Goal: Information Seeking & Learning: Learn about a topic

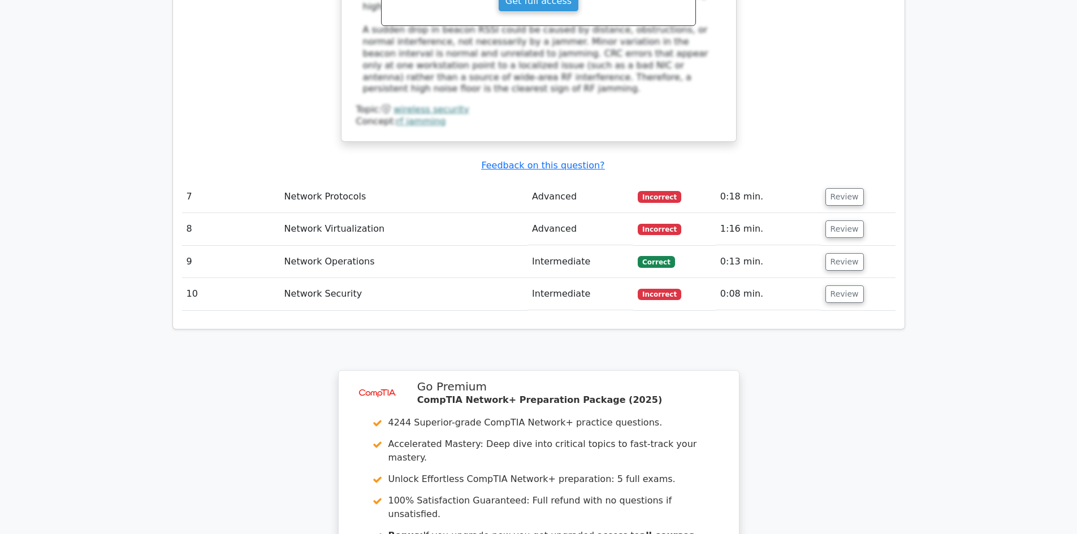
scroll to position [2704, 0]
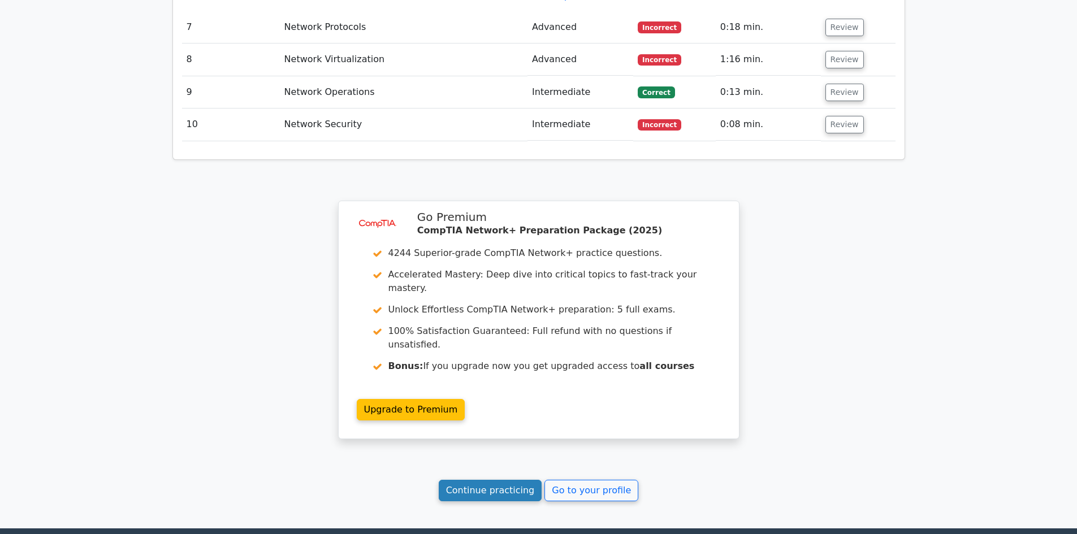
click at [496, 480] on link "Continue practicing" at bounding box center [490, 490] width 103 height 21
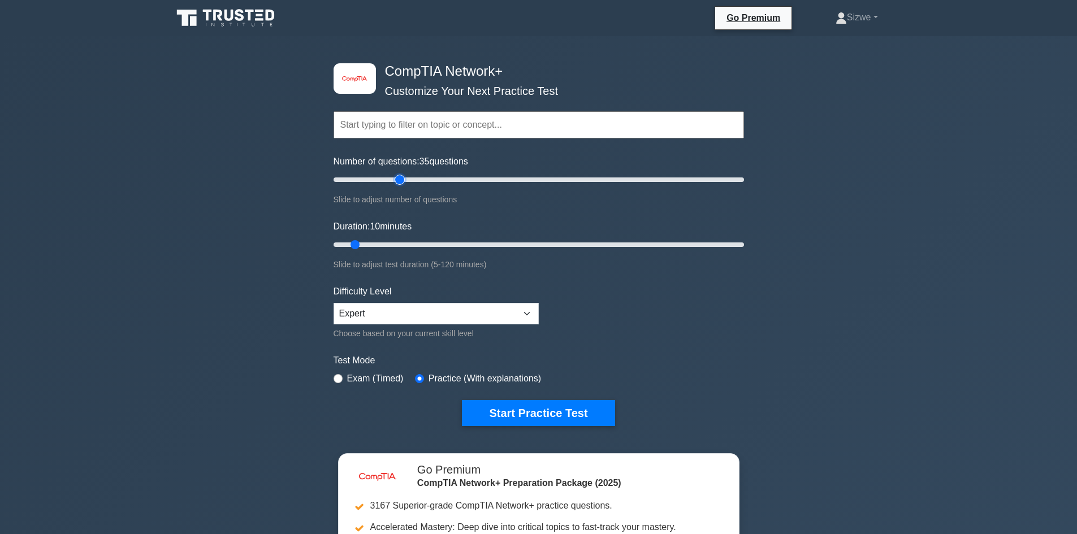
click at [401, 180] on input "Number of questions: 35 questions" at bounding box center [539, 180] width 410 height 14
type input "30"
click at [391, 179] on input "Number of questions: 30 questions" at bounding box center [539, 180] width 410 height 14
click at [368, 243] on input "Duration: 10 minutes" at bounding box center [539, 245] width 410 height 14
click at [375, 241] on input "Duration: 15 minutes" at bounding box center [539, 245] width 410 height 14
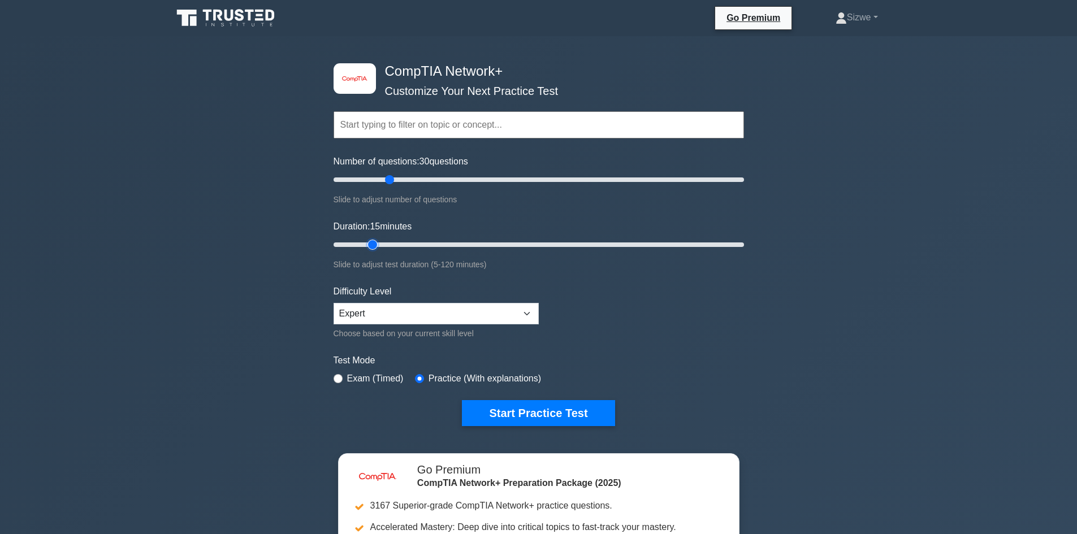
click at [381, 241] on input "Duration: 15 minutes" at bounding box center [539, 245] width 410 height 14
type input "20"
click at [389, 245] on input "Duration: 20 minutes" at bounding box center [539, 245] width 410 height 14
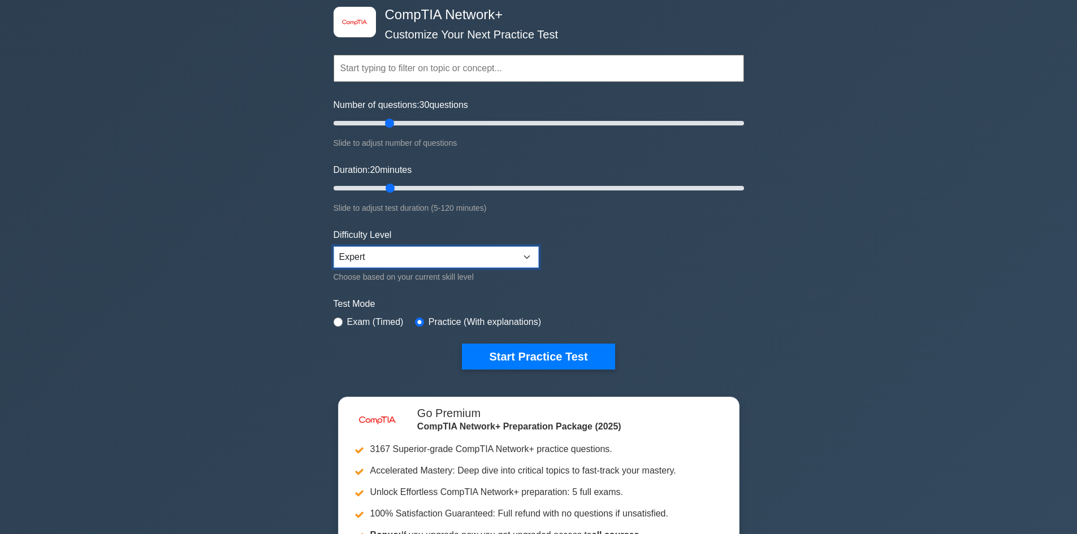
click at [521, 254] on select "Beginner Intermediate Expert" at bounding box center [436, 257] width 205 height 21
click at [535, 356] on button "Start Practice Test" at bounding box center [538, 357] width 153 height 26
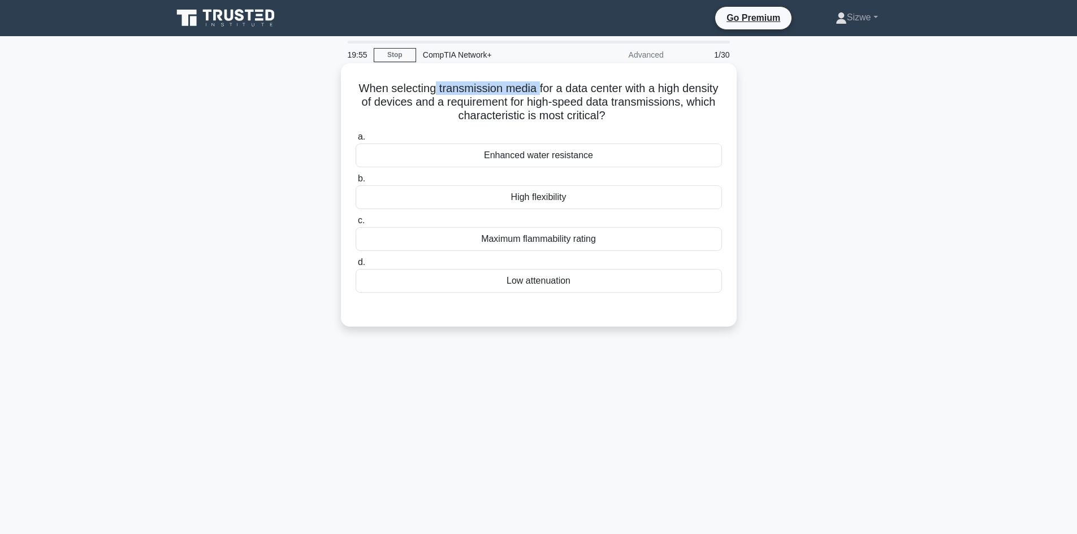
drag, startPoint x: 558, startPoint y: 89, endPoint x: 452, endPoint y: 88, distance: 105.7
click at [452, 88] on h5 "When selecting transmission media for a data center with a high density of devi…" at bounding box center [539, 102] width 369 height 42
click at [537, 279] on div "Low attenuation" at bounding box center [539, 281] width 366 height 24
click at [356, 266] on input "d. Low attenuation" at bounding box center [356, 262] width 0 height 7
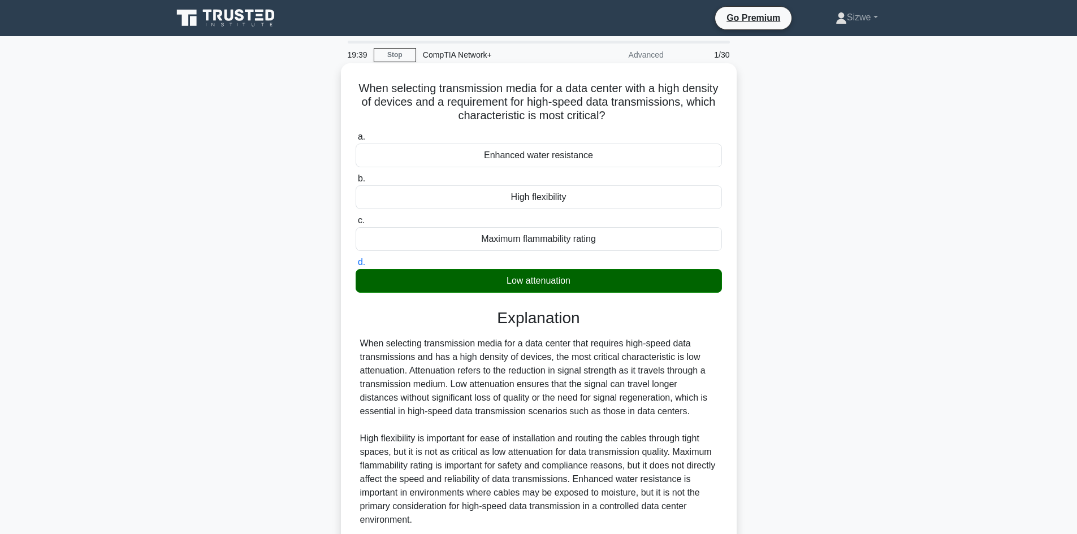
scroll to position [96, 0]
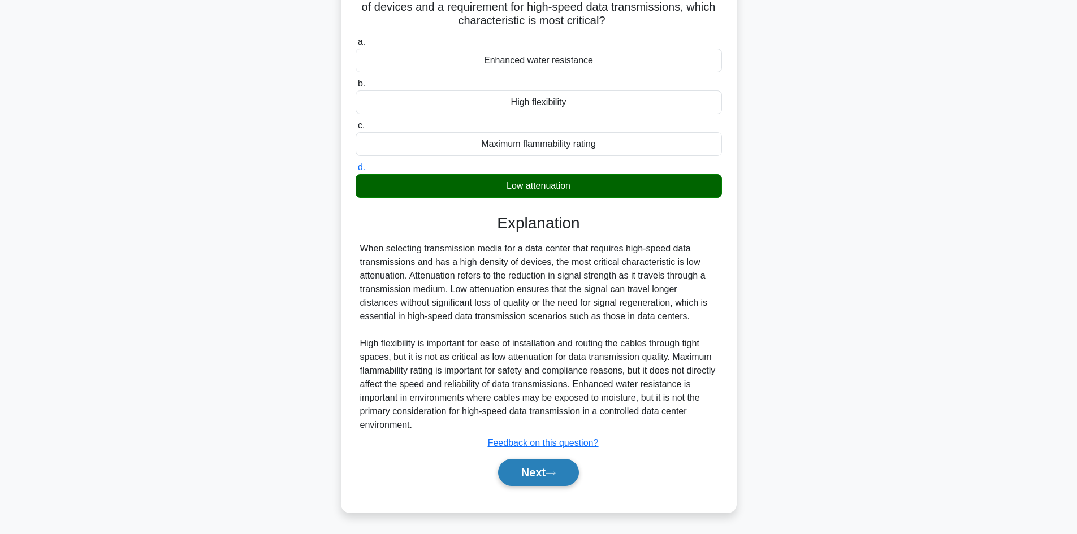
click at [552, 468] on button "Next" at bounding box center [538, 472] width 81 height 27
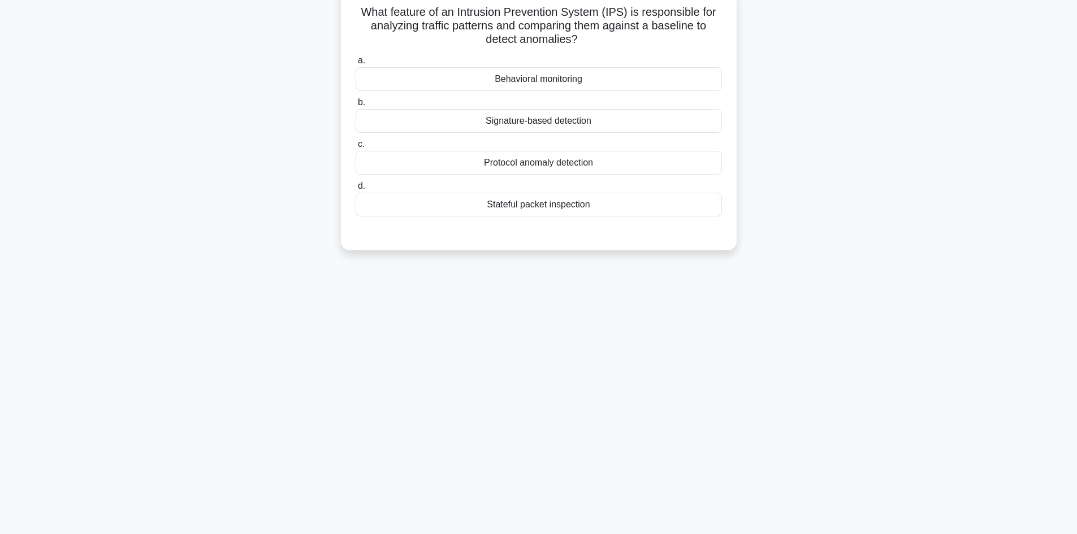
scroll to position [0, 0]
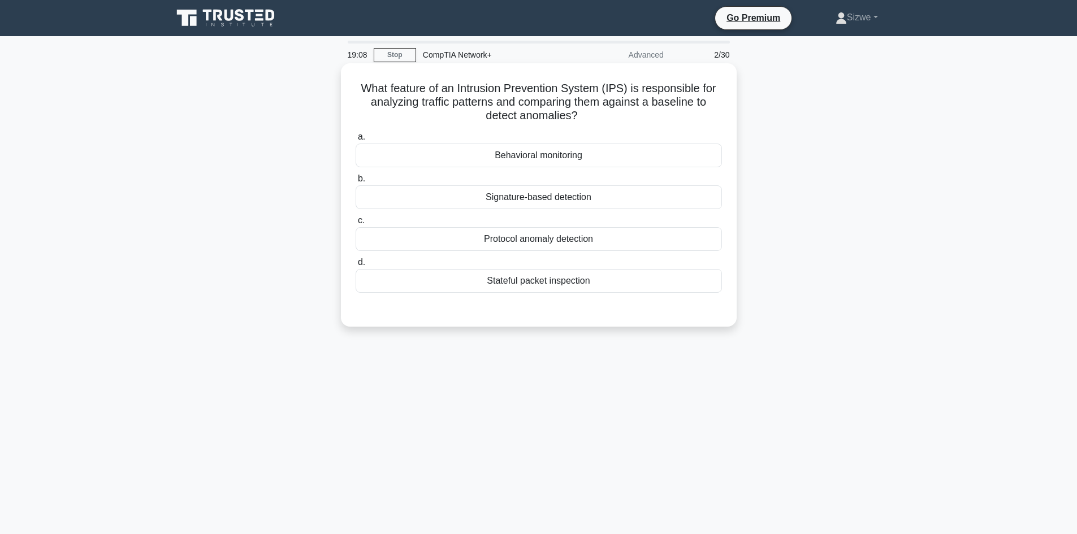
click at [539, 200] on div "Signature-based detection" at bounding box center [539, 197] width 366 height 24
click at [356, 183] on input "b. Signature-based detection" at bounding box center [356, 178] width 0 height 7
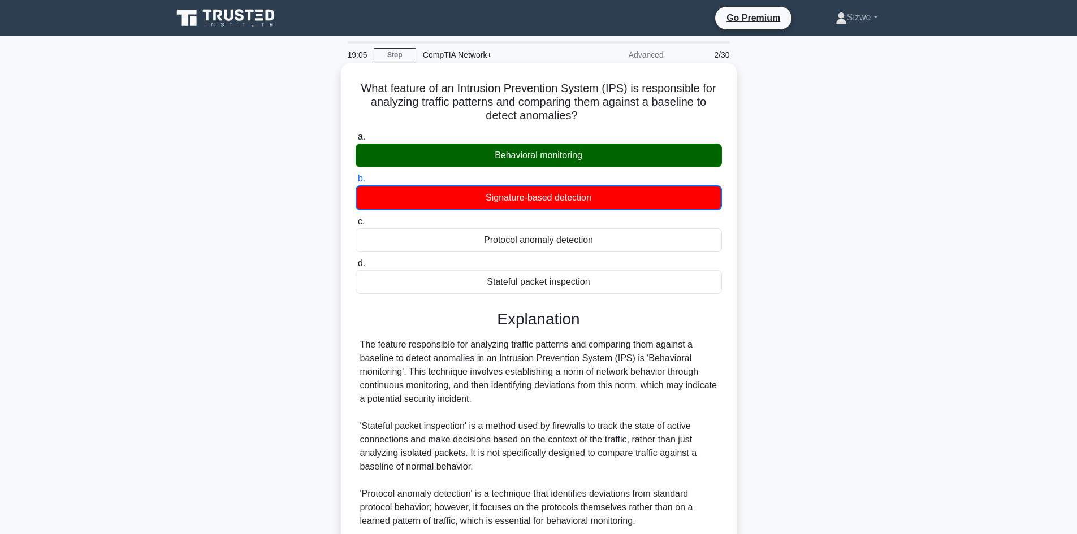
scroll to position [151, 0]
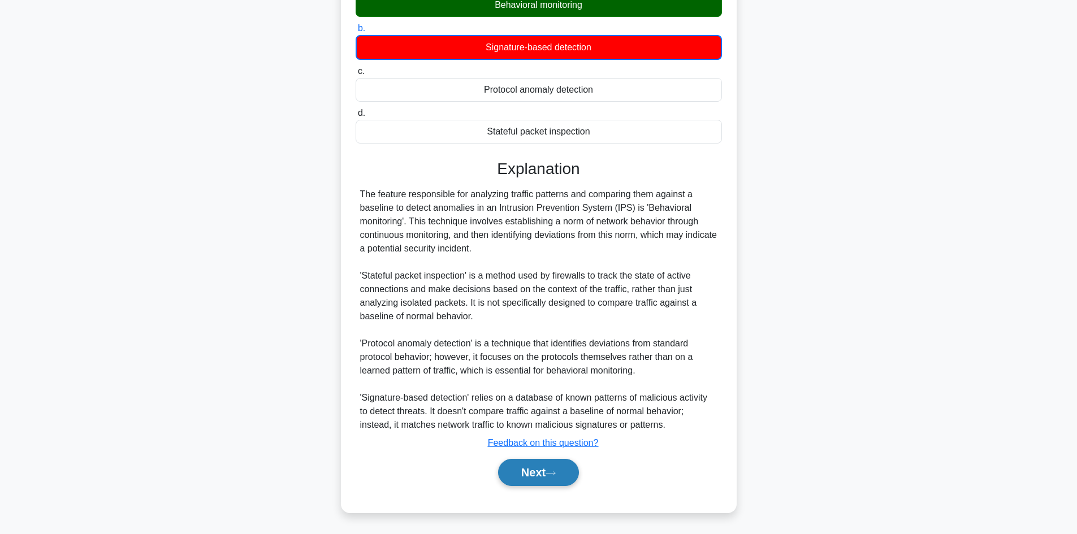
click at [538, 467] on button "Next" at bounding box center [538, 472] width 81 height 27
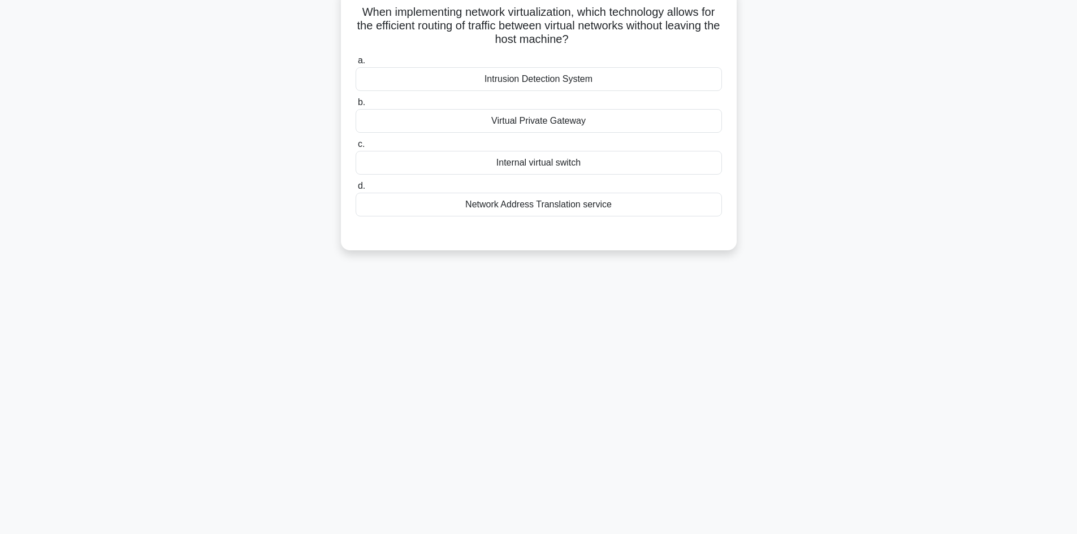
scroll to position [0, 0]
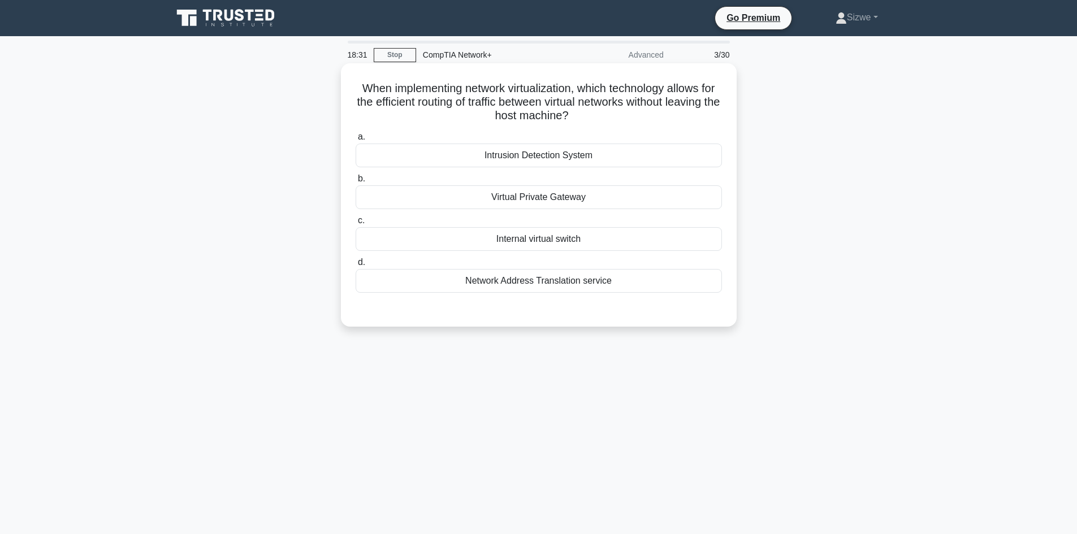
click at [538, 200] on div "Virtual Private Gateway" at bounding box center [539, 197] width 366 height 24
click at [356, 183] on input "b. Virtual Private Gateway" at bounding box center [356, 178] width 0 height 7
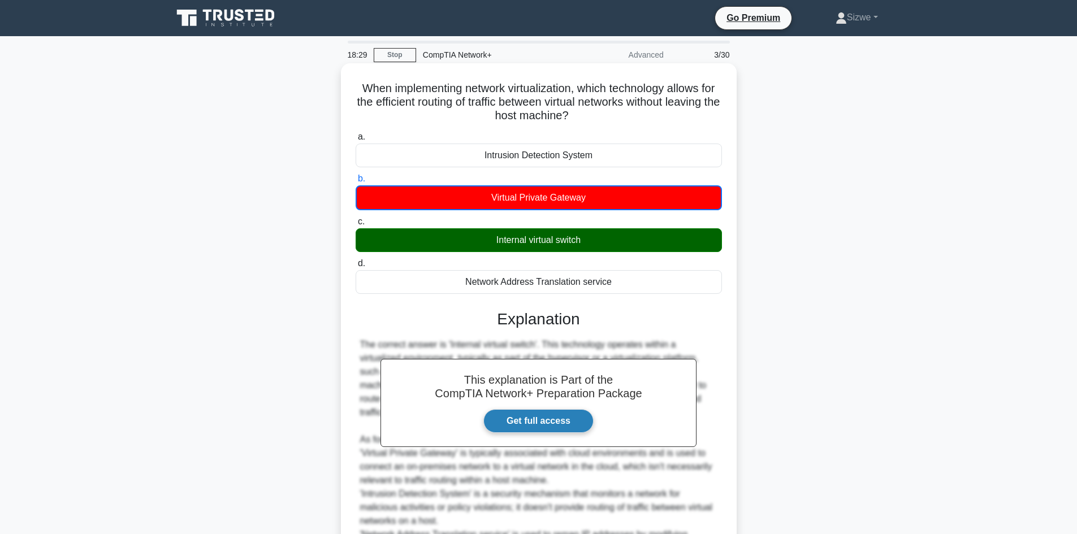
scroll to position [137, 0]
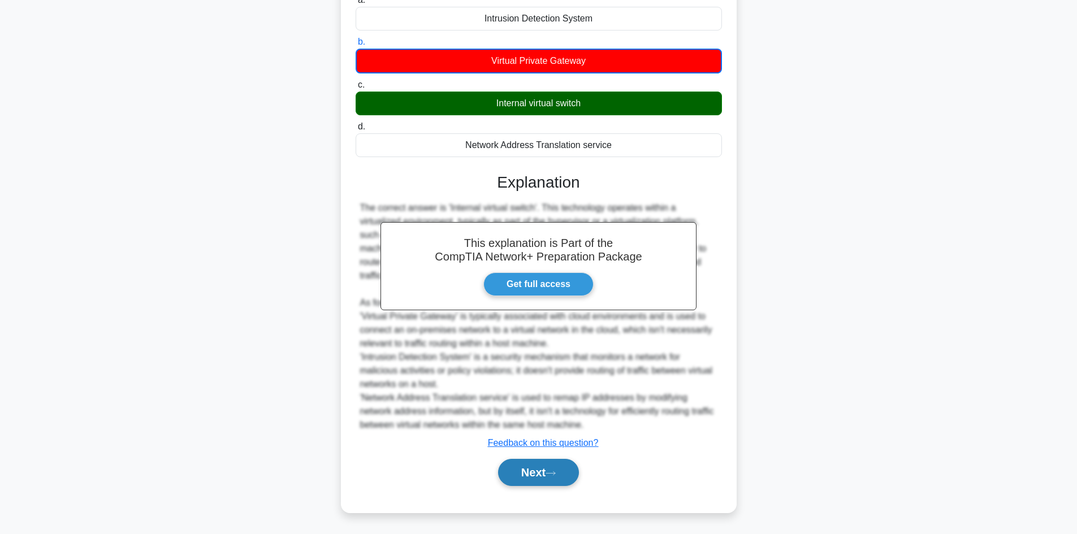
click at [537, 470] on button "Next" at bounding box center [538, 472] width 81 height 27
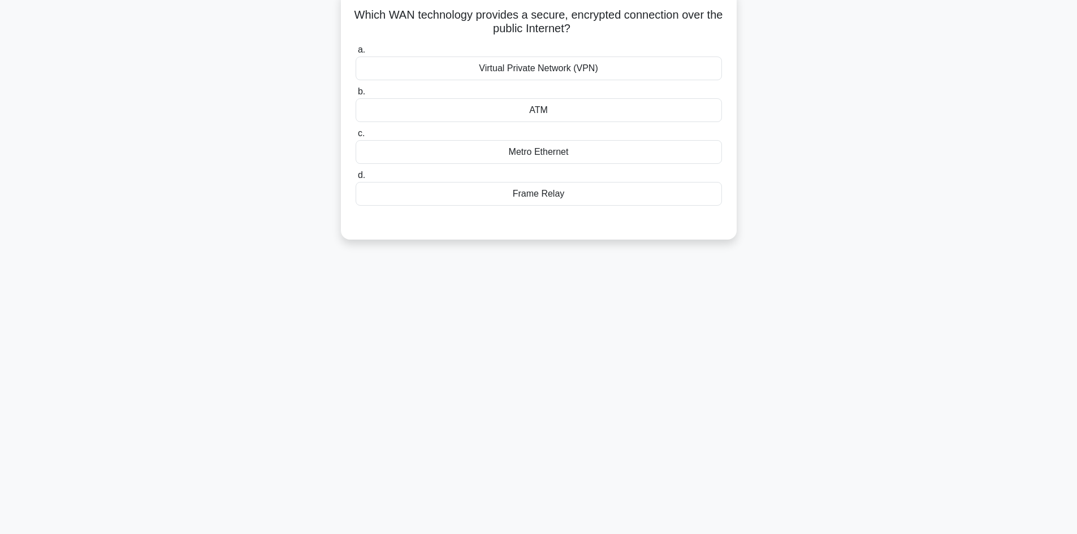
scroll to position [0, 0]
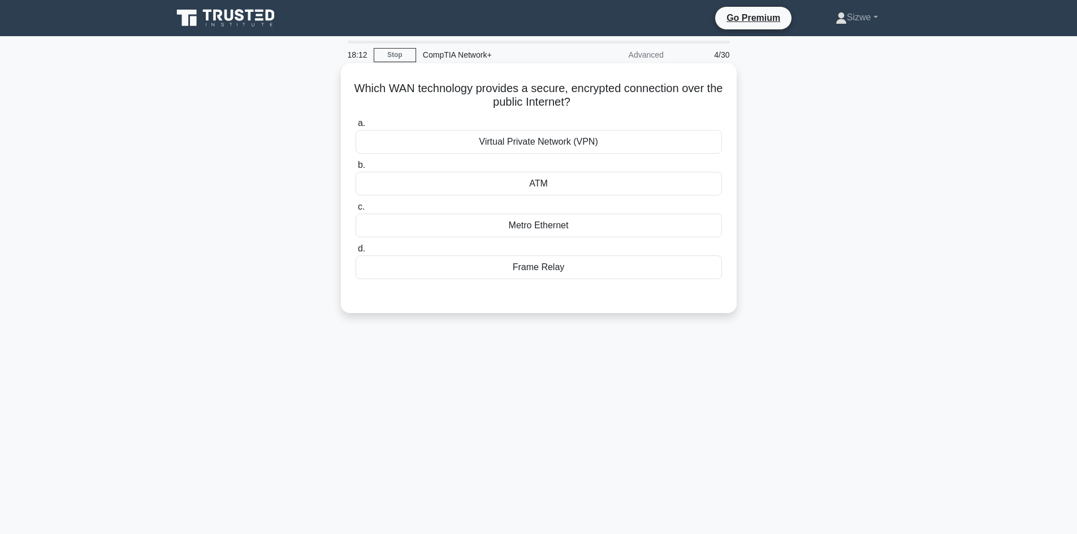
click at [536, 224] on div "Metro Ethernet" at bounding box center [539, 226] width 366 height 24
click at [356, 211] on input "c. Metro Ethernet" at bounding box center [356, 207] width 0 height 7
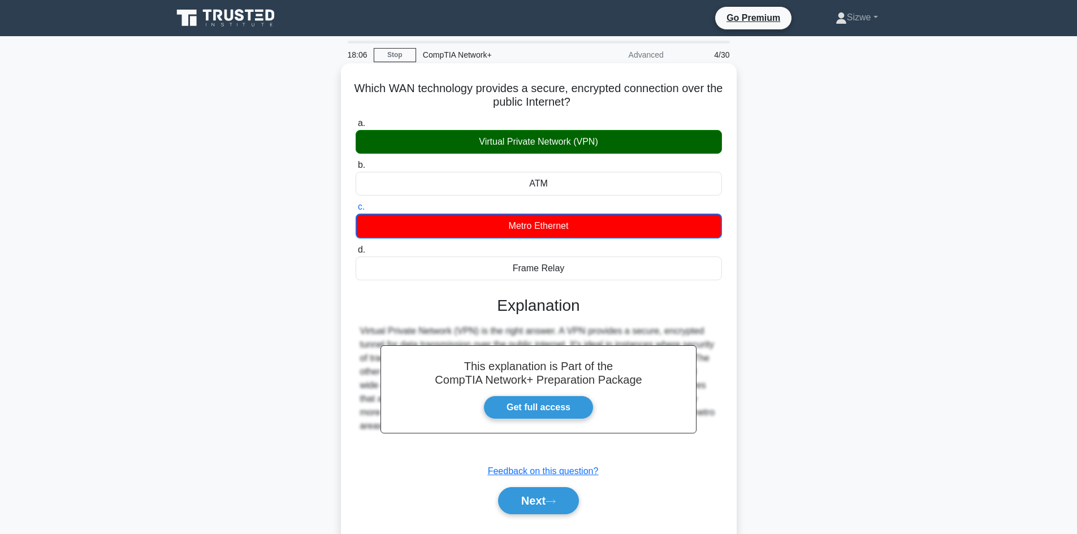
scroll to position [76, 0]
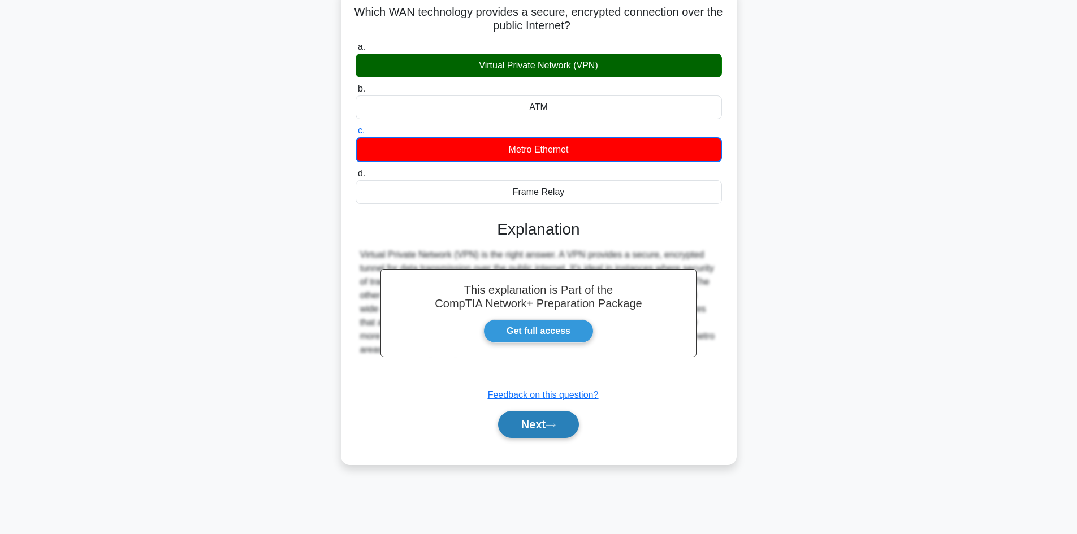
click at [533, 417] on button "Next" at bounding box center [538, 424] width 81 height 27
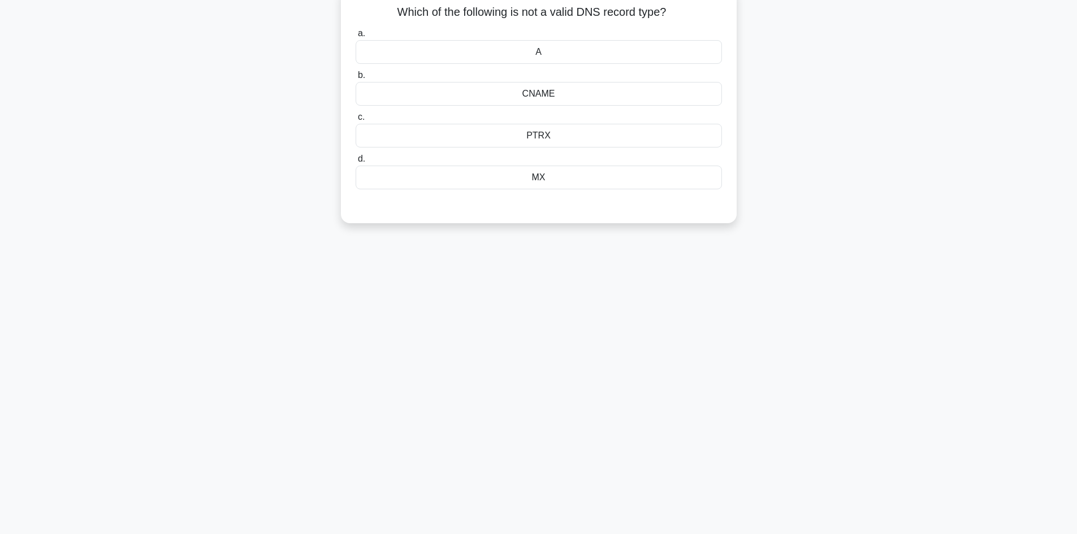
scroll to position [0, 0]
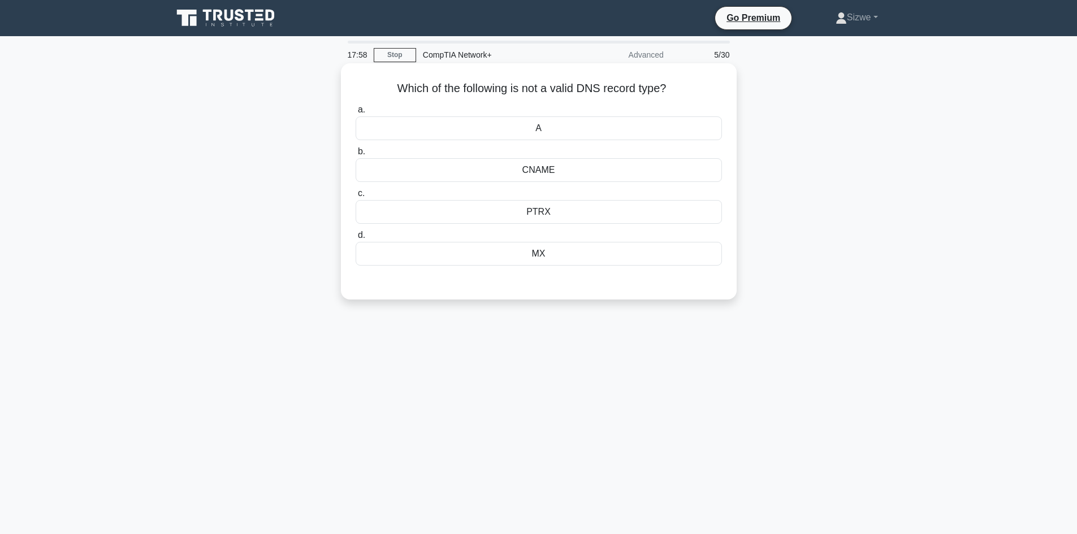
click at [535, 257] on div "MX" at bounding box center [539, 254] width 366 height 24
click at [356, 239] on input "d. MX" at bounding box center [356, 235] width 0 height 7
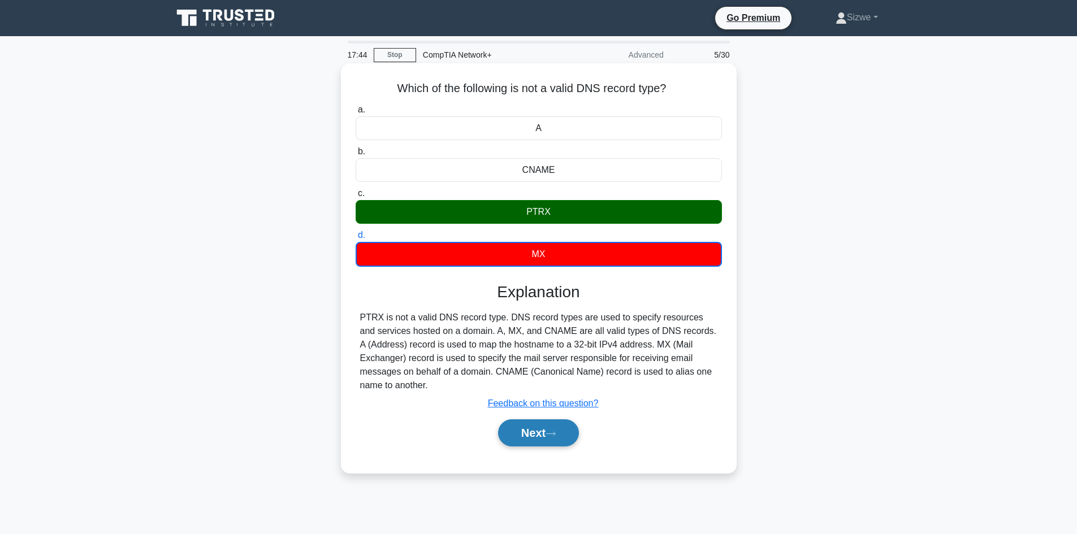
click at [524, 433] on button "Next" at bounding box center [538, 433] width 81 height 27
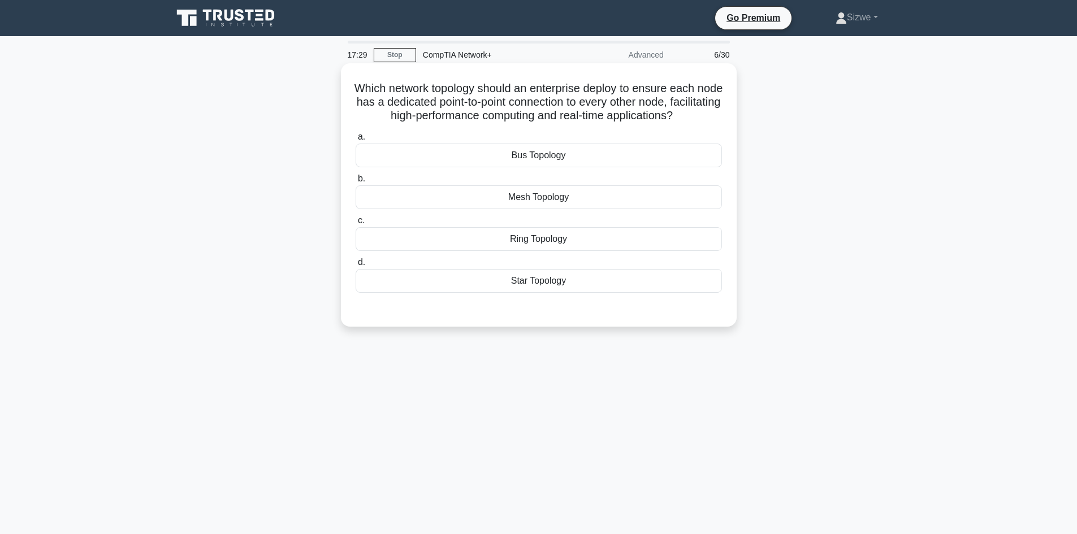
click at [561, 209] on div "Mesh Topology" at bounding box center [539, 197] width 366 height 24
click at [356, 183] on input "b. Mesh Topology" at bounding box center [356, 178] width 0 height 7
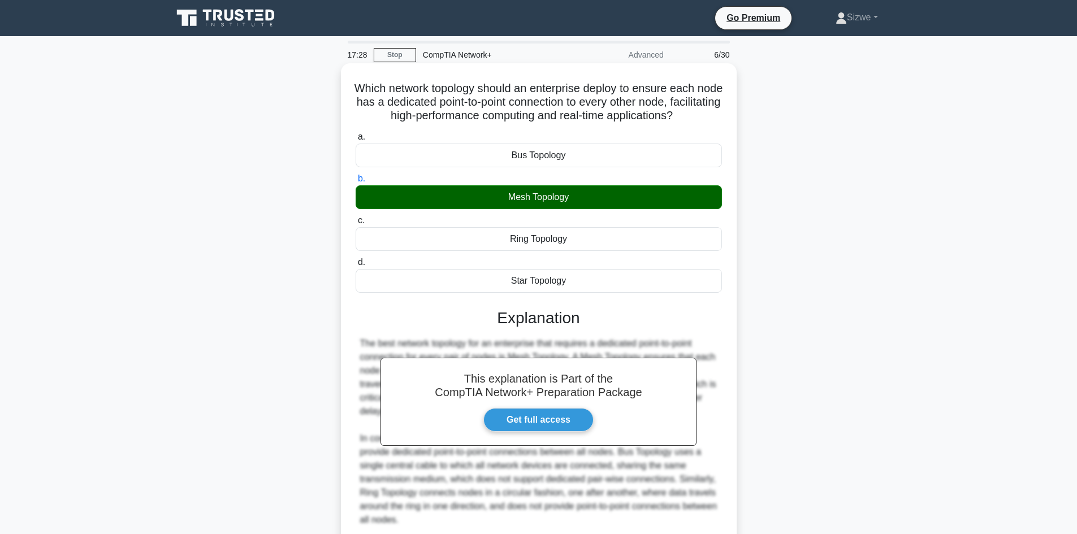
scroll to position [109, 0]
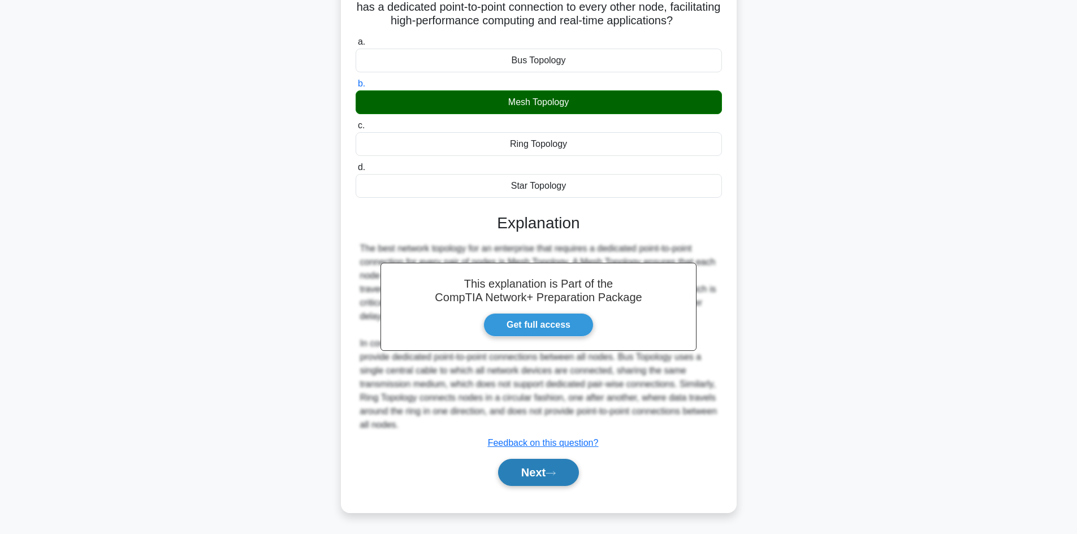
click at [516, 463] on button "Next" at bounding box center [538, 472] width 81 height 27
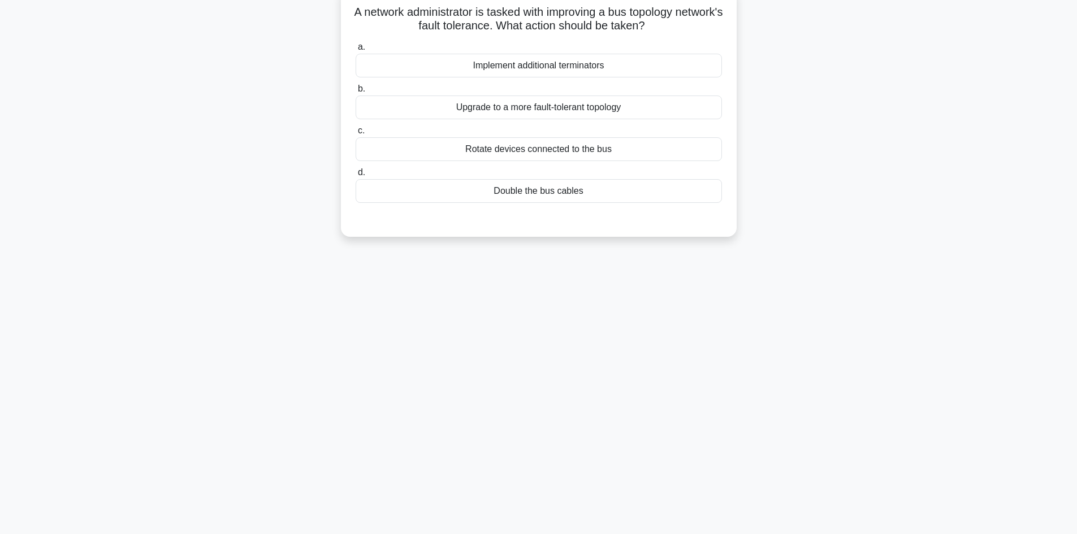
scroll to position [0, 0]
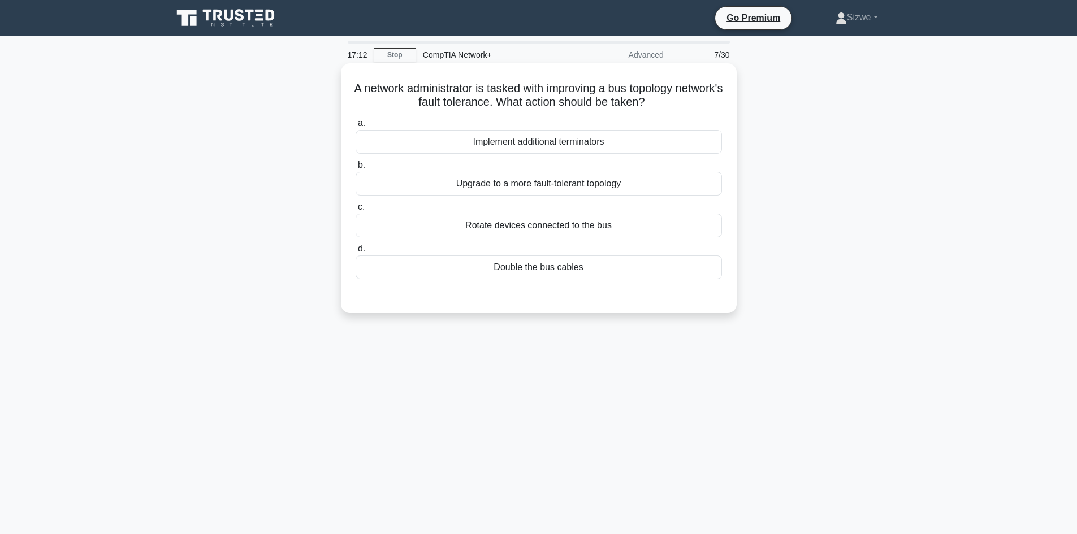
click at [537, 265] on div "Double the bus cables" at bounding box center [539, 268] width 366 height 24
click at [356, 253] on input "d. Double the bus cables" at bounding box center [356, 248] width 0 height 7
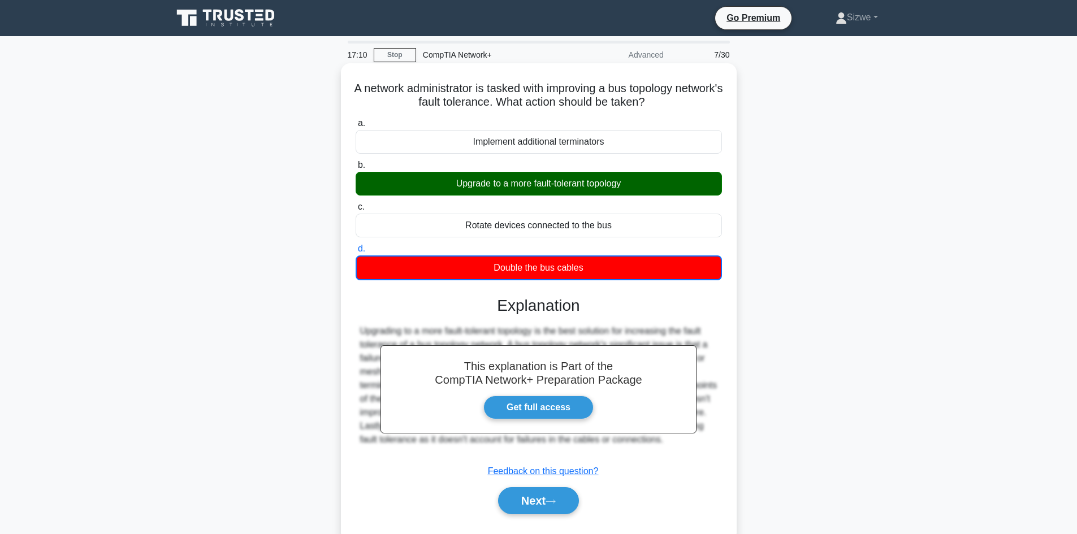
scroll to position [76, 0]
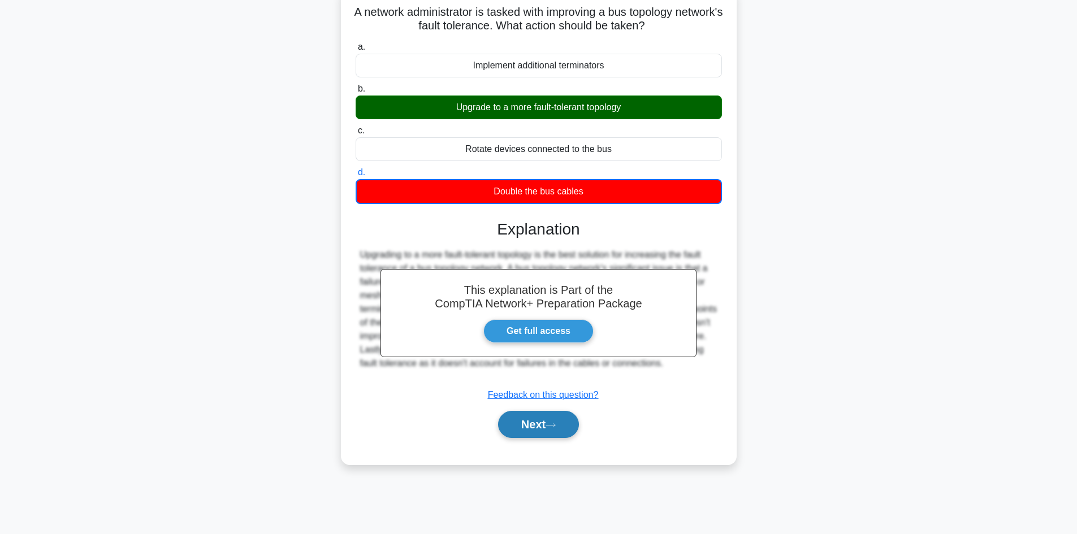
click at [532, 418] on button "Next" at bounding box center [538, 424] width 81 height 27
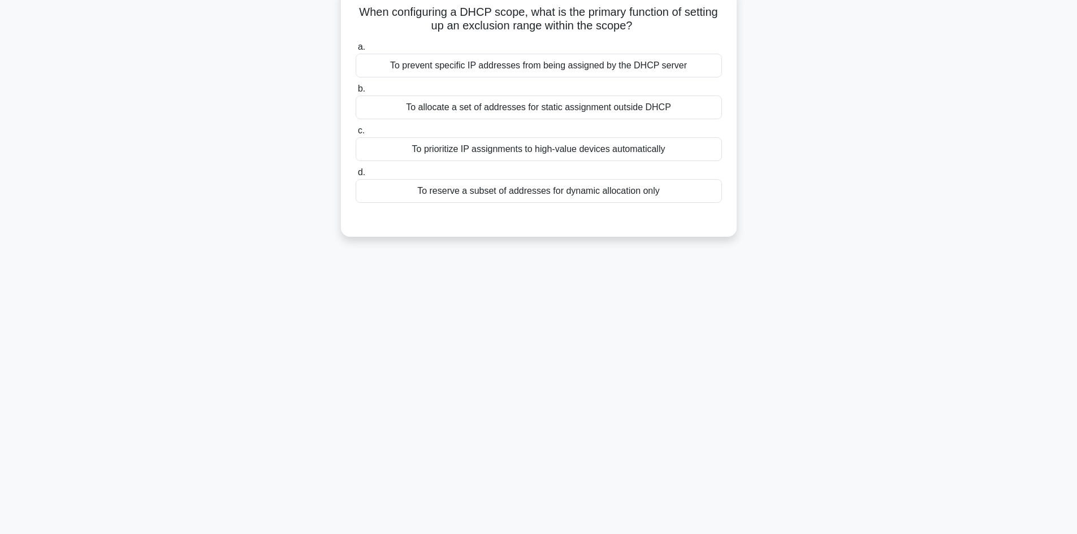
scroll to position [0, 0]
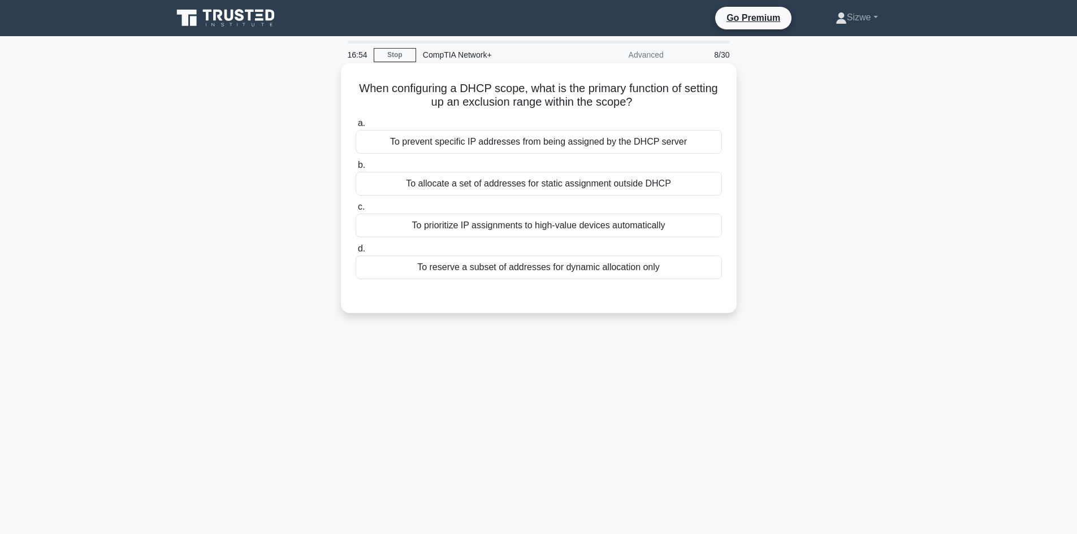
click at [604, 225] on div "To prioritize IP assignments to high-value devices automatically" at bounding box center [539, 226] width 366 height 24
click at [356, 211] on input "c. To prioritize IP assignments to high-value devices automatically" at bounding box center [356, 207] width 0 height 7
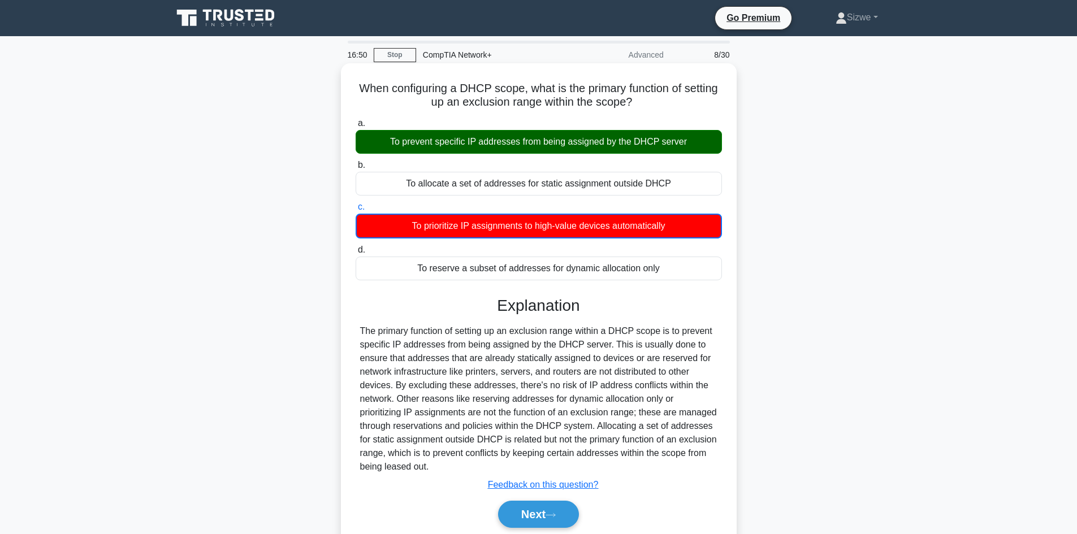
scroll to position [76, 0]
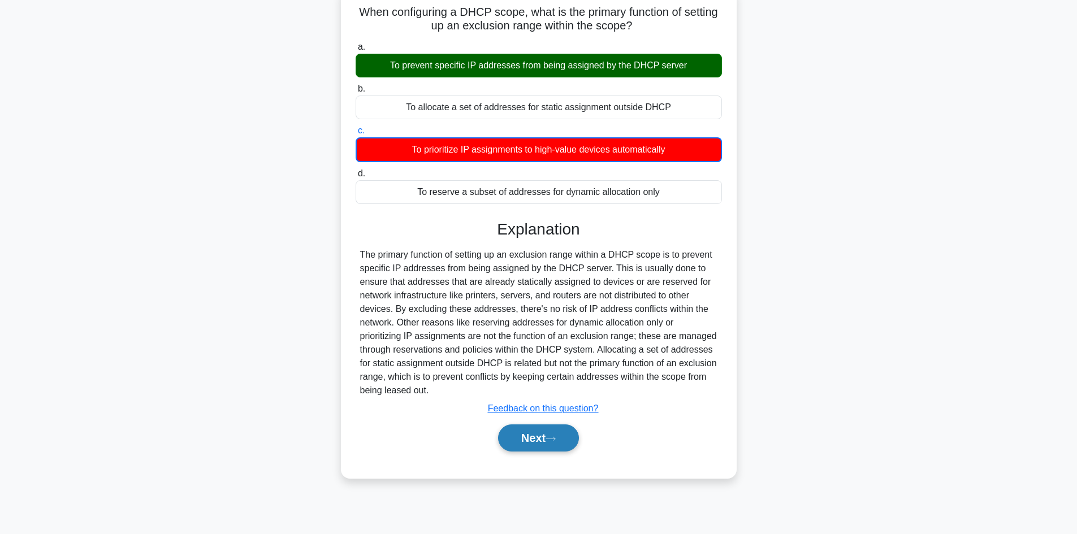
click at [521, 438] on button "Next" at bounding box center [538, 438] width 81 height 27
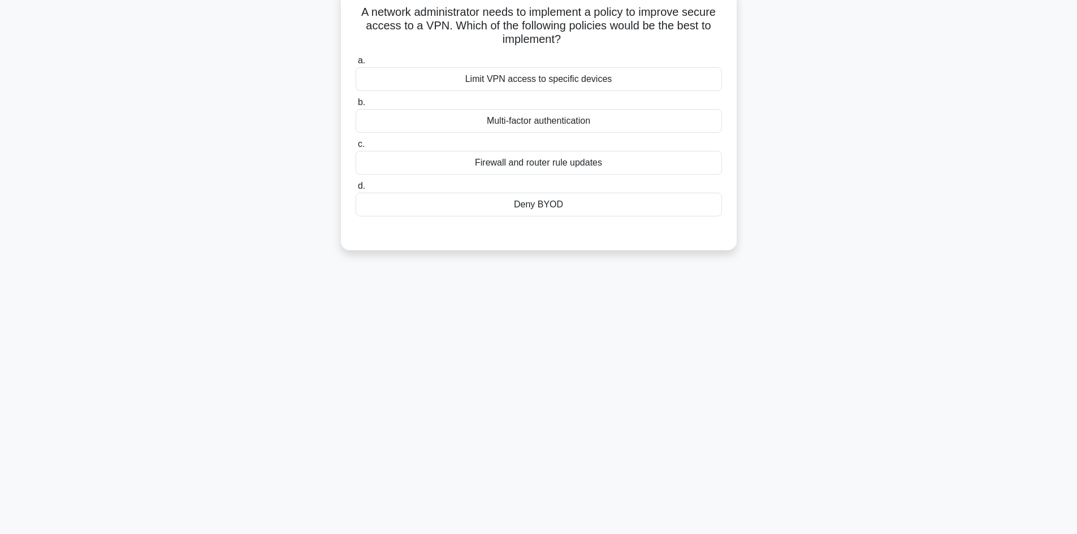
scroll to position [0, 0]
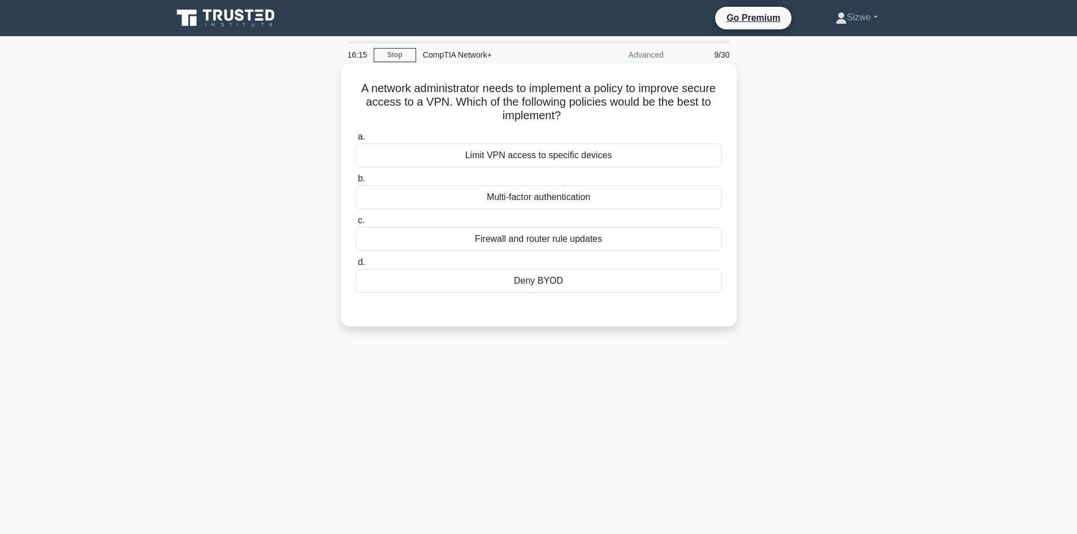
click at [570, 194] on div "Multi-factor authentication" at bounding box center [539, 197] width 366 height 24
click at [356, 183] on input "b. Multi-factor authentication" at bounding box center [356, 178] width 0 height 7
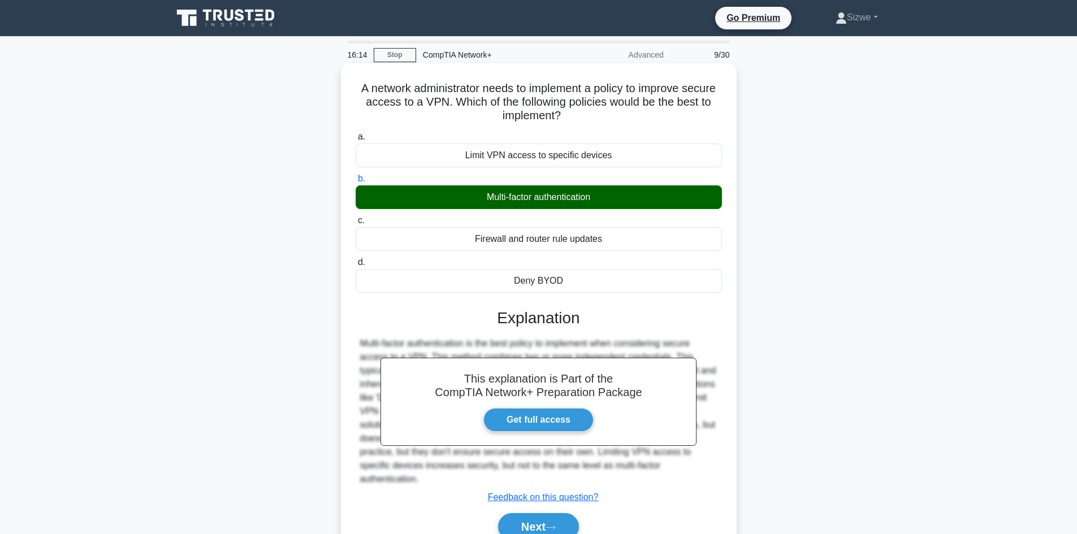
scroll to position [76, 0]
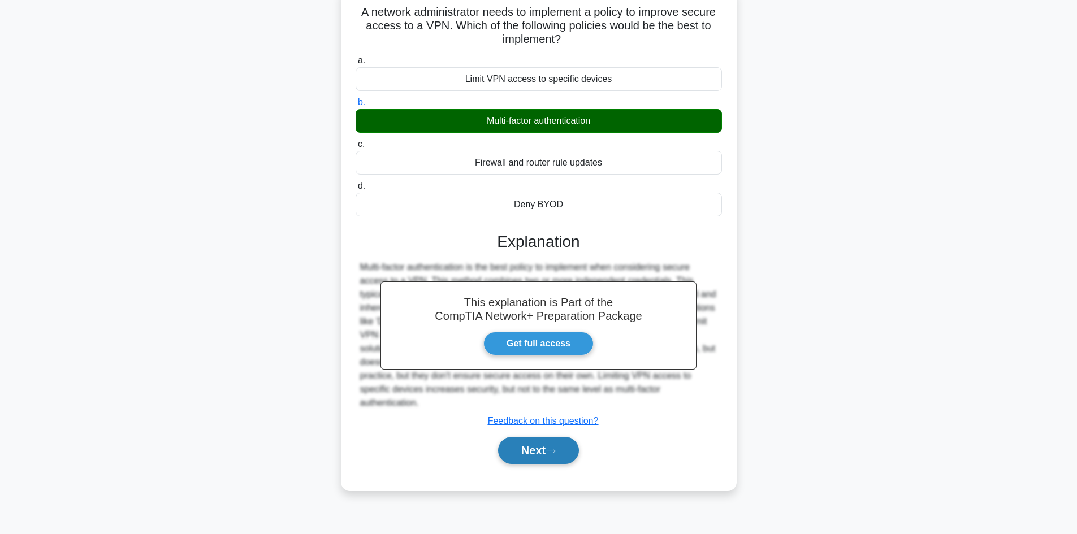
click at [521, 447] on button "Next" at bounding box center [538, 450] width 81 height 27
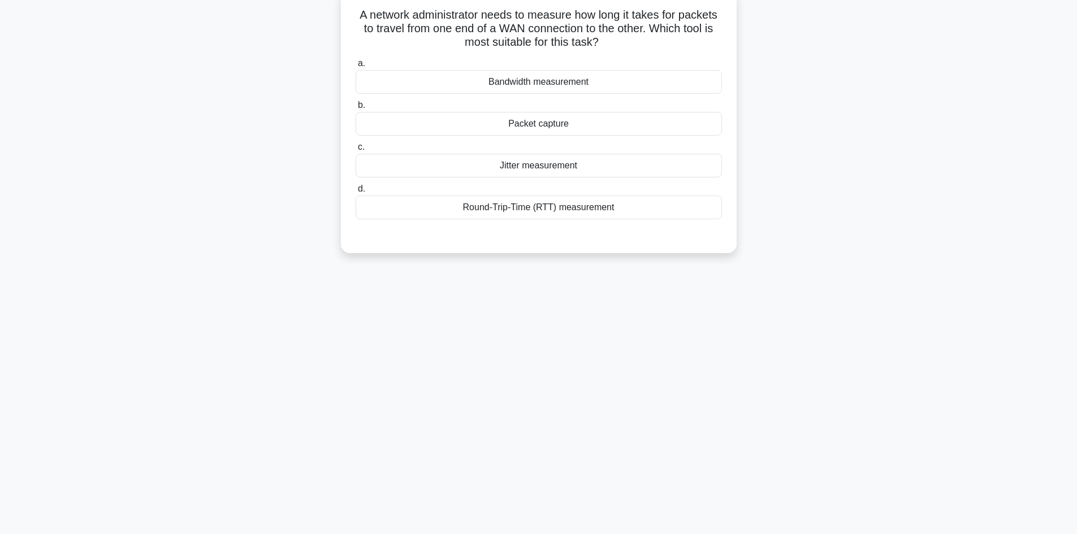
scroll to position [0, 0]
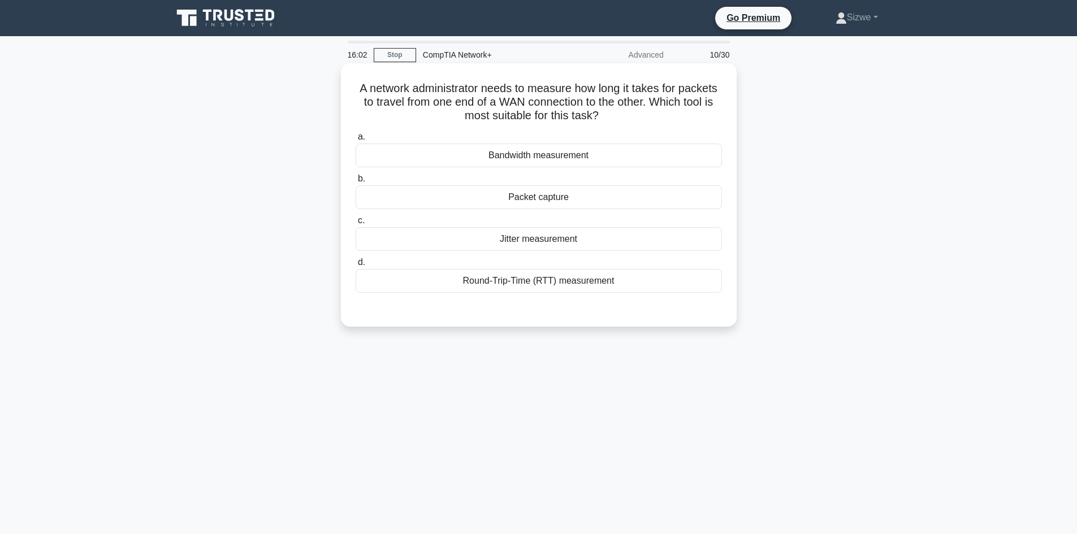
click at [564, 155] on div "Bandwidth measurement" at bounding box center [539, 156] width 366 height 24
click at [356, 141] on input "a. Bandwidth measurement" at bounding box center [356, 136] width 0 height 7
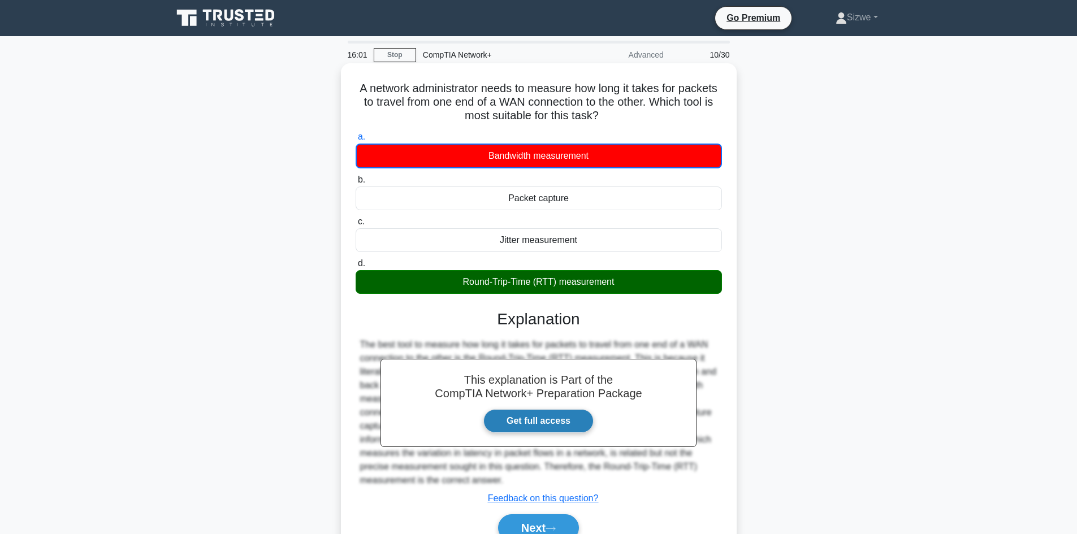
scroll to position [76, 0]
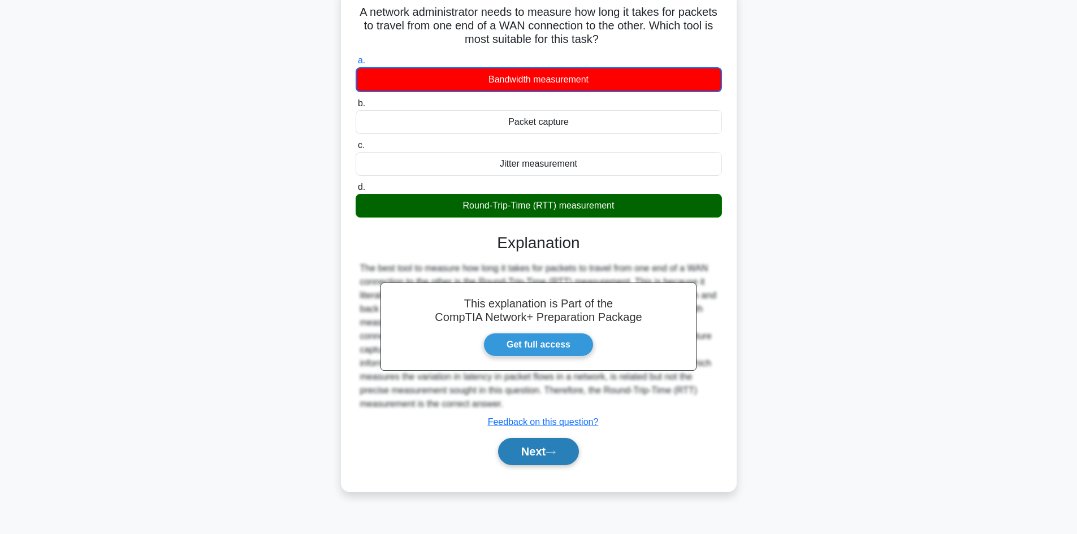
click at [535, 459] on button "Next" at bounding box center [538, 451] width 81 height 27
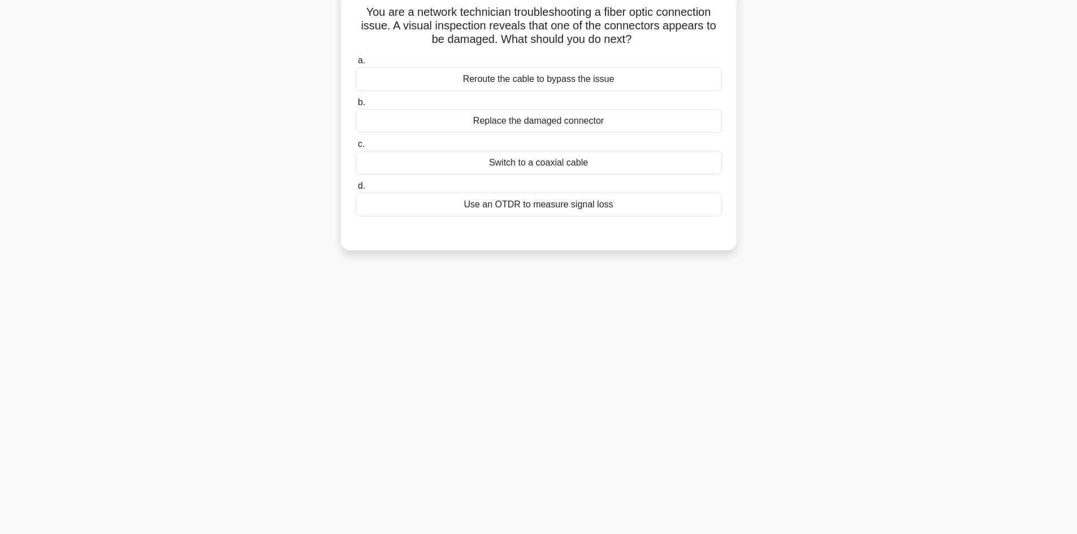
scroll to position [0, 0]
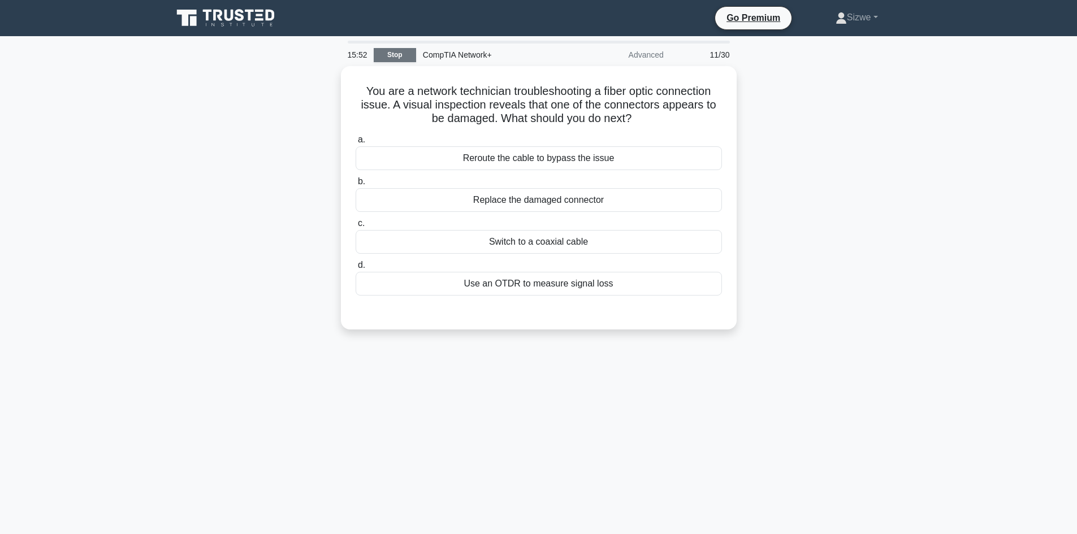
click at [391, 55] on link "Stop" at bounding box center [395, 55] width 42 height 14
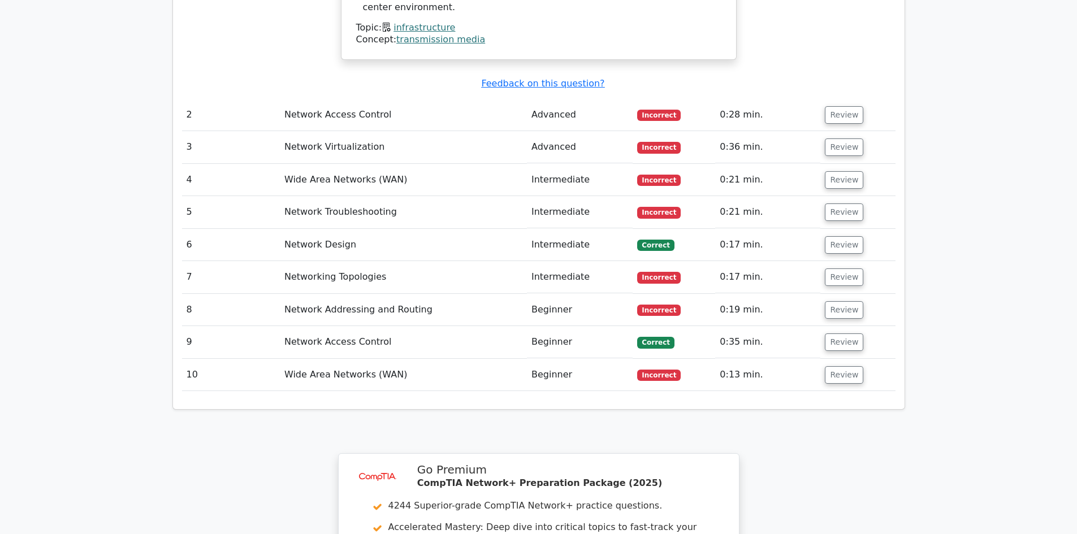
scroll to position [1726, 0]
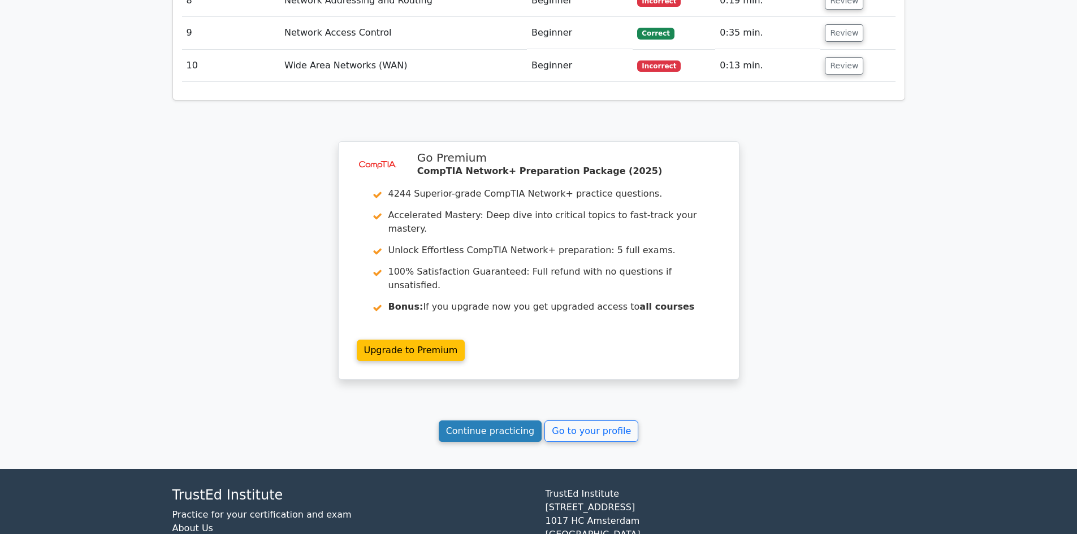
click at [501, 421] on link "Continue practicing" at bounding box center [490, 431] width 103 height 21
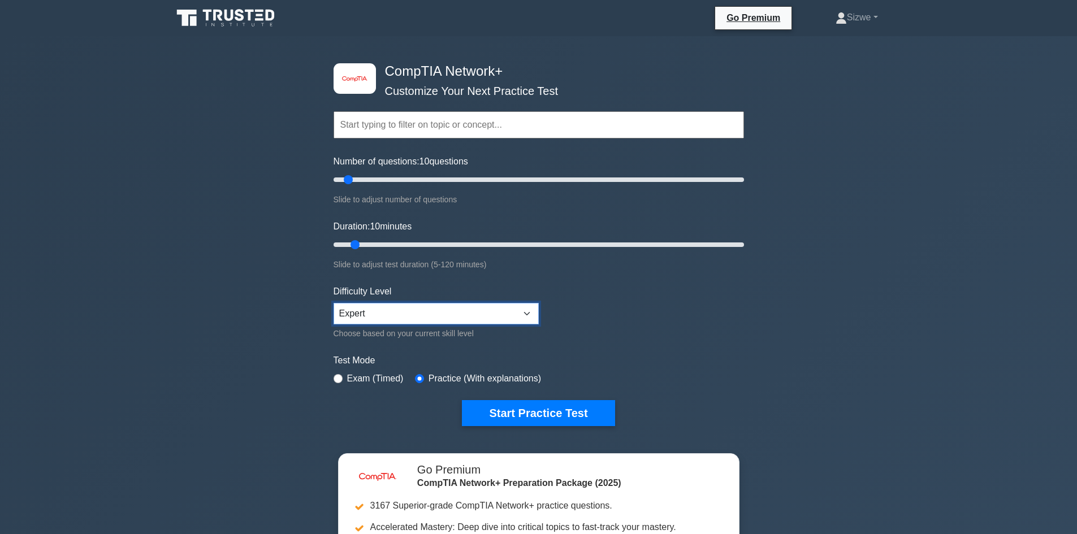
click at [417, 317] on select "Beginner Intermediate Expert" at bounding box center [436, 313] width 205 height 21
select select "beginner"
click at [334, 303] on select "Beginner Intermediate Expert" at bounding box center [436, 313] width 205 height 21
click at [522, 409] on button "Start Practice Test" at bounding box center [538, 413] width 153 height 26
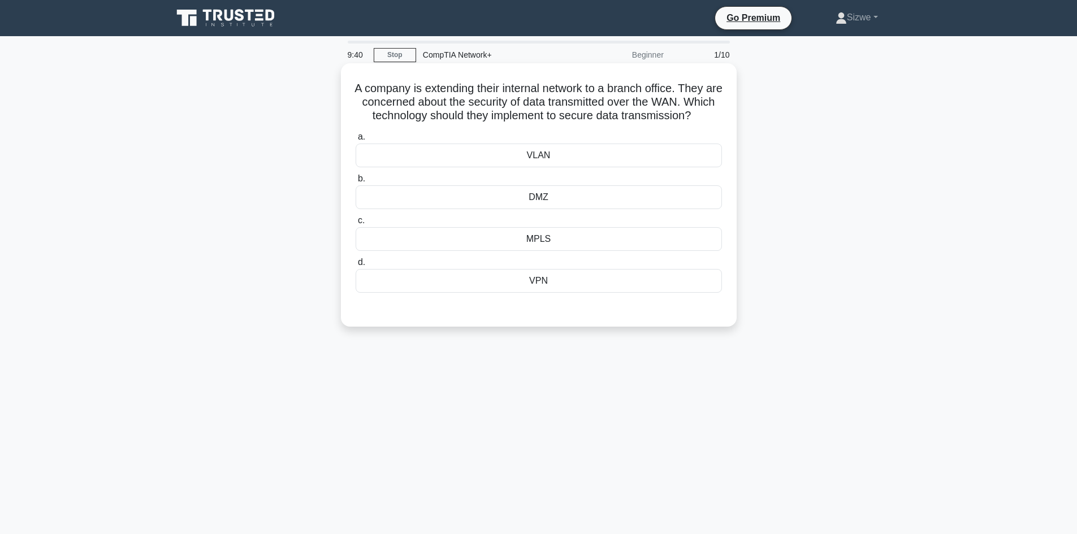
click at [534, 293] on div "VPN" at bounding box center [539, 281] width 366 height 24
click at [356, 266] on input "d. VPN" at bounding box center [356, 262] width 0 height 7
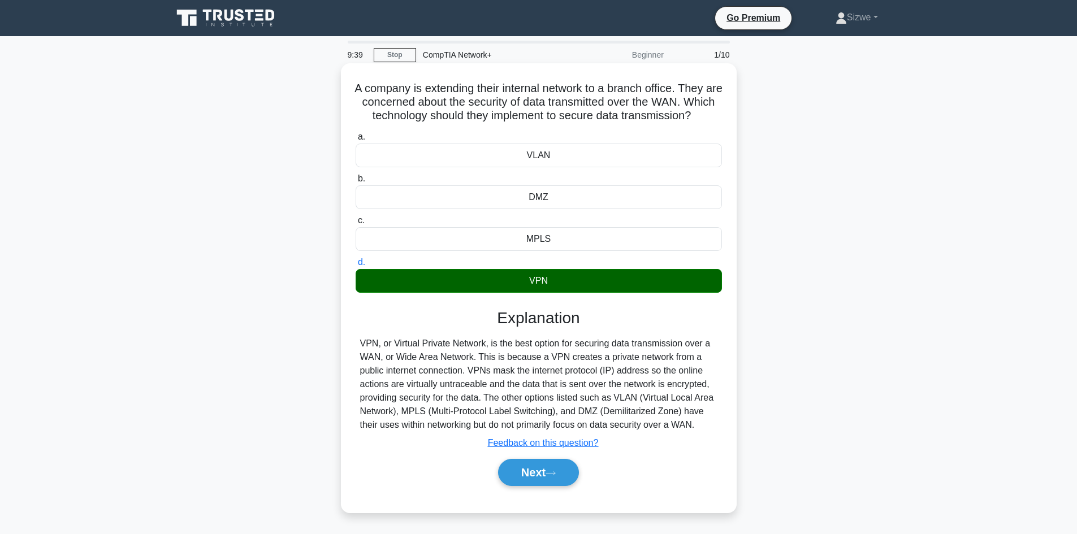
scroll to position [76, 0]
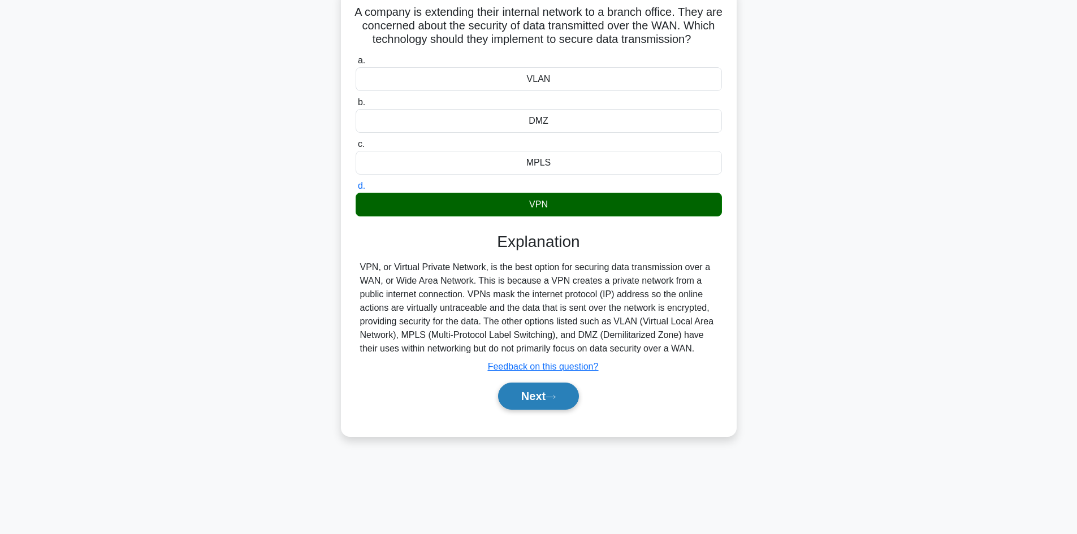
click at [537, 410] on button "Next" at bounding box center [538, 396] width 81 height 27
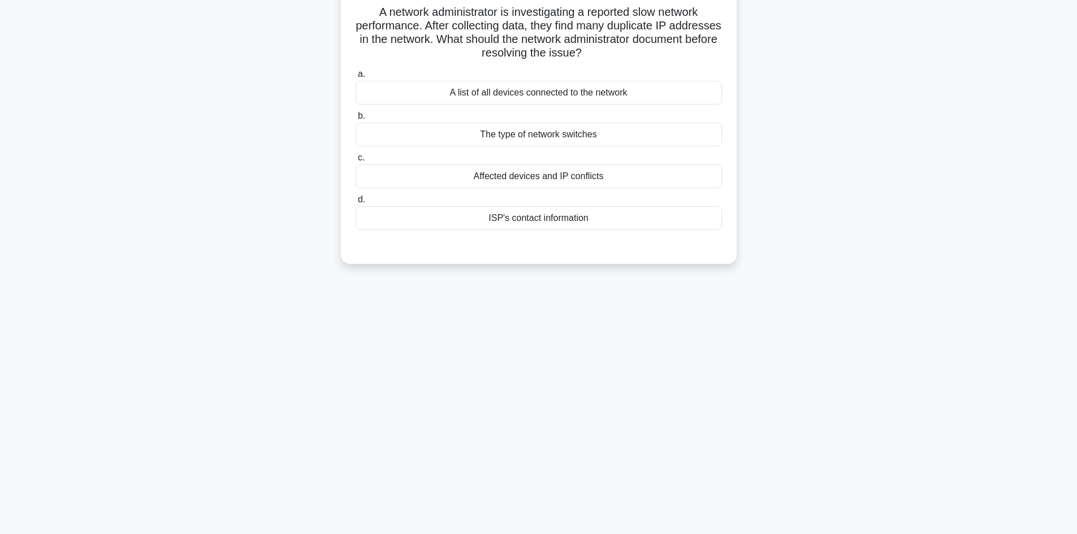
scroll to position [0, 0]
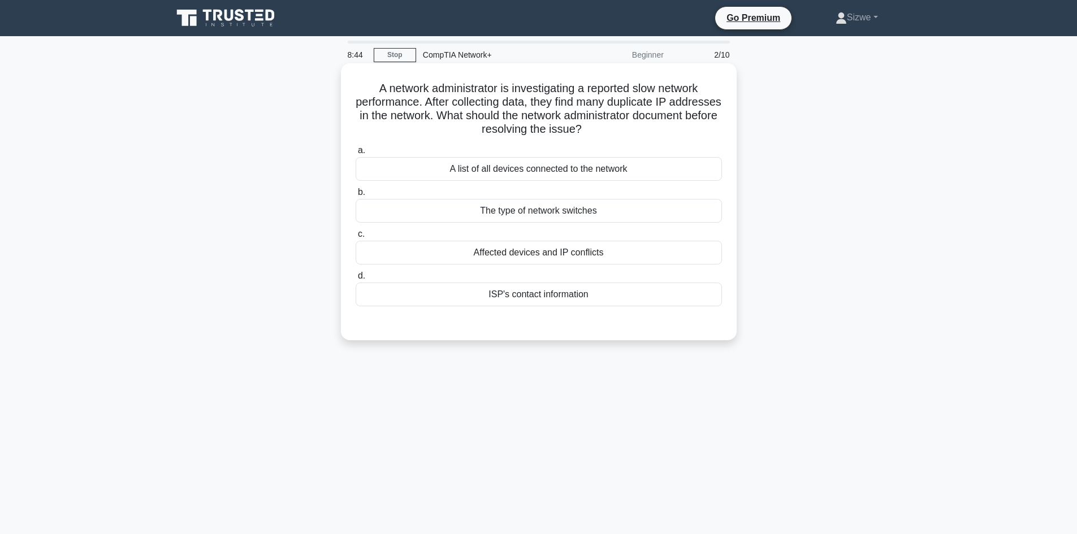
click at [530, 300] on div "ISP's contact information" at bounding box center [539, 295] width 366 height 24
click at [356, 280] on input "d. ISP's contact information" at bounding box center [356, 276] width 0 height 7
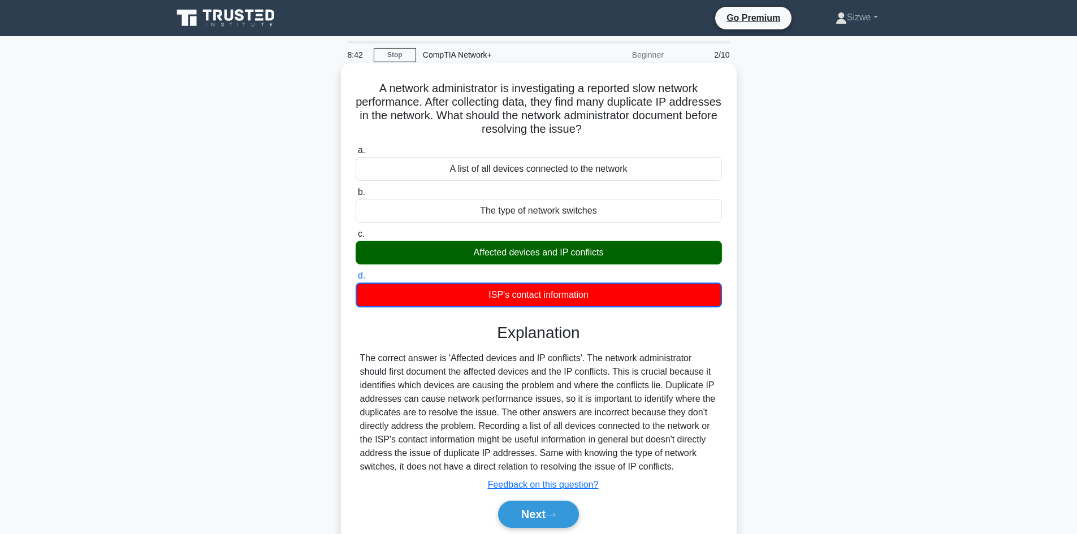
scroll to position [76, 0]
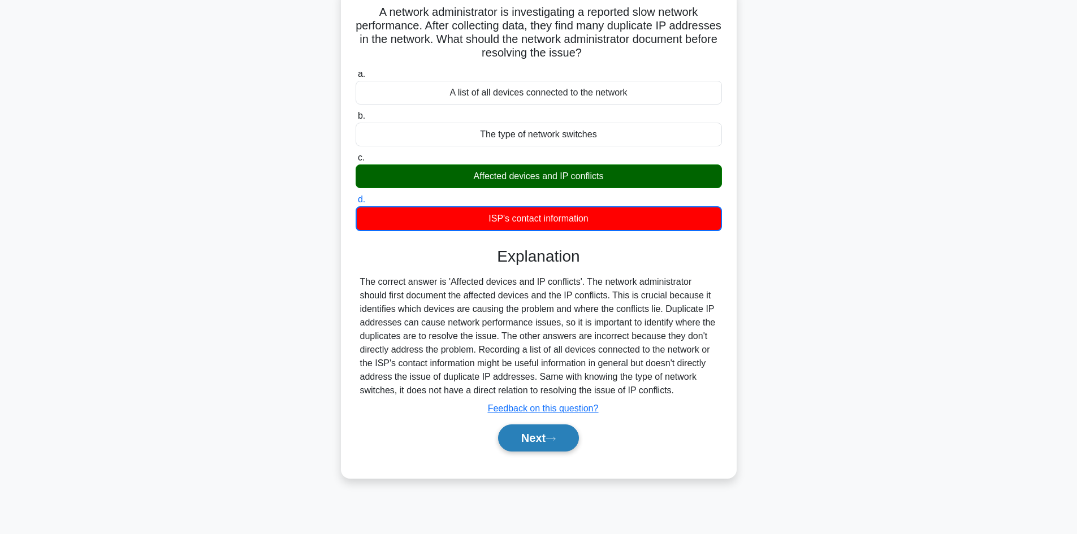
click at [517, 436] on button "Next" at bounding box center [538, 438] width 81 height 27
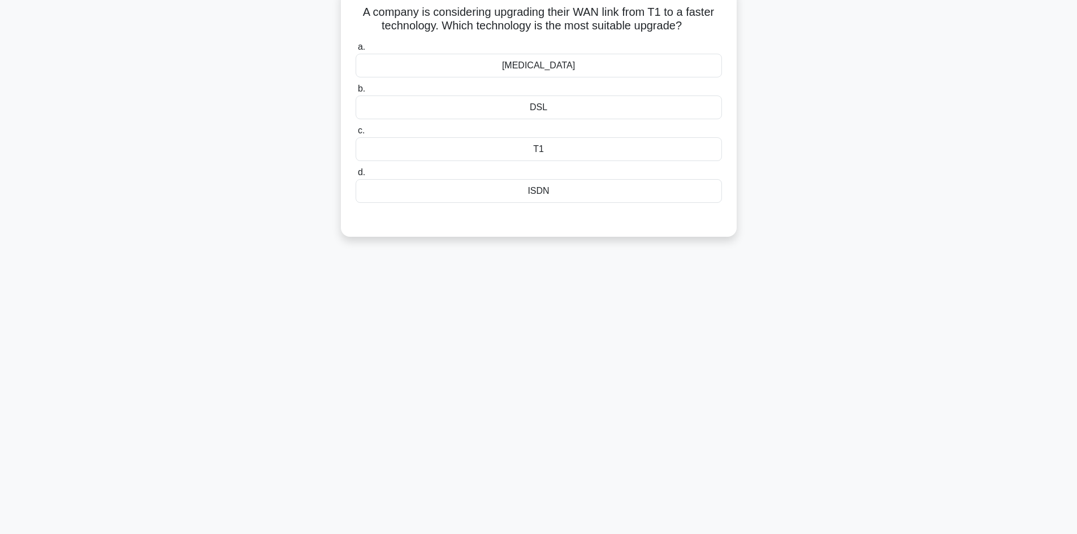
scroll to position [0, 0]
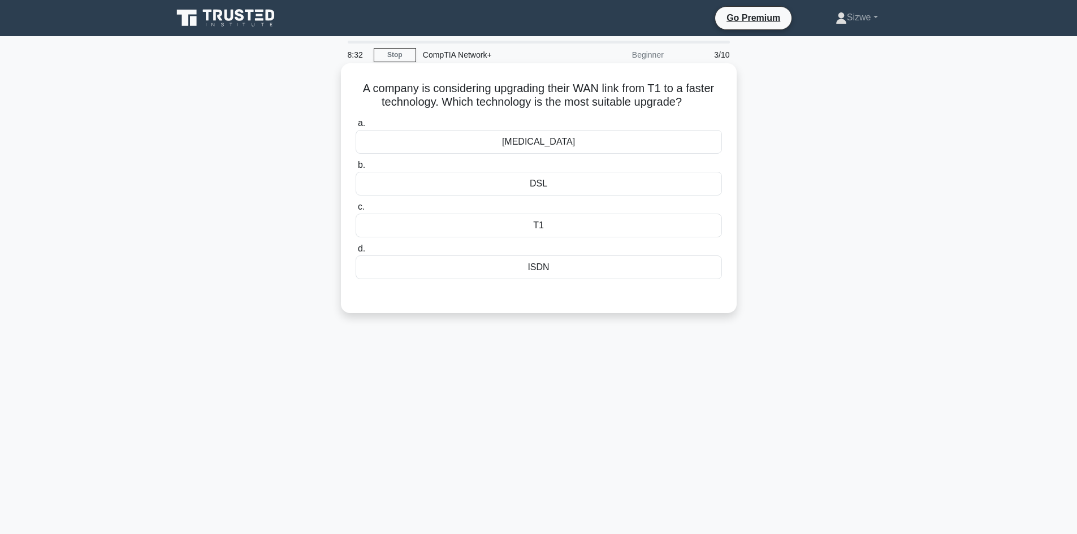
click at [533, 274] on div "ISDN" at bounding box center [539, 268] width 366 height 24
click at [356, 253] on input "d. ISDN" at bounding box center [356, 248] width 0 height 7
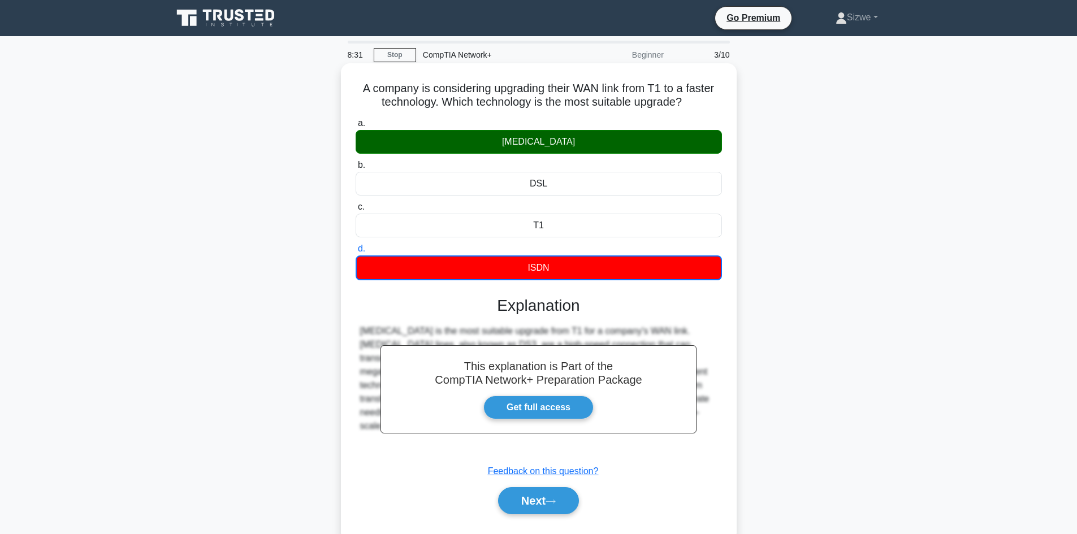
scroll to position [76, 0]
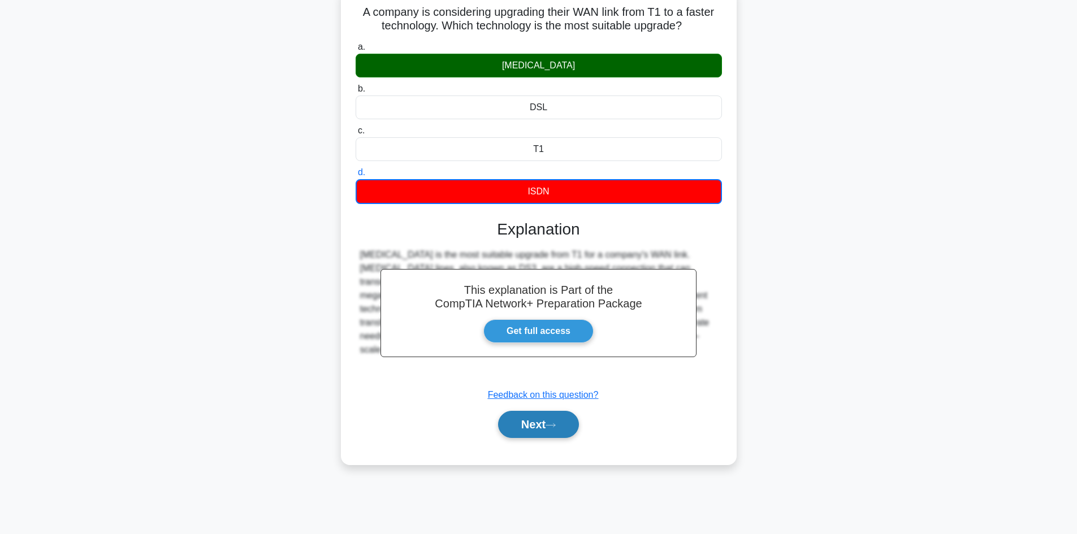
click at [528, 426] on button "Next" at bounding box center [538, 424] width 81 height 27
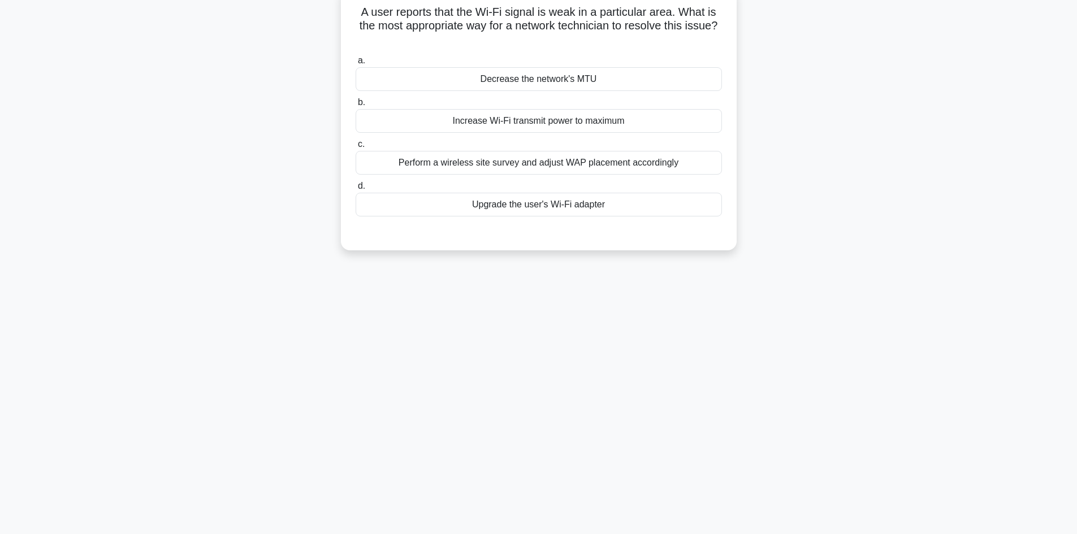
scroll to position [0, 0]
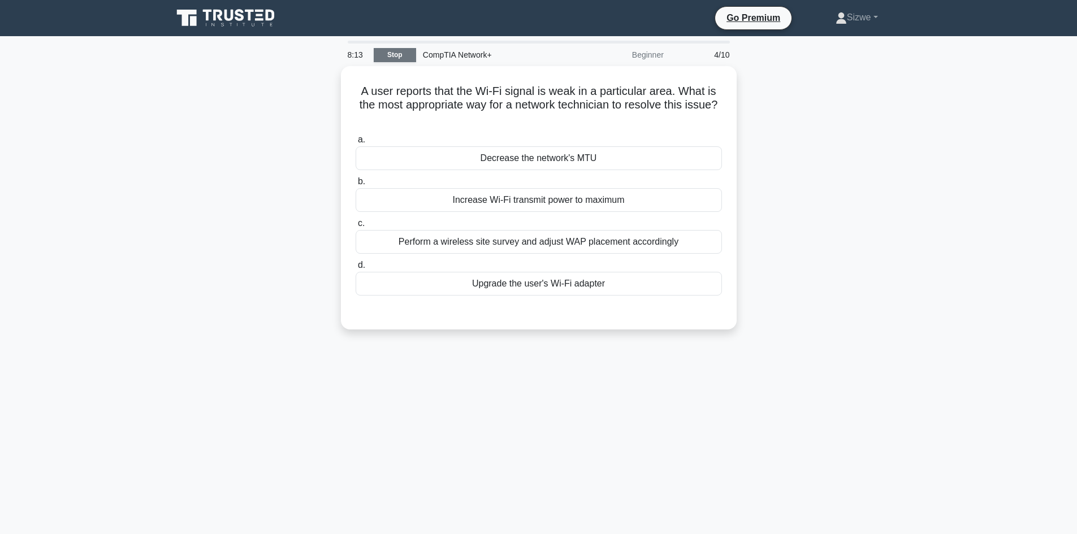
click at [394, 53] on link "Stop" at bounding box center [395, 55] width 42 height 14
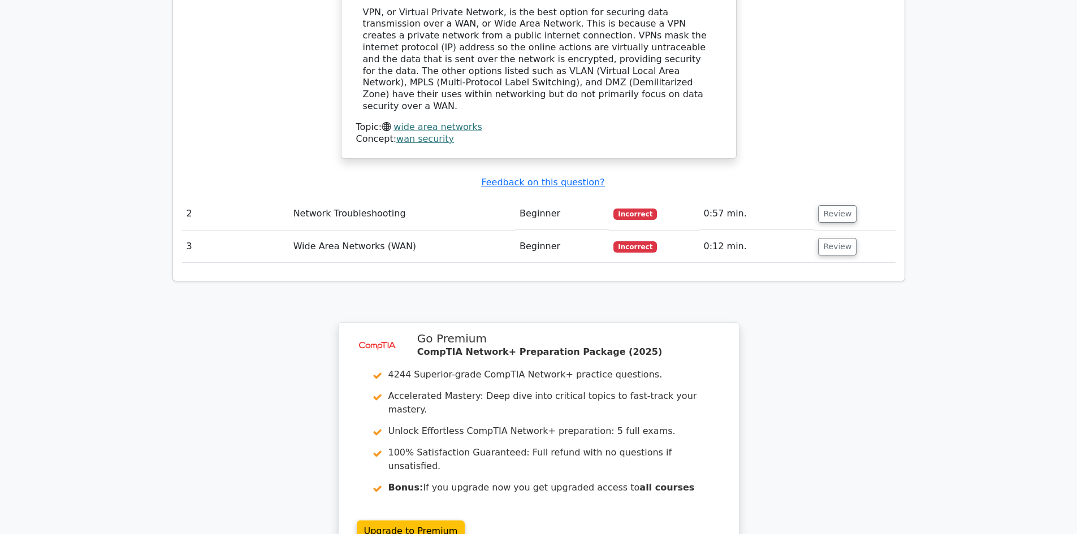
scroll to position [1309, 0]
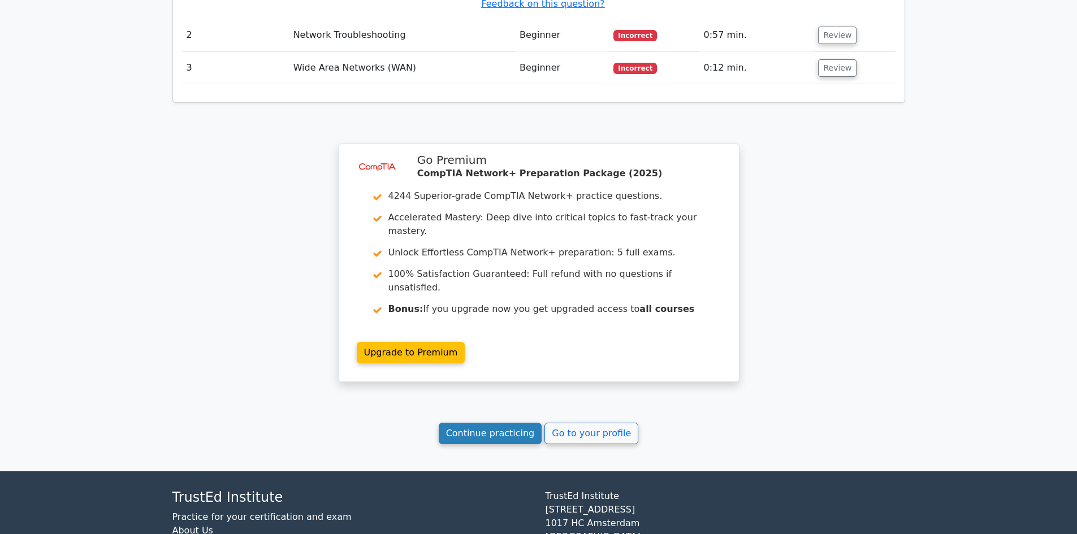
click at [509, 423] on link "Continue practicing" at bounding box center [490, 433] width 103 height 21
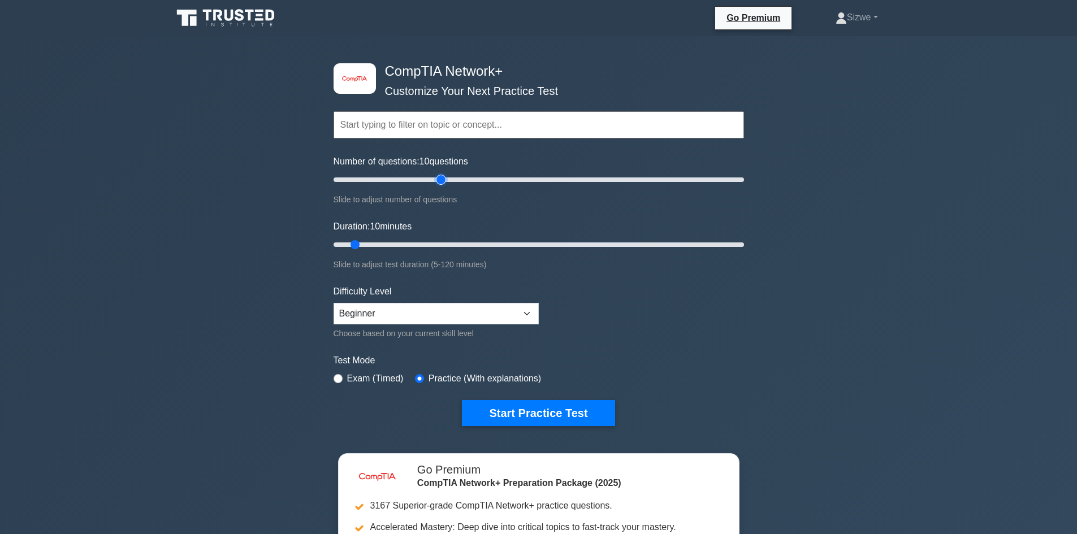
click at [439, 181] on input "Number of questions: 10 questions" at bounding box center [539, 180] width 410 height 14
type input "60"
click at [449, 181] on input "Number of questions: 60 questions" at bounding box center [539, 180] width 410 height 14
click at [447, 245] on input "Duration: 35 minutes" at bounding box center [539, 245] width 410 height 14
click at [453, 243] on input "Duration: 40 minutes" at bounding box center [539, 245] width 410 height 14
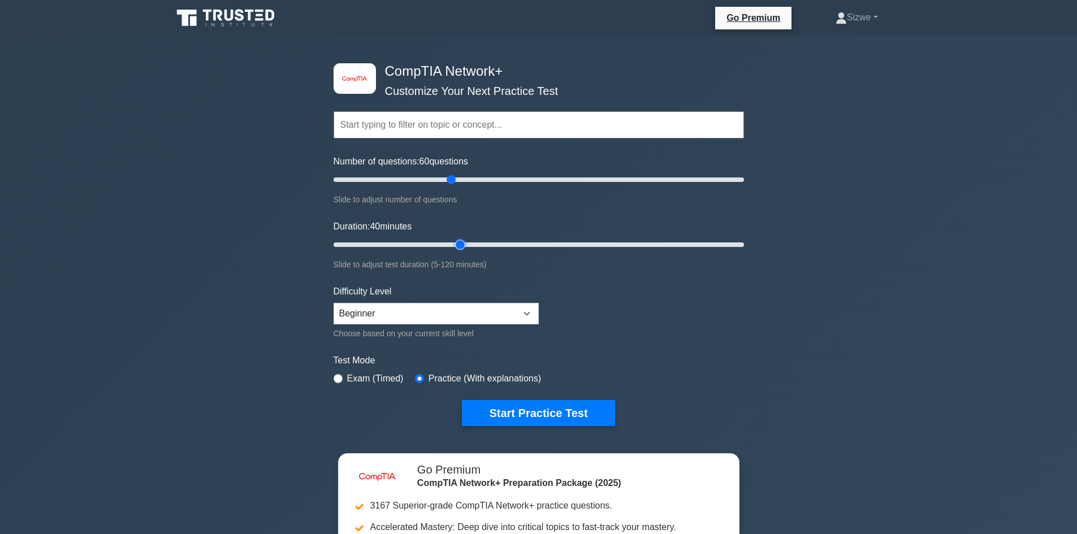
click at [455, 245] on input "Duration: 40 minutes" at bounding box center [539, 245] width 410 height 14
click at [453, 245] on input "Duration: 40 minutes" at bounding box center [539, 245] width 410 height 14
click at [447, 244] on input "Duration: 35 minutes" at bounding box center [539, 245] width 410 height 14
click at [448, 245] on input "Duration: 35 minutes" at bounding box center [539, 245] width 410 height 14
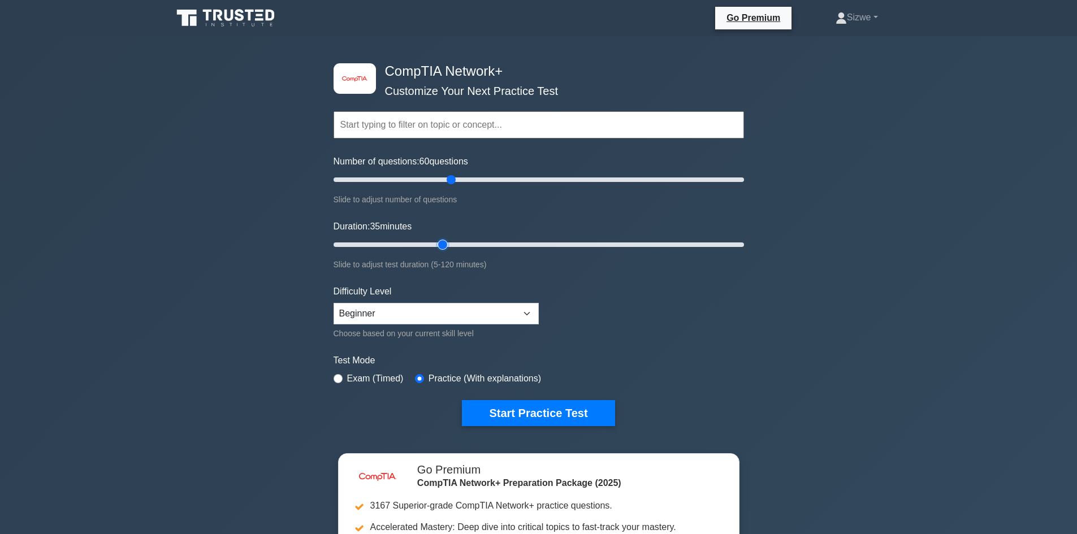
click at [449, 246] on input "Duration: 35 minutes" at bounding box center [539, 245] width 410 height 14
click at [450, 246] on input "Duration: 35 minutes" at bounding box center [539, 245] width 410 height 14
click at [451, 245] on input "Duration: 35 minutes" at bounding box center [539, 245] width 410 height 14
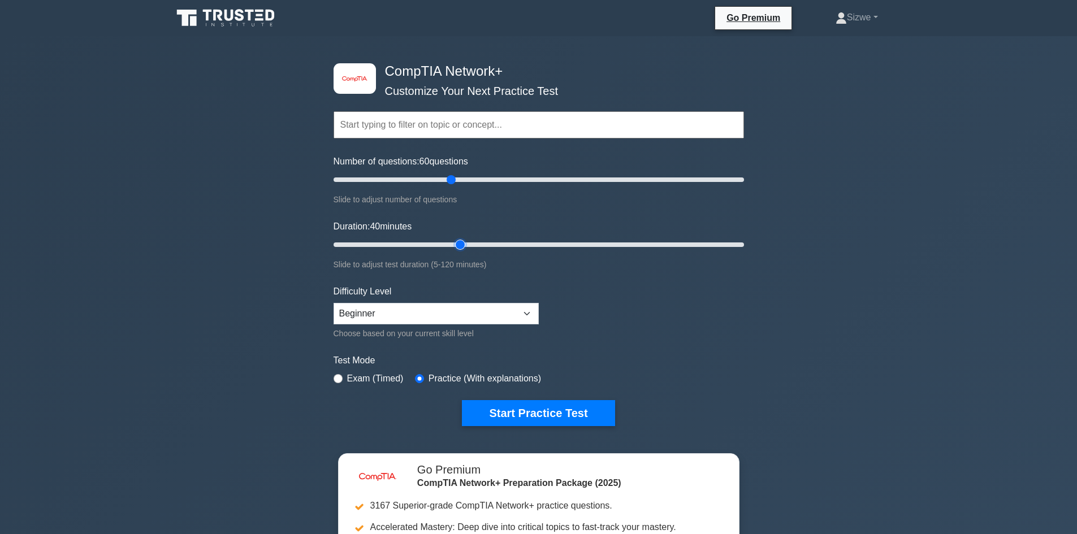
type input "40"
click at [453, 244] on input "Duration: 40 minutes" at bounding box center [539, 245] width 410 height 14
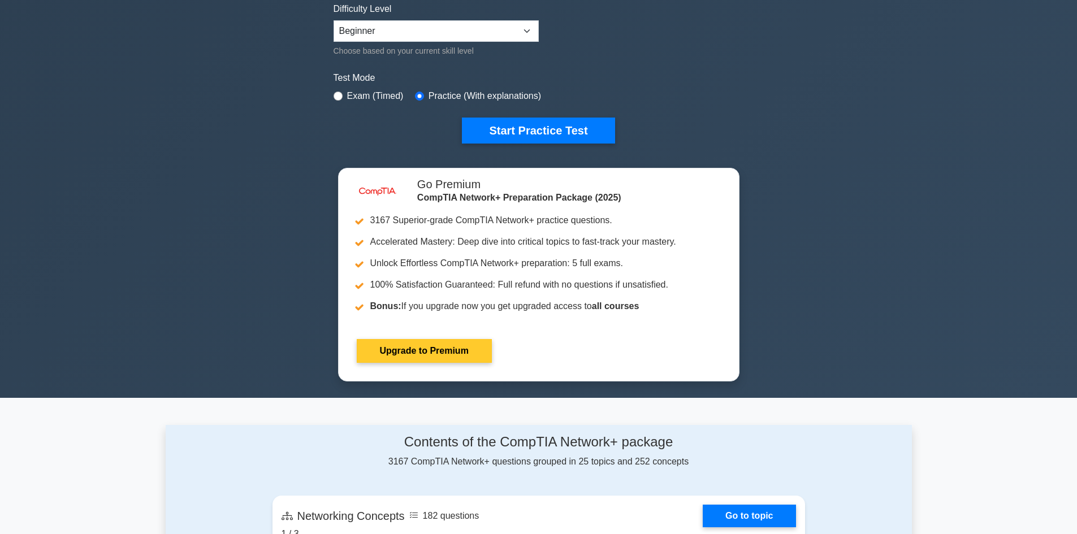
scroll to position [113, 0]
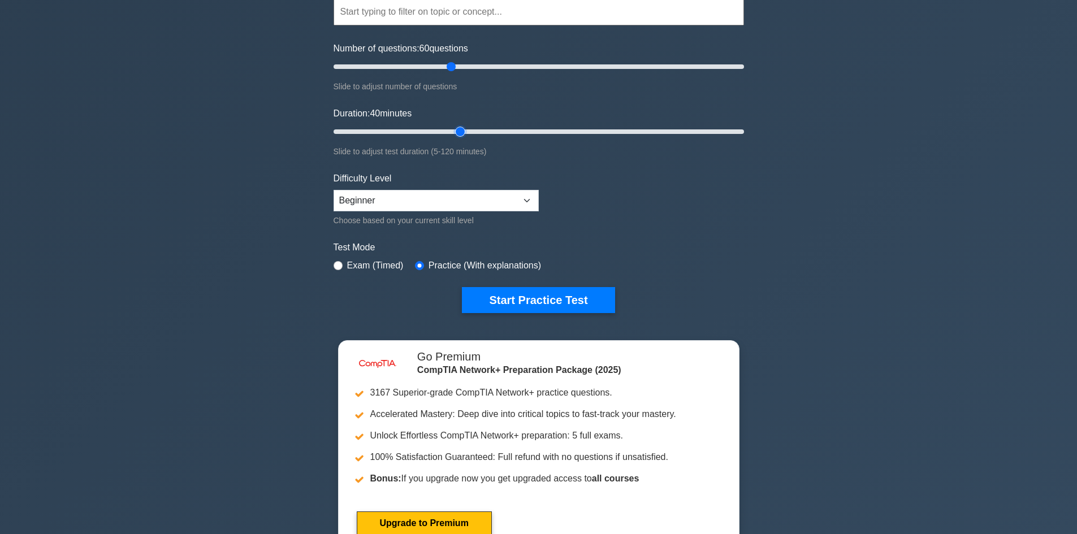
click at [434, 211] on div "Difficulty Level Beginner Intermediate Expert Choose based on your current skil…" at bounding box center [436, 199] width 205 height 55
click at [517, 201] on select "Beginner Intermediate Expert" at bounding box center [436, 200] width 205 height 21
select select "expert"
click at [334, 190] on select "Beginner Intermediate Expert" at bounding box center [436, 200] width 205 height 21
click at [337, 261] on input "radio" at bounding box center [338, 265] width 9 height 9
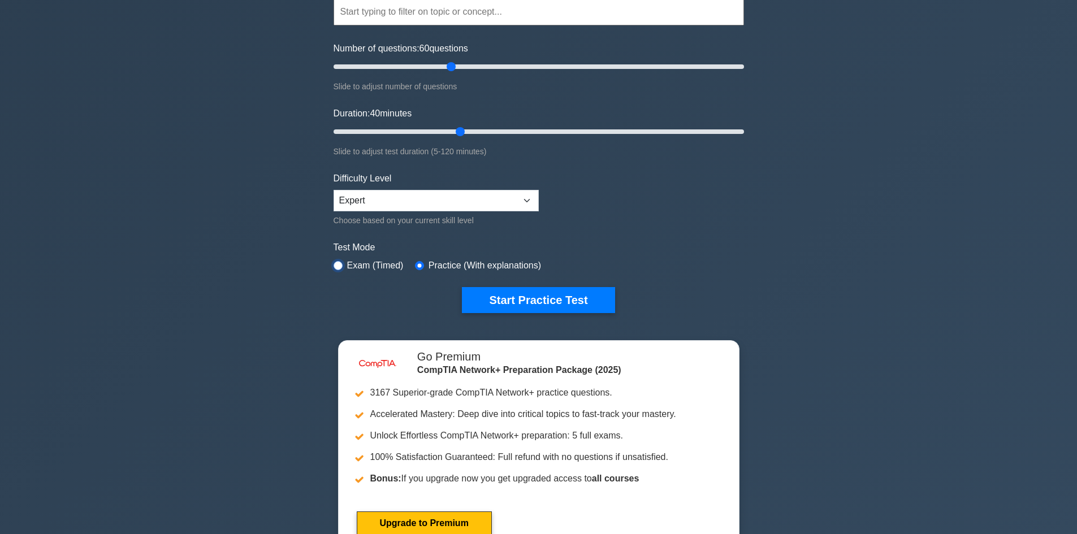
radio input "true"
click at [418, 268] on input "radio" at bounding box center [419, 265] width 9 height 9
radio input "true"
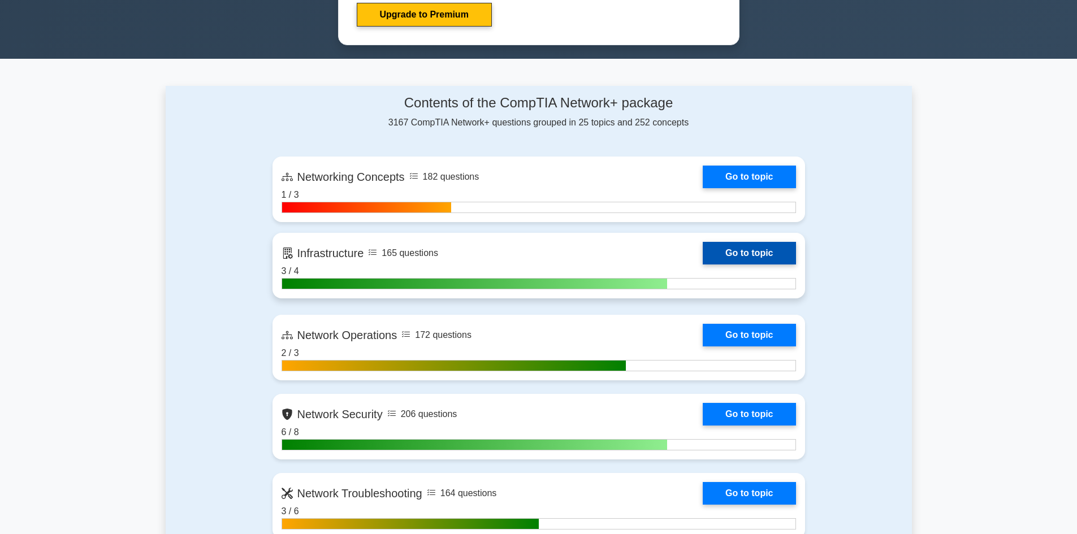
scroll to position [339, 0]
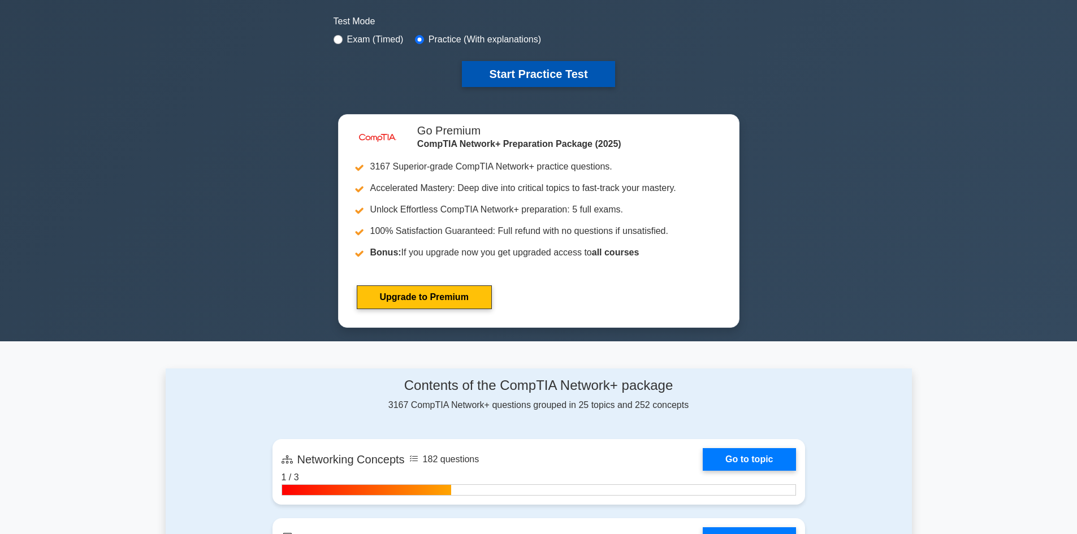
click at [518, 72] on button "Start Practice Test" at bounding box center [538, 74] width 153 height 26
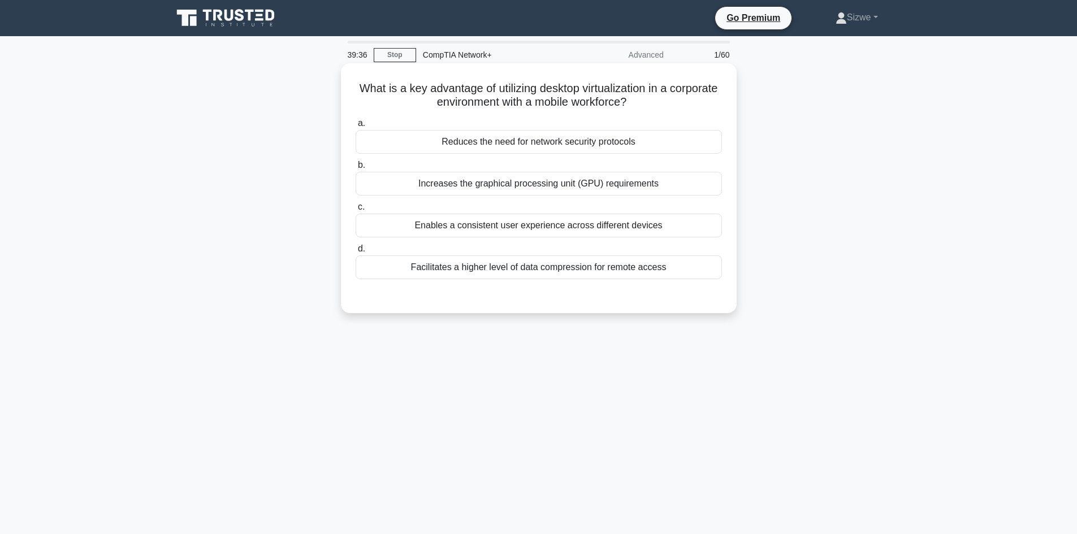
click at [629, 187] on div "Increases the graphical processing unit (GPU) requirements" at bounding box center [539, 184] width 366 height 24
click at [356, 169] on input "b. Increases the graphical processing unit (GPU) requirements" at bounding box center [356, 165] width 0 height 7
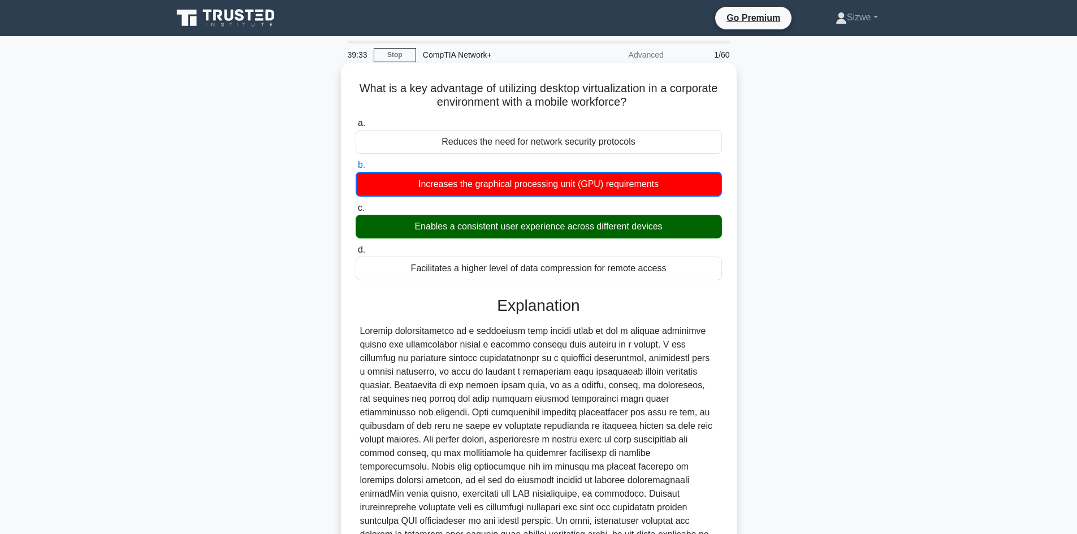
scroll to position [165, 0]
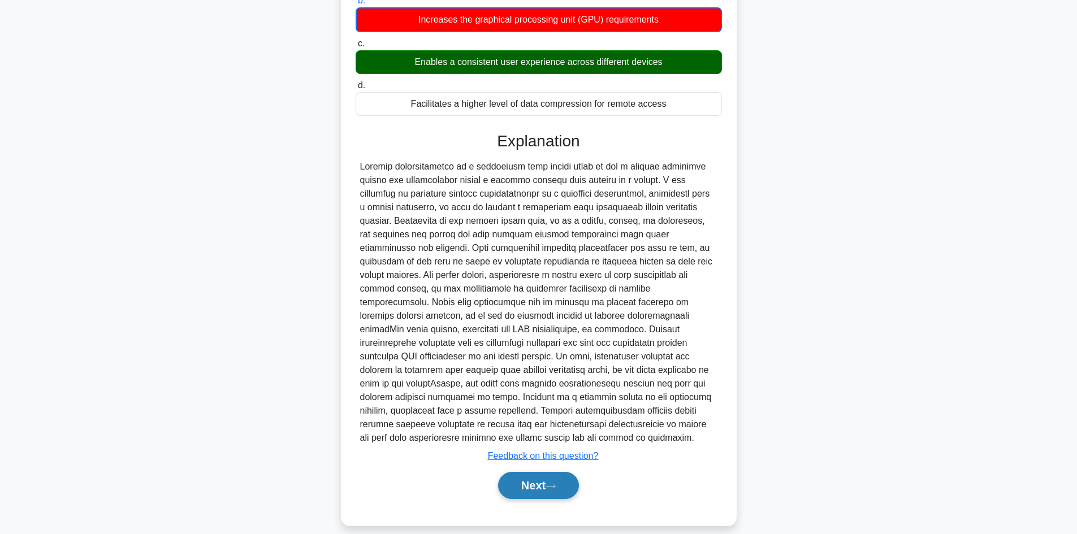
click at [544, 472] on button "Next" at bounding box center [538, 485] width 81 height 27
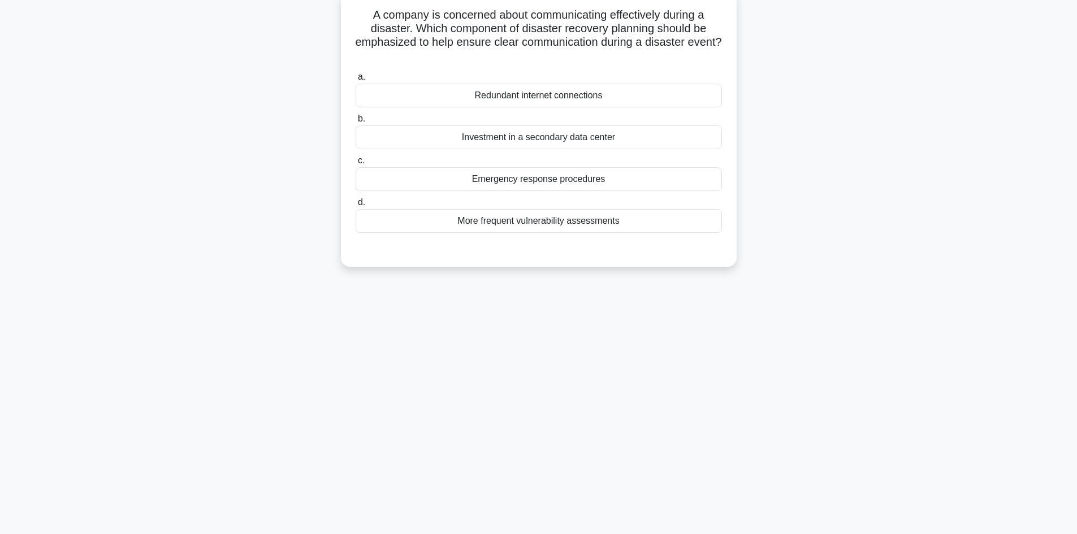
scroll to position [0, 0]
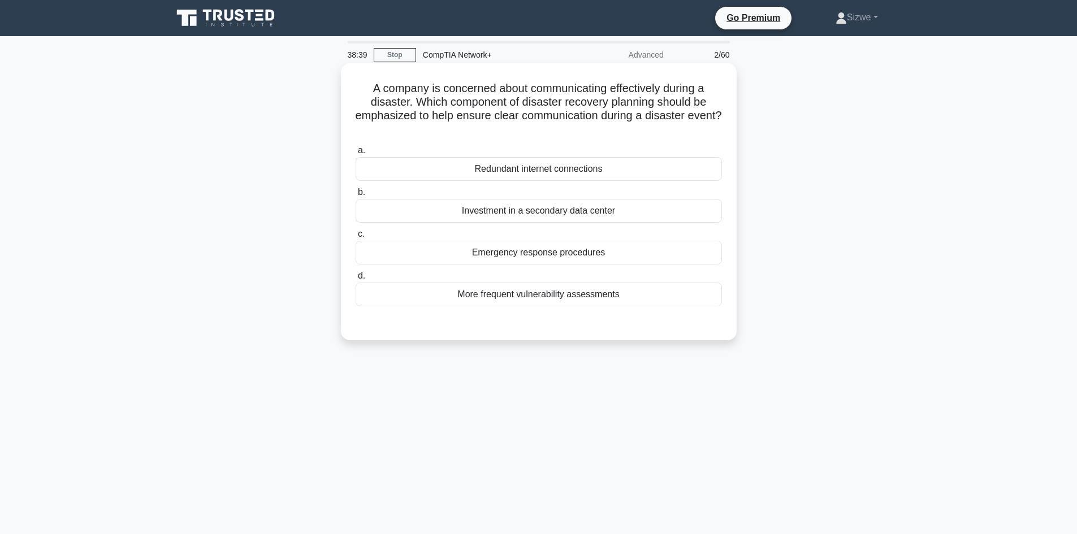
click at [558, 239] on label "c. Emergency response procedures" at bounding box center [539, 245] width 366 height 37
click at [356, 238] on input "c. Emergency response procedures" at bounding box center [356, 234] width 0 height 7
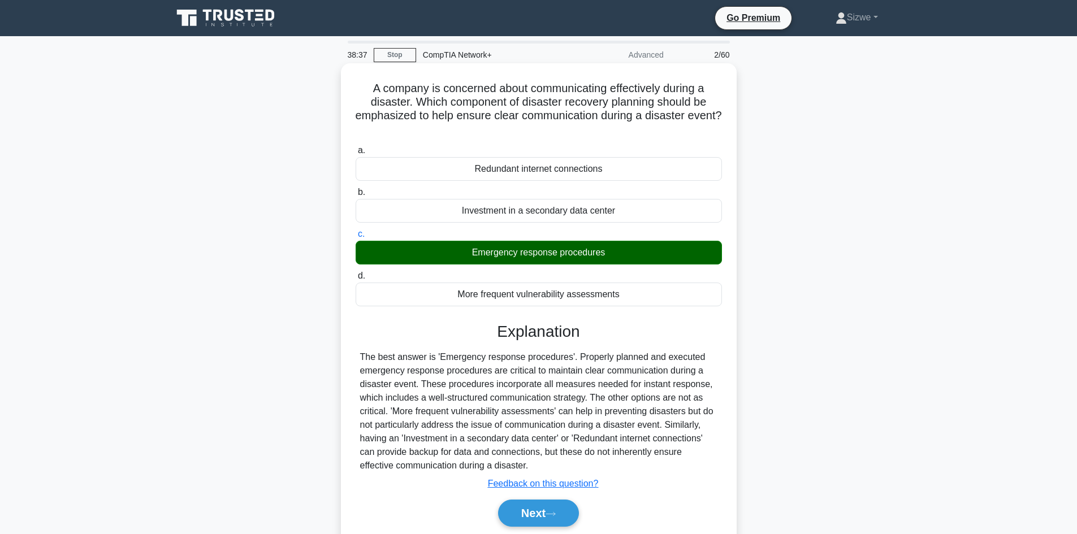
scroll to position [76, 0]
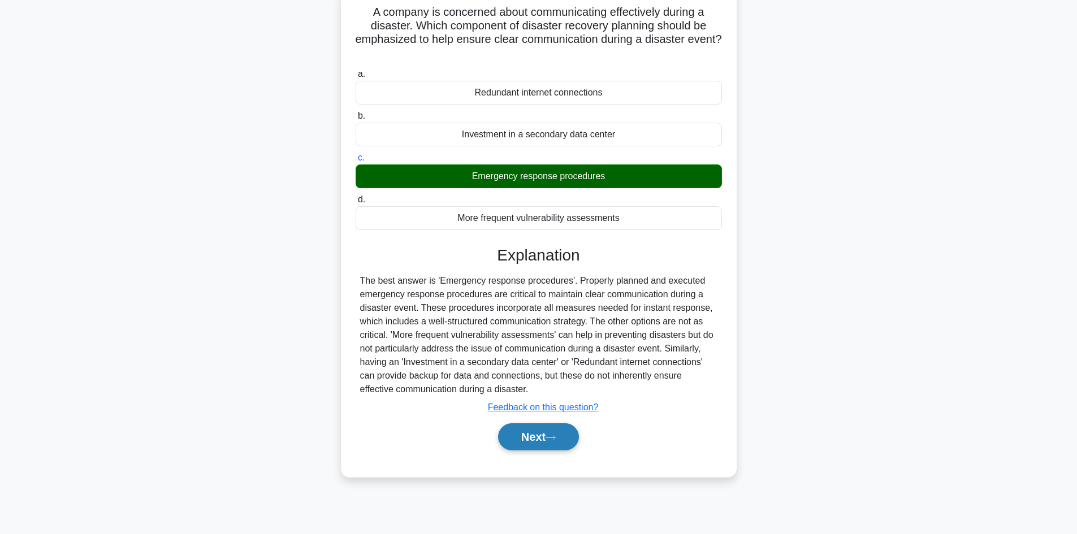
click at [534, 437] on button "Next" at bounding box center [538, 436] width 81 height 27
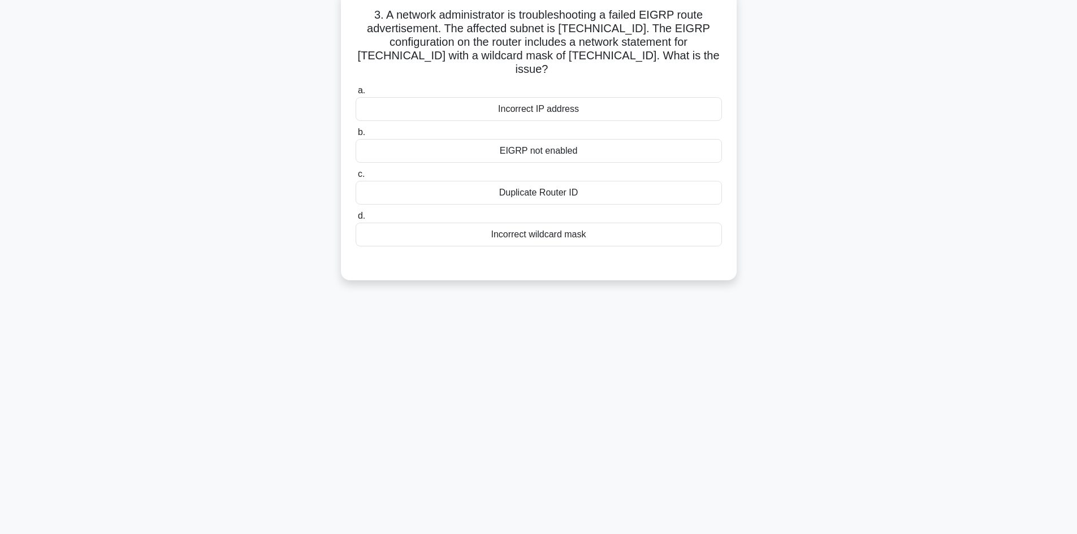
scroll to position [0, 0]
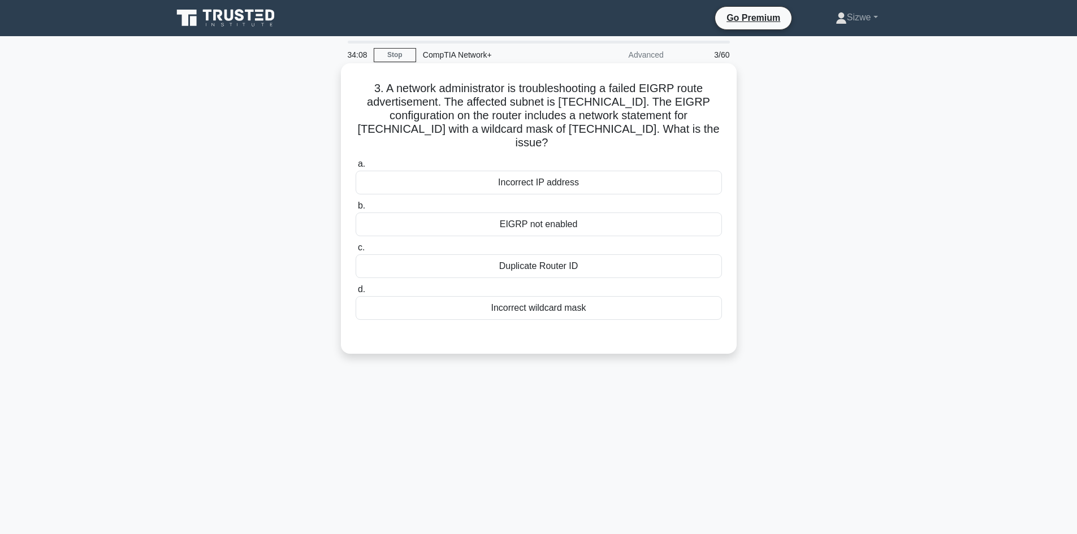
click at [539, 213] on div "EIGRP not enabled" at bounding box center [539, 225] width 366 height 24
click at [356, 210] on input "b. EIGRP not enabled" at bounding box center [356, 205] width 0 height 7
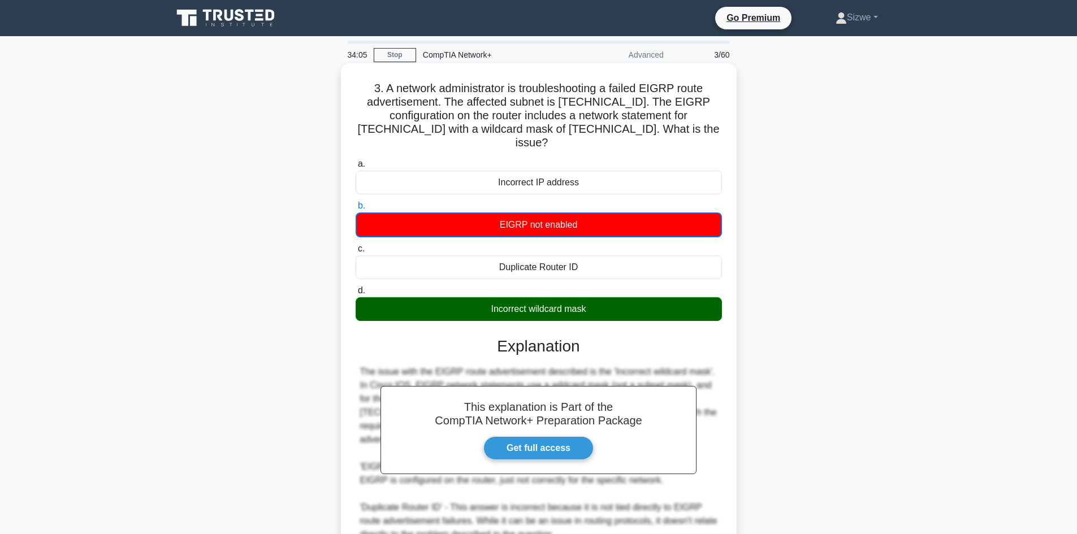
scroll to position [124, 0]
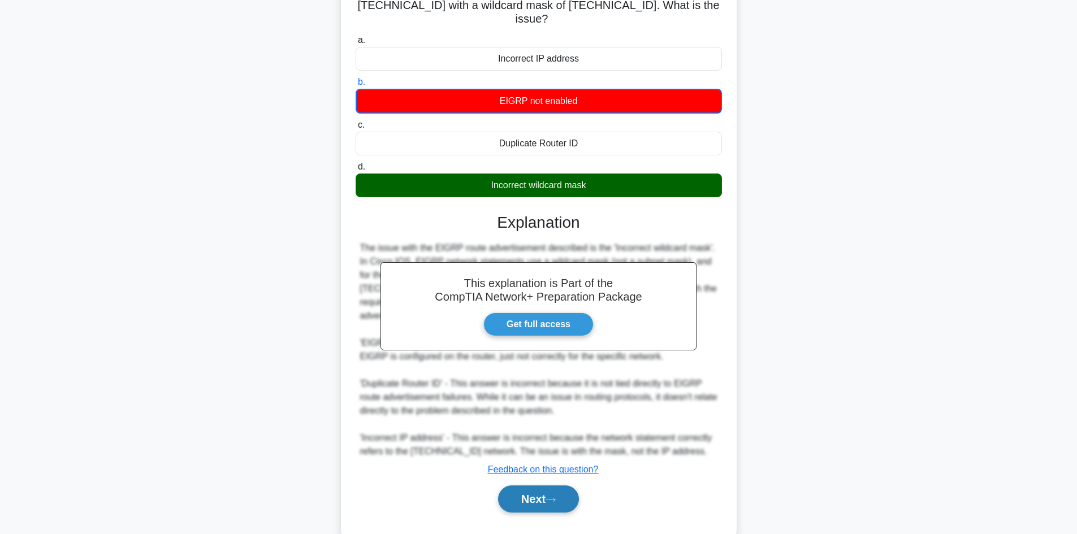
click at [543, 486] on button "Next" at bounding box center [538, 499] width 81 height 27
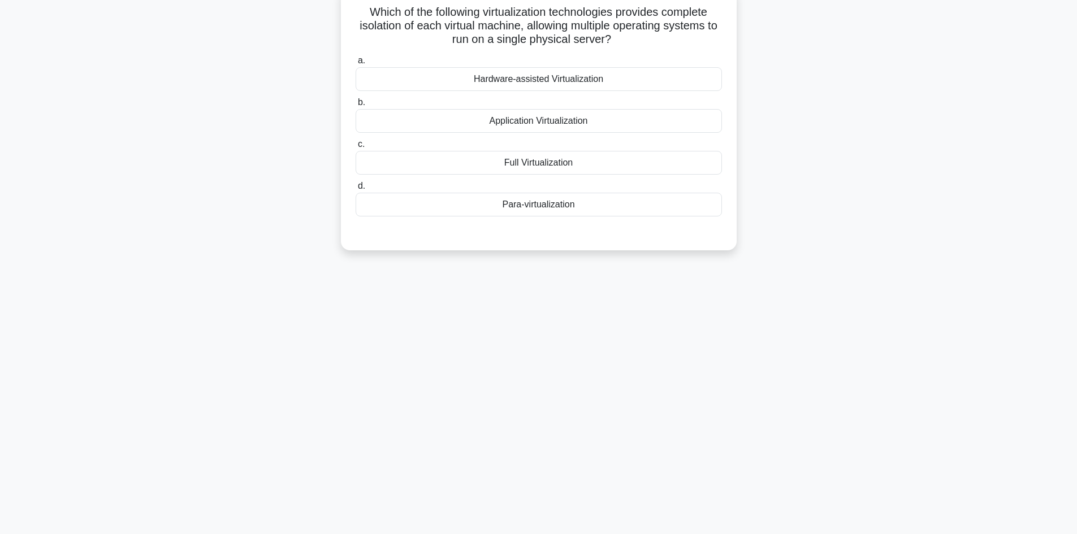
scroll to position [0, 0]
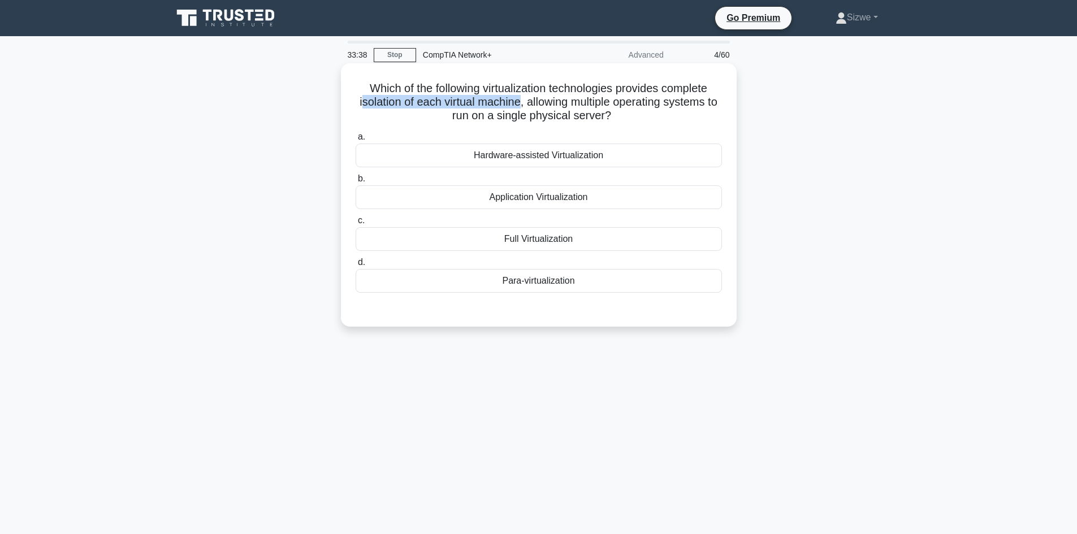
drag, startPoint x: 526, startPoint y: 103, endPoint x: 364, endPoint y: 107, distance: 162.3
click at [364, 107] on h5 "Which of the following virtualization technologies provides complete isolation …" at bounding box center [539, 102] width 369 height 42
click at [549, 161] on div "Hardware-assisted Virtualization" at bounding box center [539, 156] width 366 height 24
click at [356, 141] on input "a. Hardware-assisted Virtualization" at bounding box center [356, 136] width 0 height 7
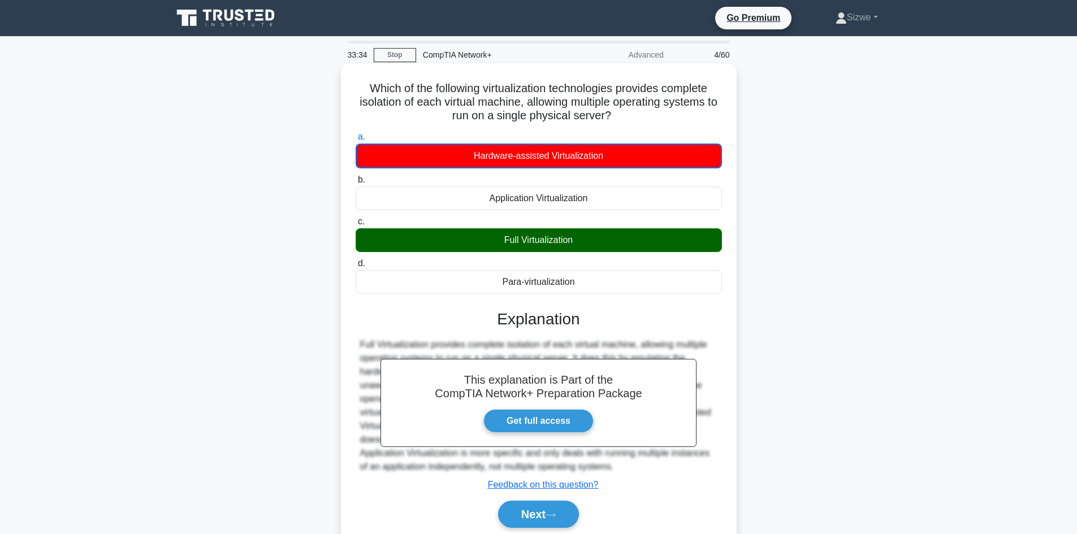
scroll to position [76, 0]
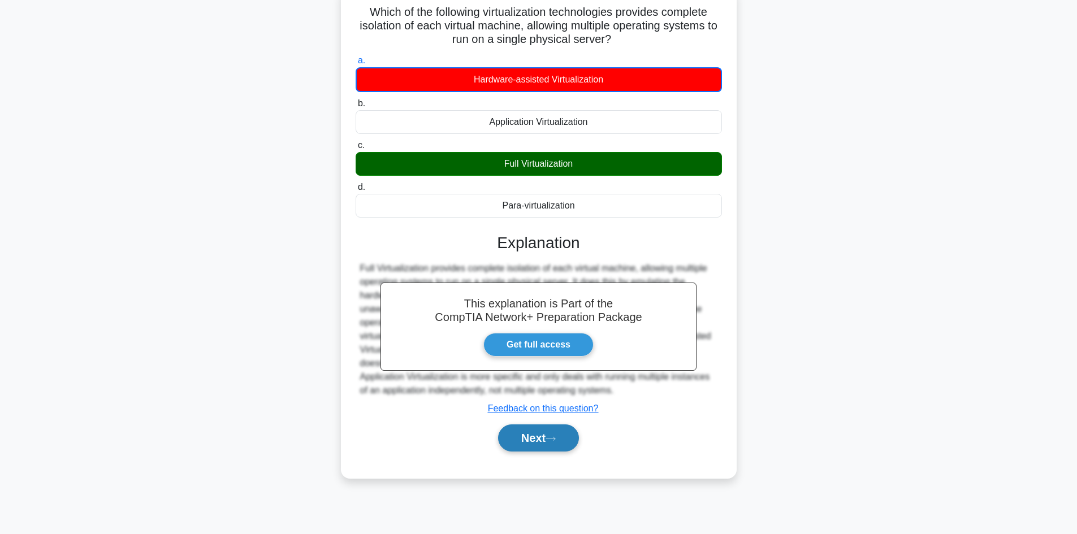
click at [537, 441] on button "Next" at bounding box center [538, 438] width 81 height 27
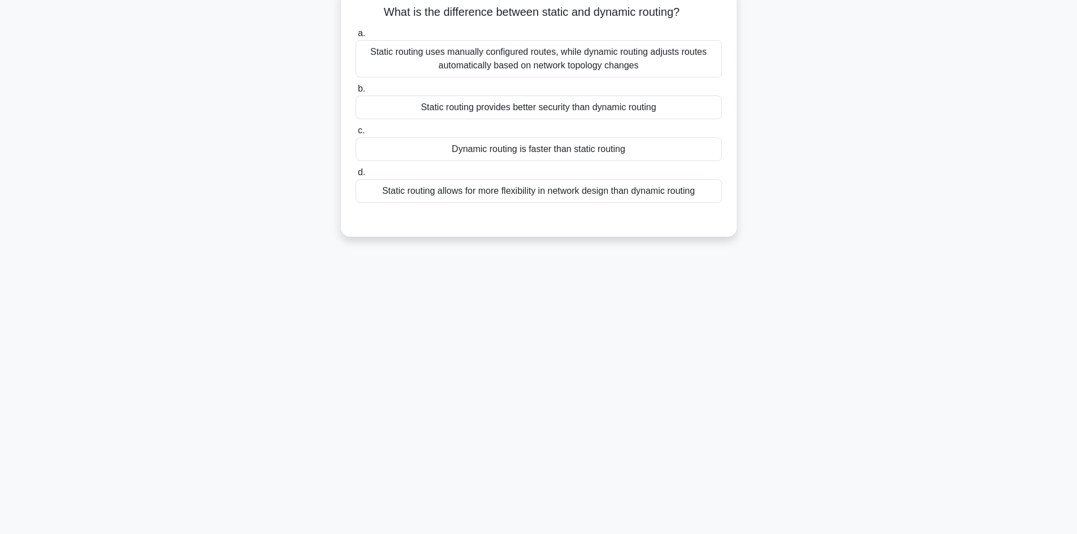
scroll to position [0, 0]
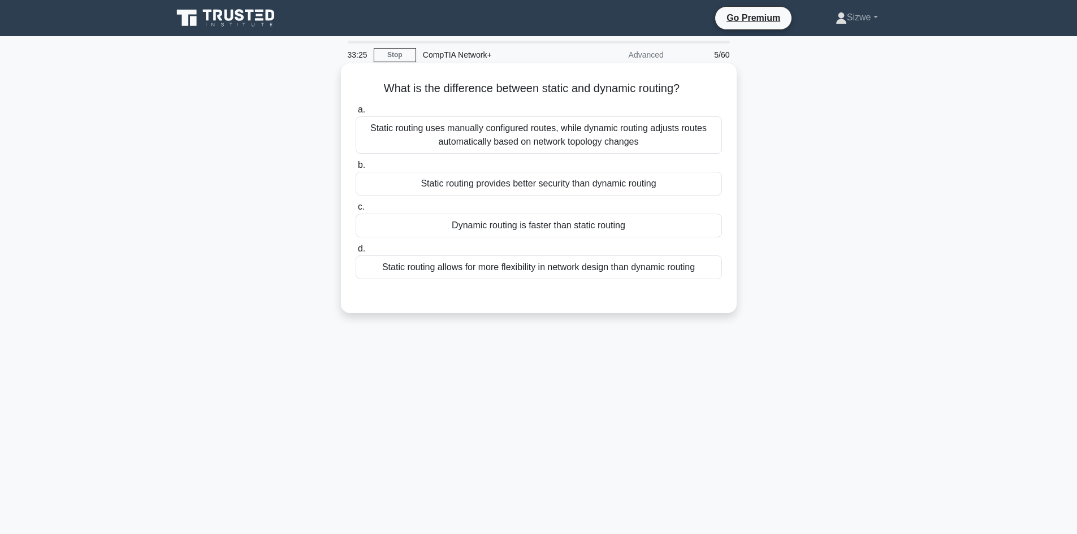
click at [522, 137] on div "Static routing uses manually configured routes, while dynamic routing adjusts r…" at bounding box center [539, 134] width 366 height 37
click at [356, 114] on input "a. Static routing uses manually configured routes, while dynamic routing adjust…" at bounding box center [356, 109] width 0 height 7
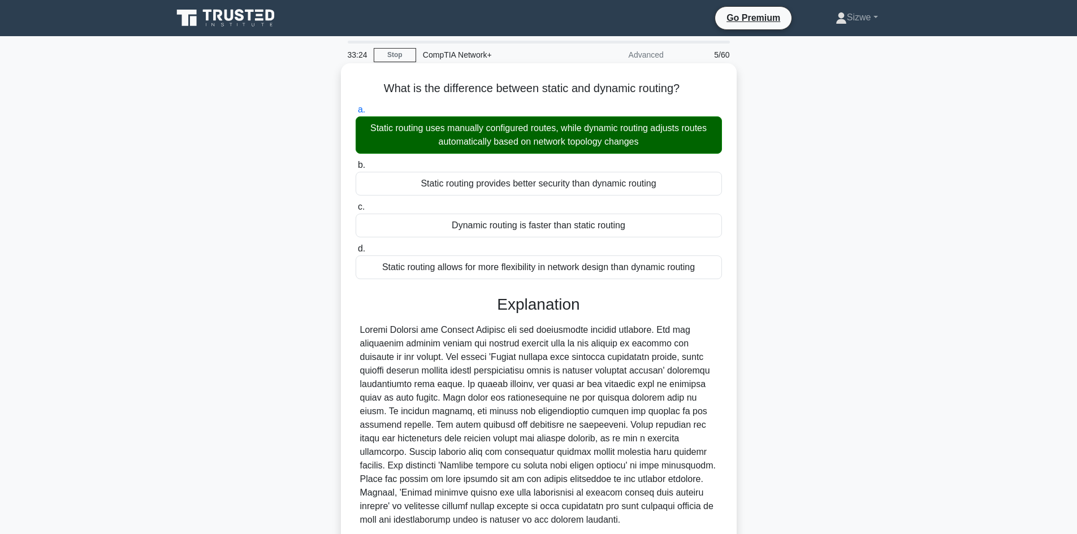
scroll to position [96, 0]
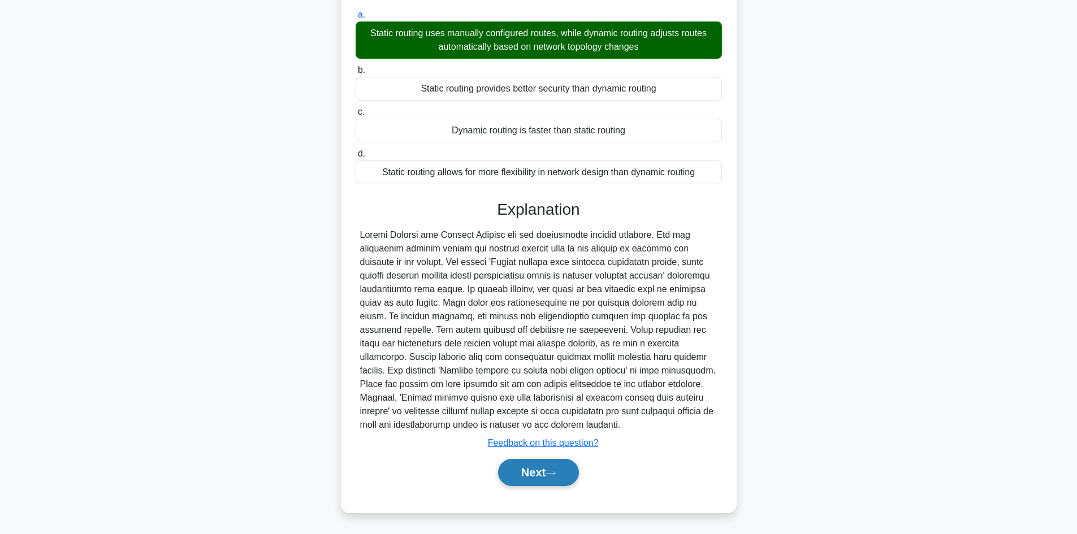
click at [522, 470] on button "Next" at bounding box center [538, 472] width 81 height 27
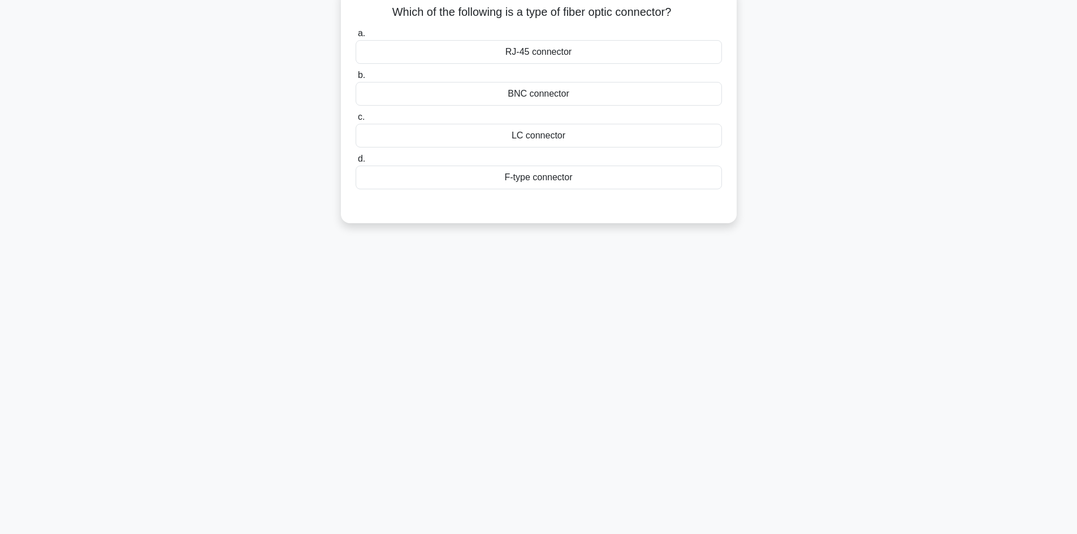
scroll to position [0, 0]
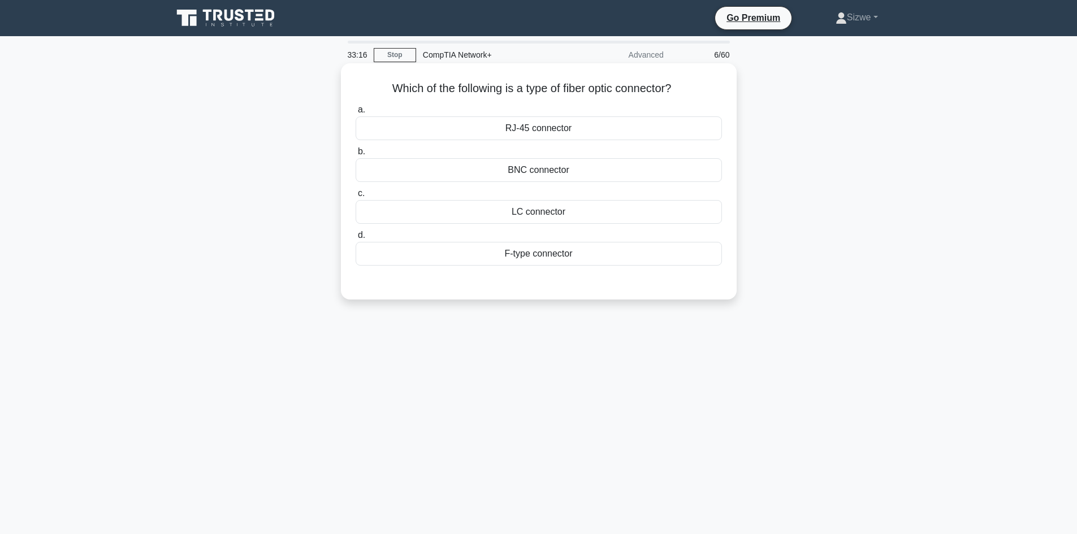
click at [544, 215] on div "LC connector" at bounding box center [539, 212] width 366 height 24
click at [356, 197] on input "c. LC connector" at bounding box center [356, 193] width 0 height 7
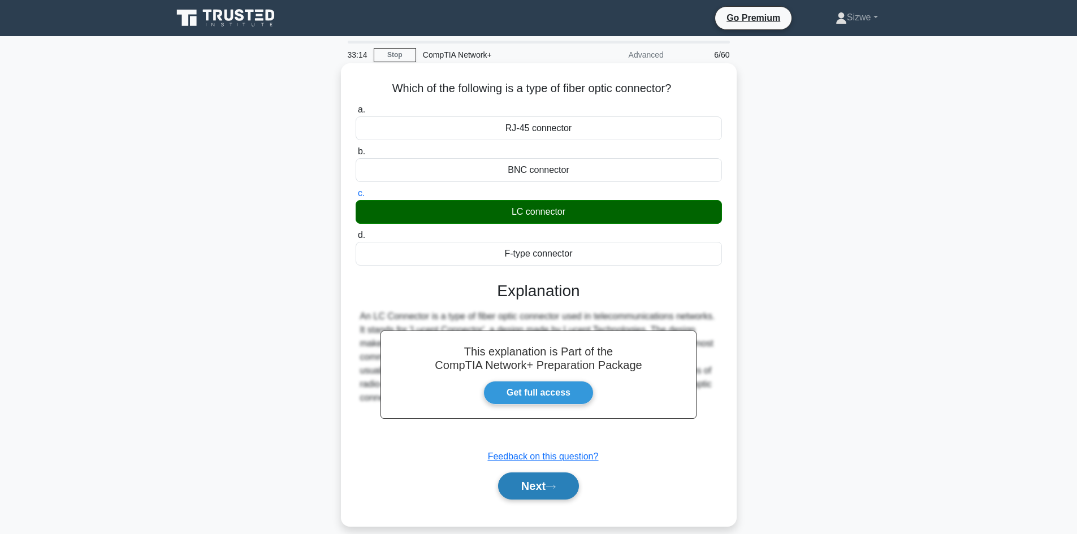
click at [538, 488] on button "Next" at bounding box center [538, 486] width 81 height 27
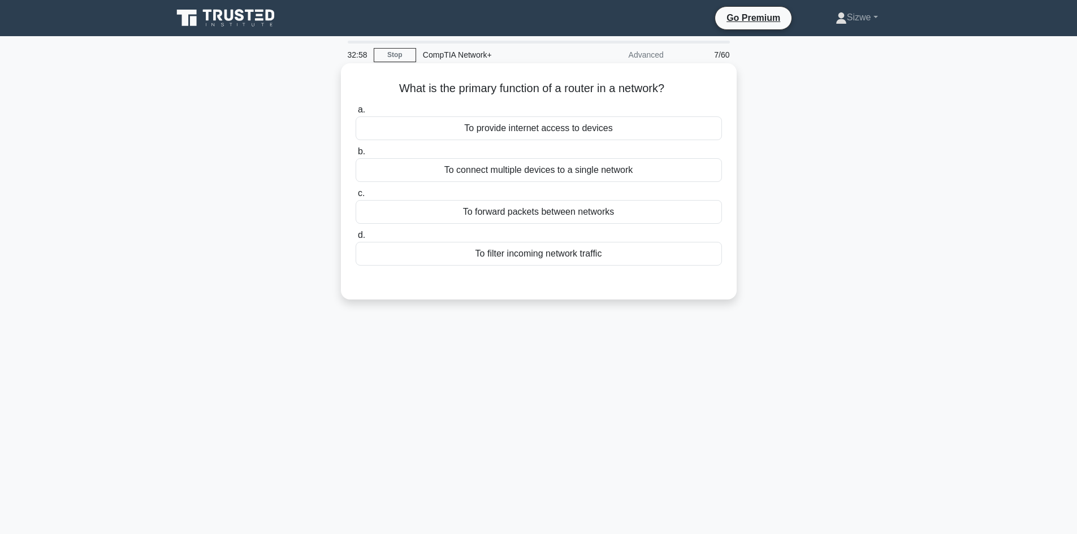
click at [561, 135] on div "To provide internet access to devices" at bounding box center [539, 128] width 366 height 24
click at [356, 114] on input "a. To provide internet access to devices" at bounding box center [356, 109] width 0 height 7
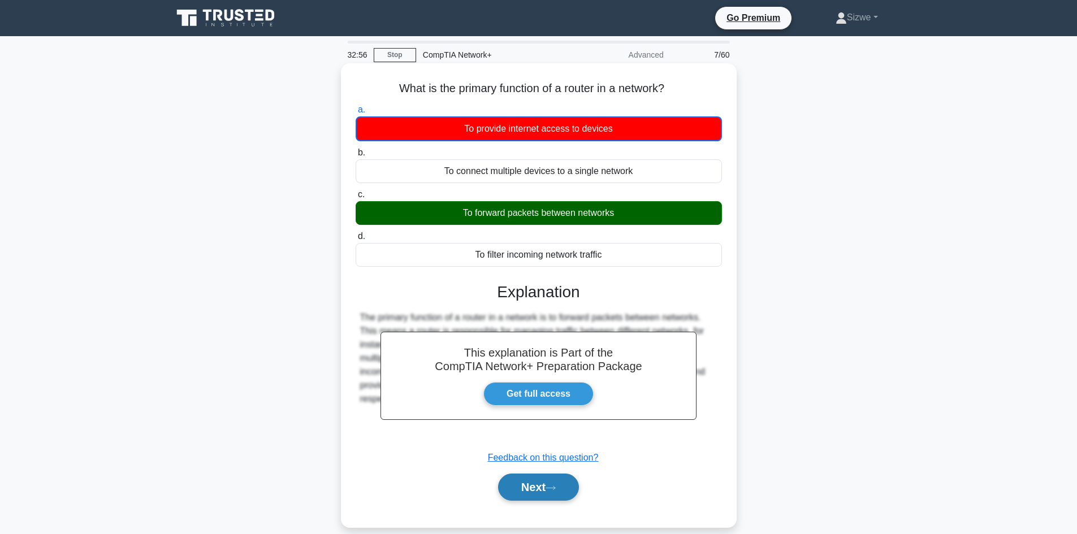
scroll to position [76, 0]
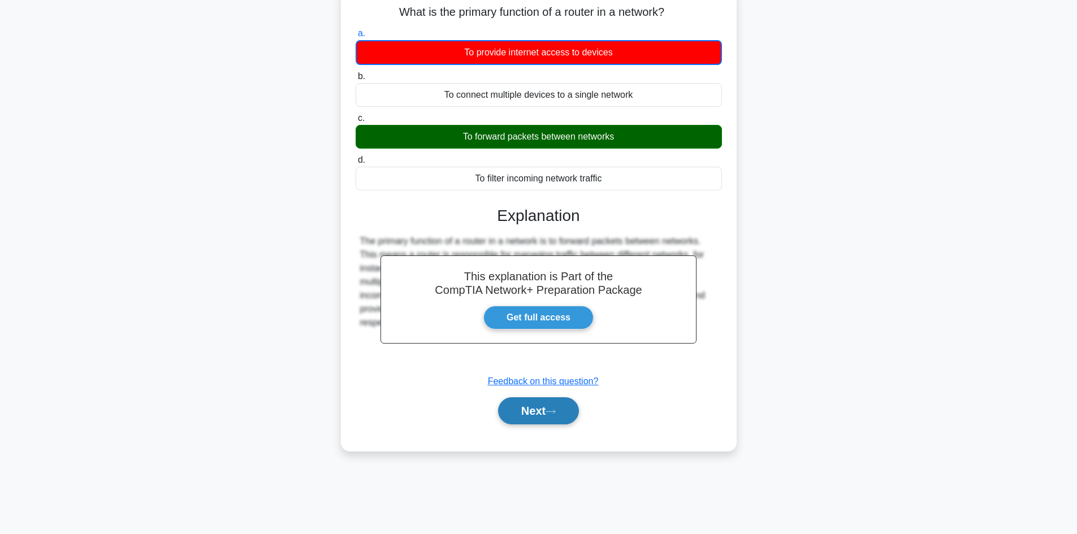
click at [529, 416] on button "Next" at bounding box center [538, 410] width 81 height 27
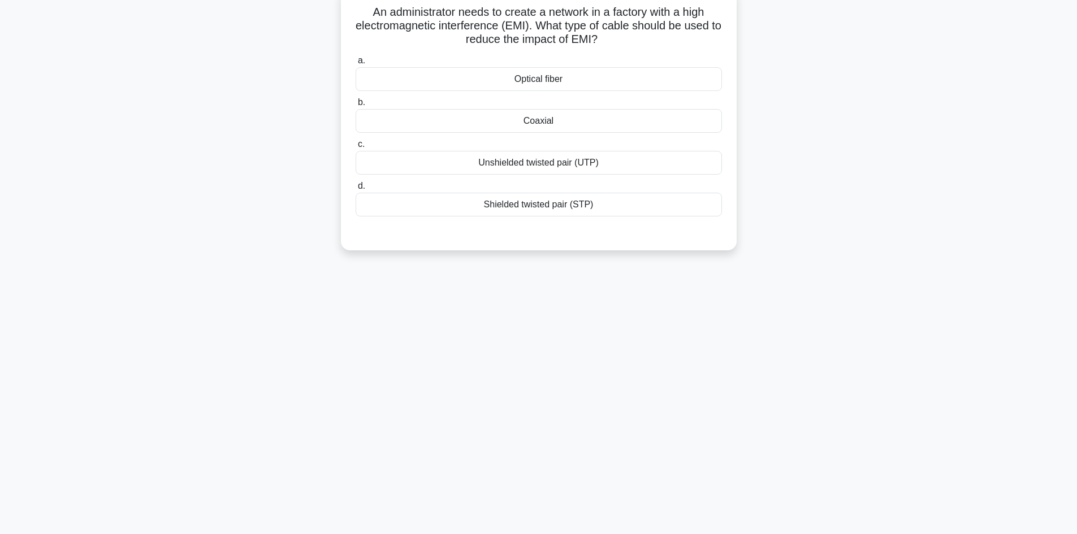
scroll to position [0, 0]
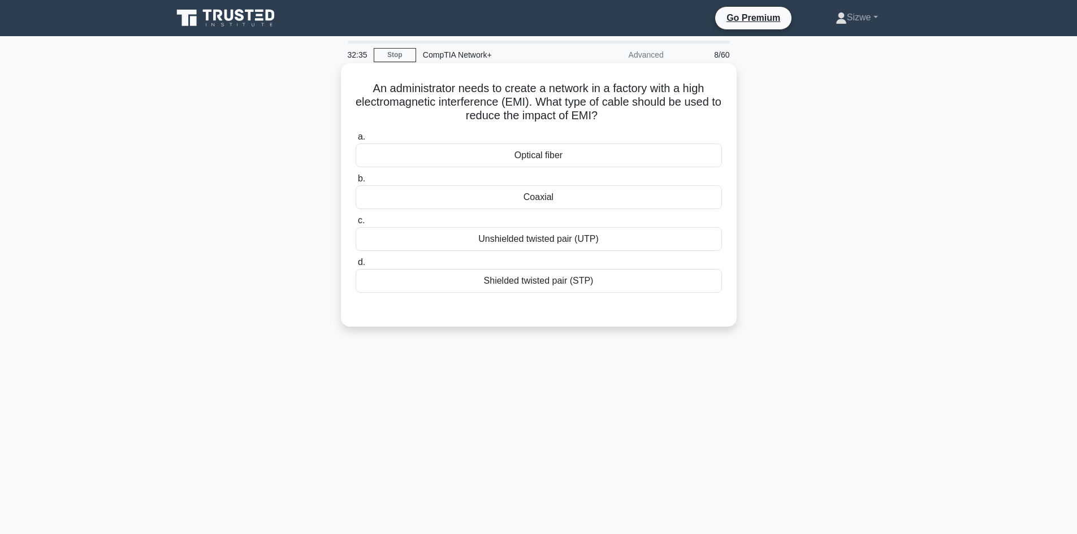
click at [546, 236] on div "Unshielded twisted pair (UTP)" at bounding box center [539, 239] width 366 height 24
click at [356, 224] on input "c. Unshielded twisted pair (UTP)" at bounding box center [356, 220] width 0 height 7
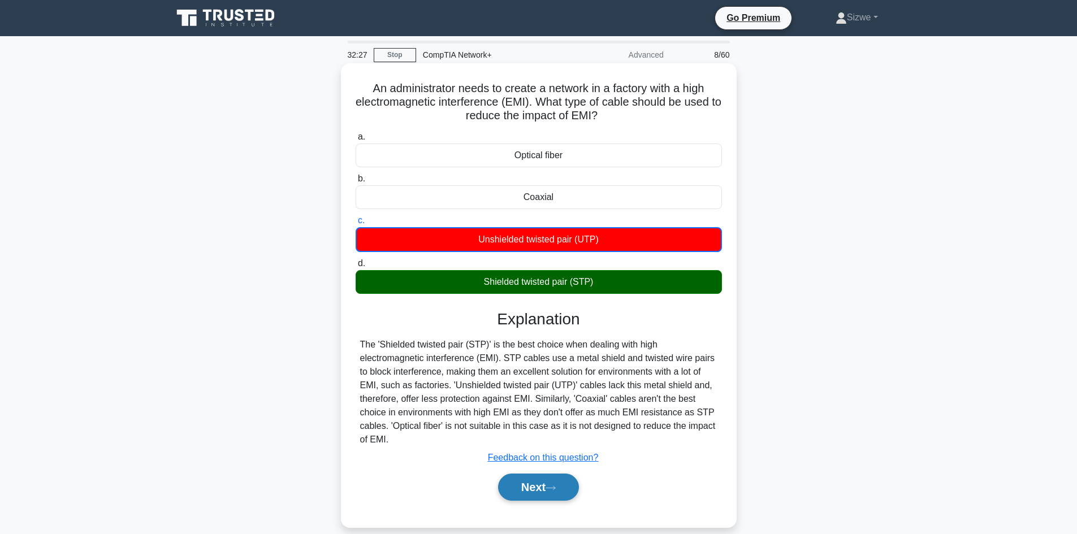
click at [541, 479] on button "Next" at bounding box center [538, 487] width 81 height 27
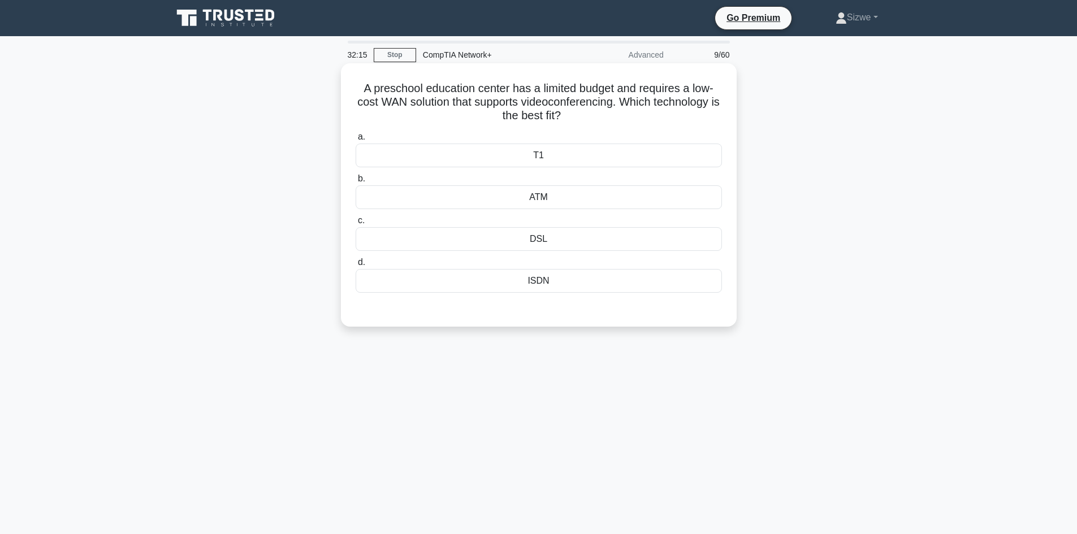
click at [535, 201] on div "ATM" at bounding box center [539, 197] width 366 height 24
click at [356, 183] on input "b. ATM" at bounding box center [356, 178] width 0 height 7
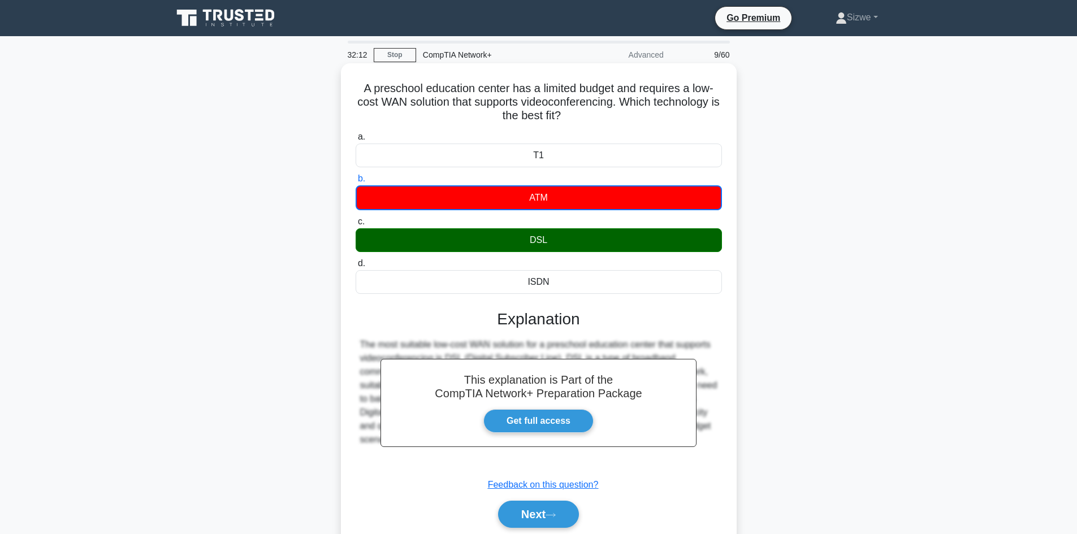
scroll to position [76, 0]
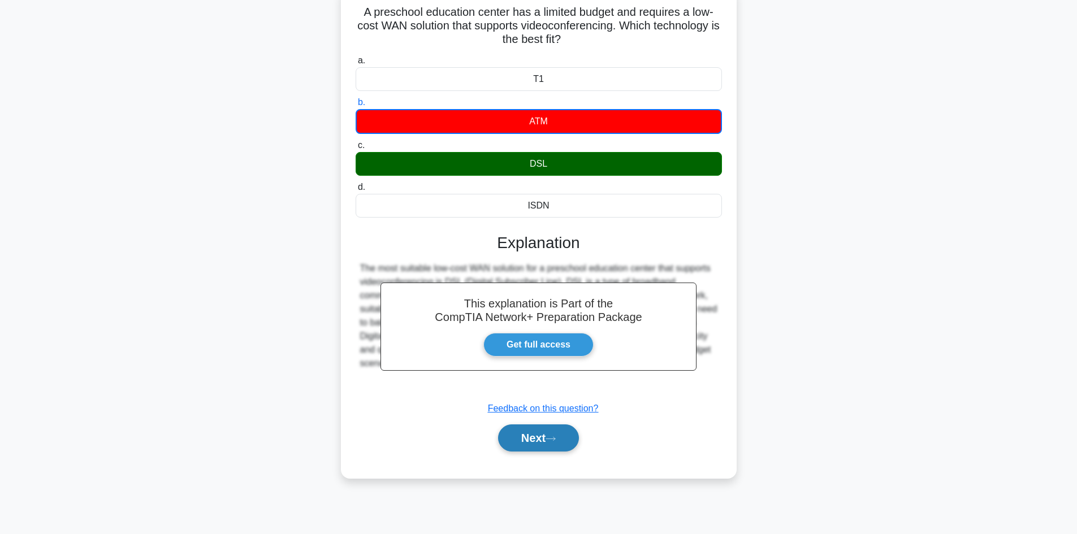
click at [526, 435] on button "Next" at bounding box center [538, 438] width 81 height 27
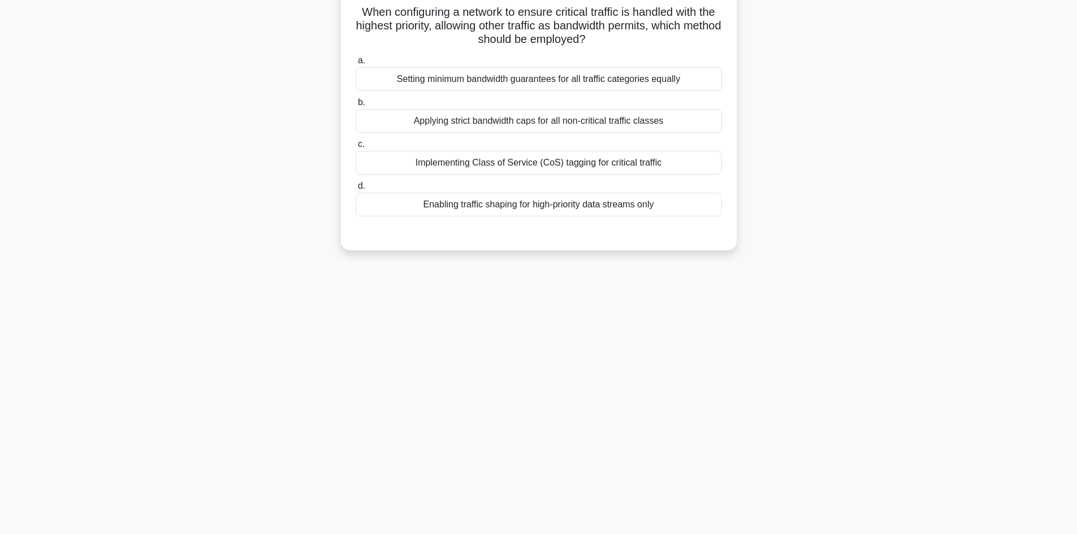
scroll to position [0, 0]
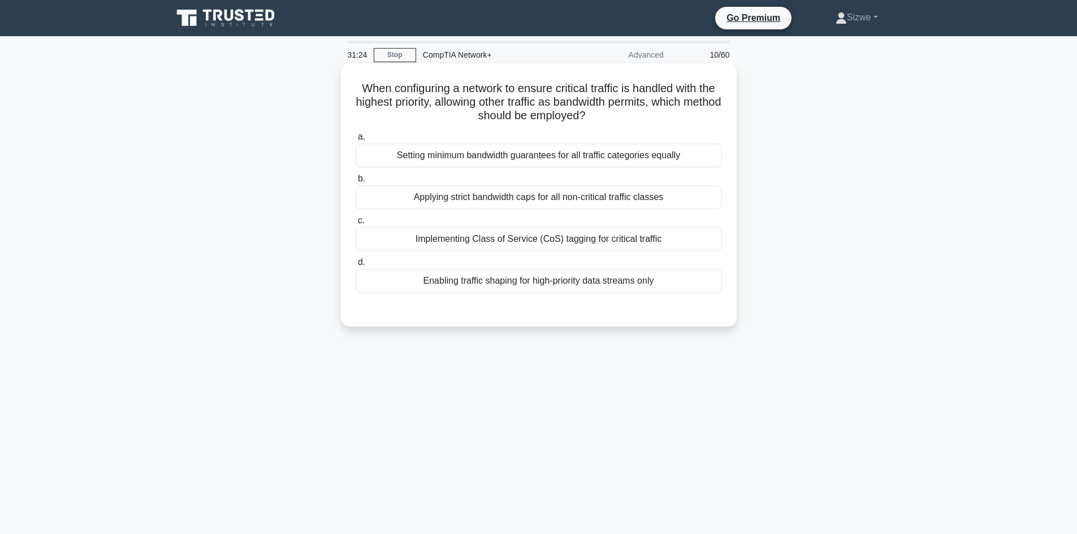
click at [531, 286] on div "Enabling traffic shaping for high-priority data streams only" at bounding box center [539, 281] width 366 height 24
click at [592, 283] on div "Enabling traffic shaping for high-priority data streams only" at bounding box center [539, 281] width 366 height 24
click at [356, 266] on input "d. Enabling traffic shaping for high-priority data streams only" at bounding box center [356, 262] width 0 height 7
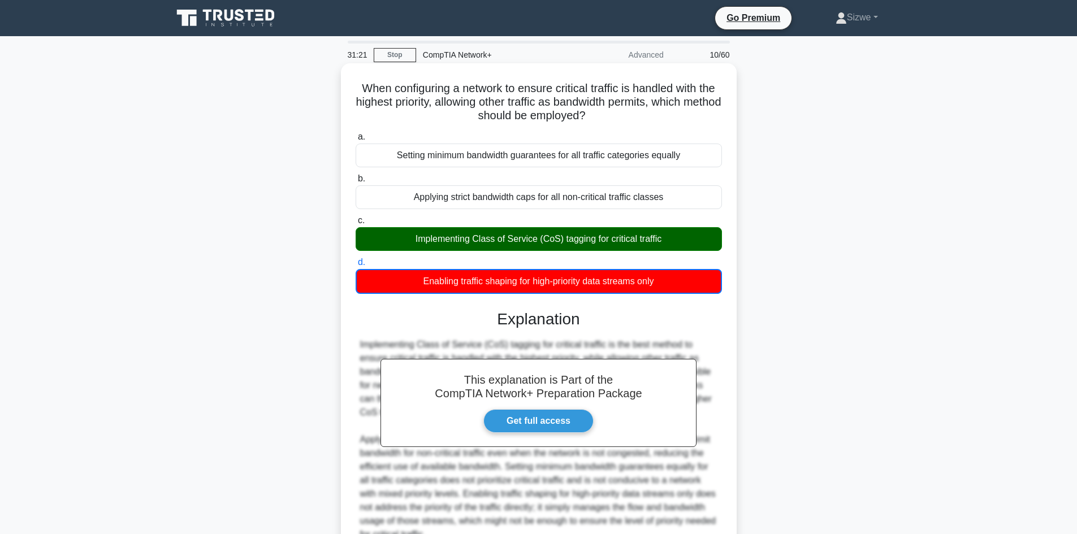
scroll to position [110, 0]
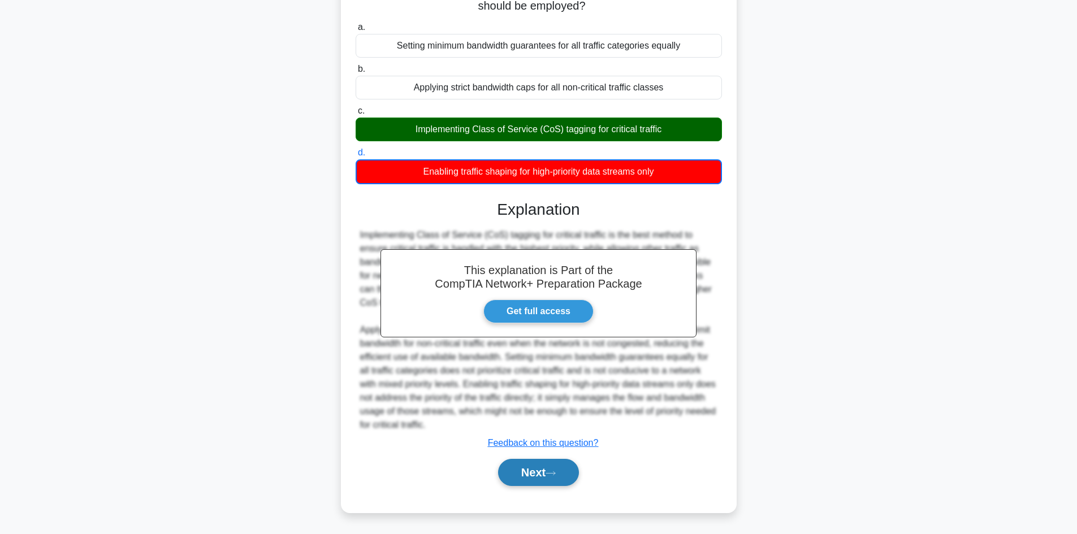
click at [550, 466] on button "Next" at bounding box center [538, 472] width 81 height 27
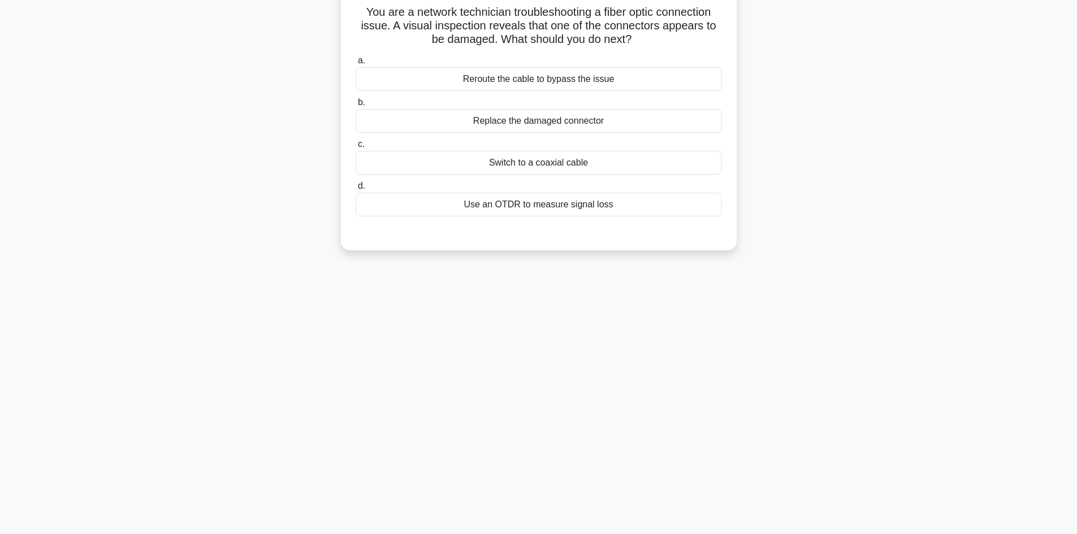
scroll to position [0, 0]
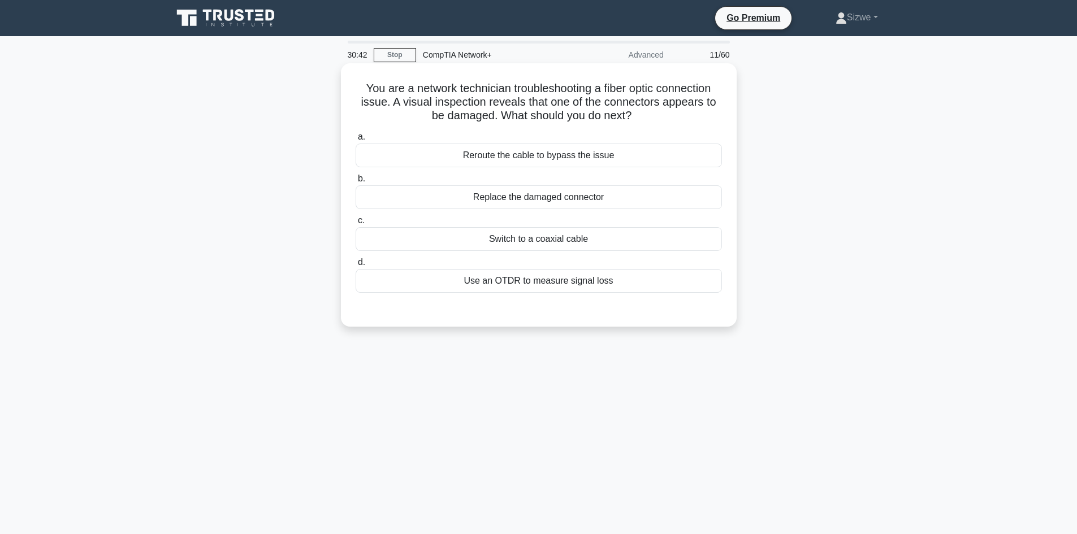
click at [525, 202] on div "Replace the damaged connector" at bounding box center [539, 197] width 366 height 24
click at [356, 183] on input "b. Replace the damaged connector" at bounding box center [356, 178] width 0 height 7
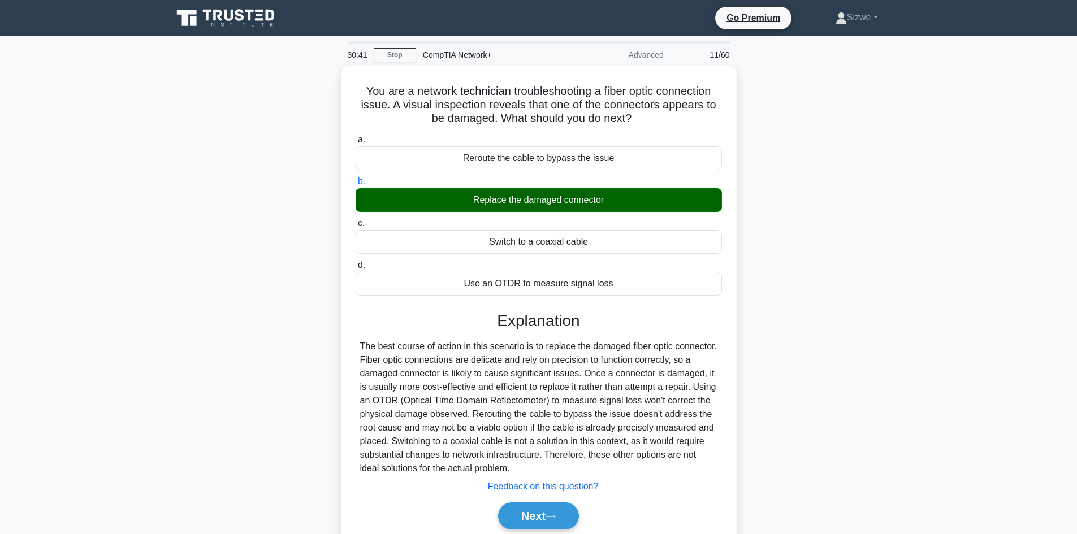
scroll to position [76, 0]
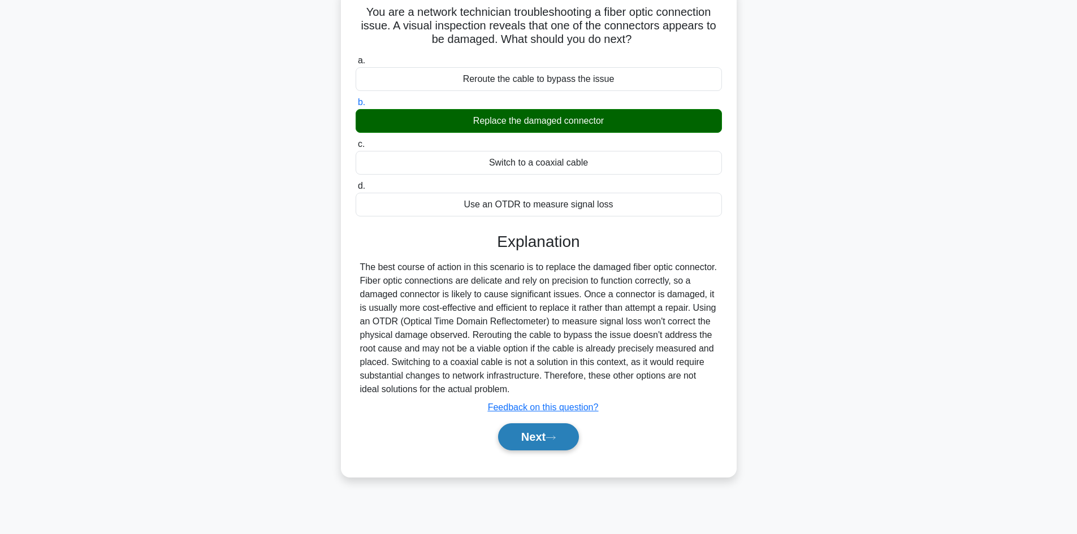
click at [531, 437] on button "Next" at bounding box center [538, 436] width 81 height 27
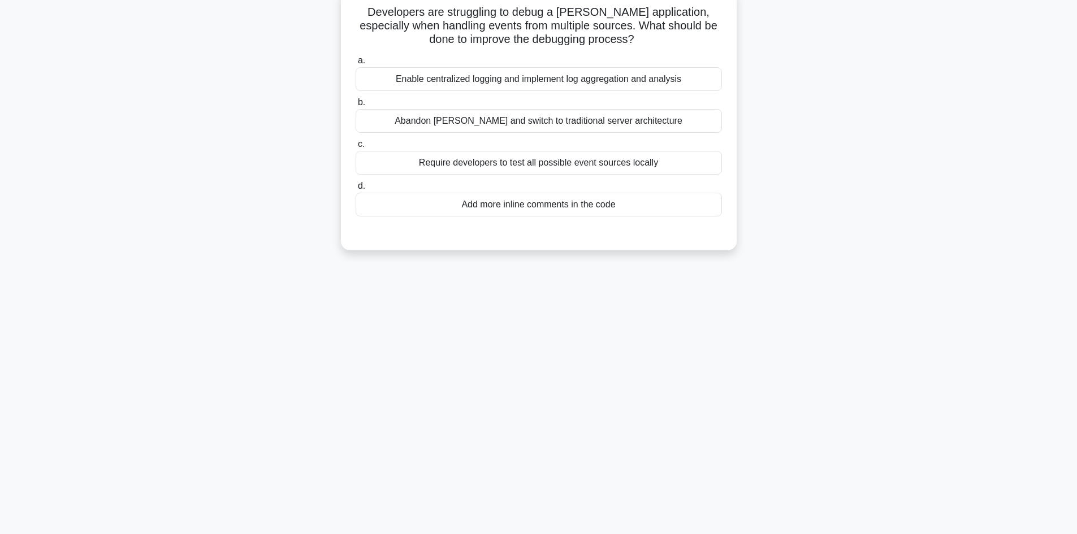
scroll to position [0, 0]
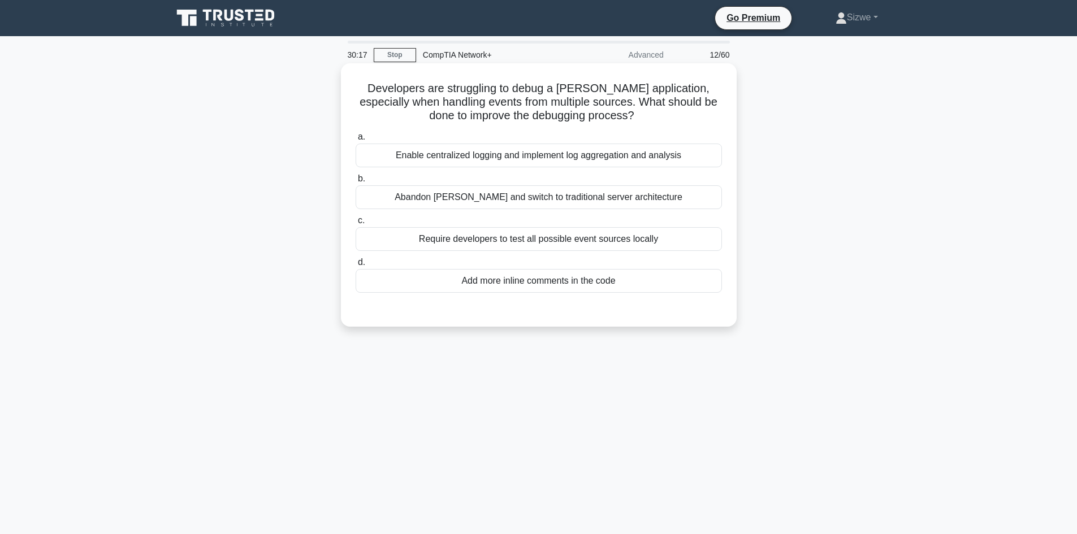
click at [518, 167] on div "Enable centralized logging and implement log aggregation and analysis" at bounding box center [539, 156] width 366 height 24
click at [356, 141] on input "a. Enable centralized logging and implement log aggregation and analysis" at bounding box center [356, 136] width 0 height 7
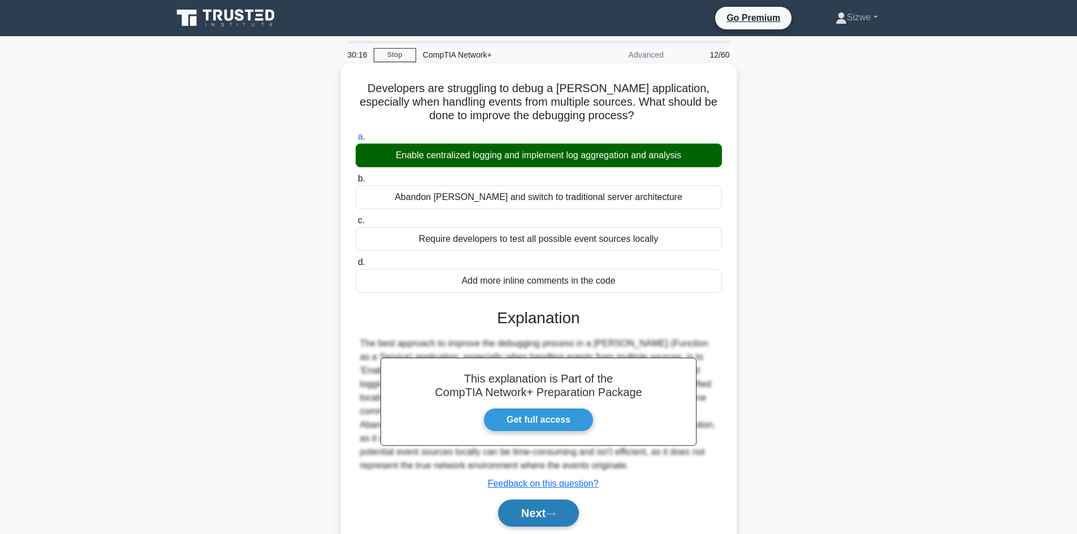
click at [528, 516] on button "Next" at bounding box center [538, 513] width 81 height 27
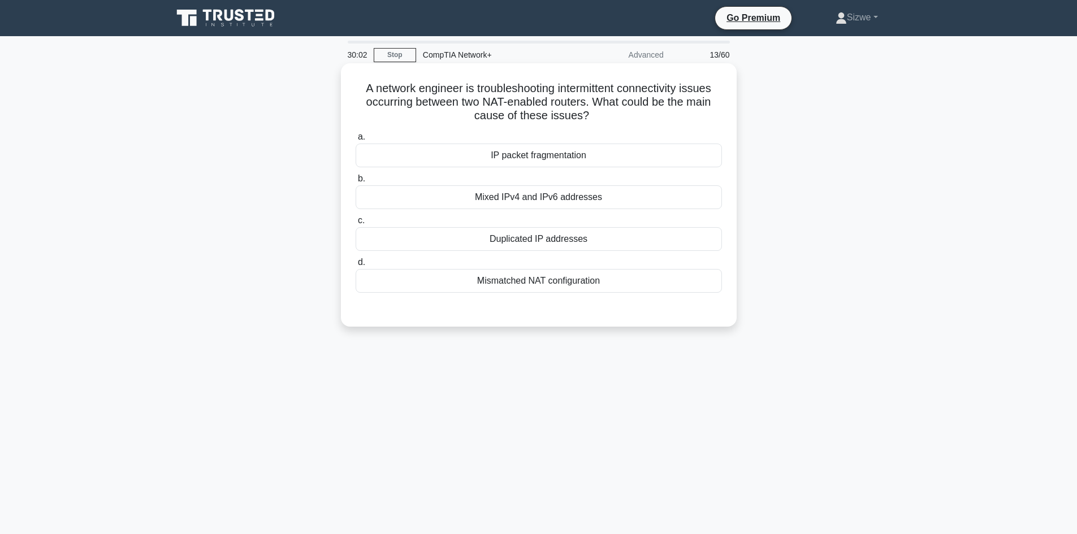
click at [528, 279] on div "Mismatched NAT configuration" at bounding box center [539, 281] width 366 height 24
click at [356, 266] on input "d. Mismatched NAT configuration" at bounding box center [356, 262] width 0 height 7
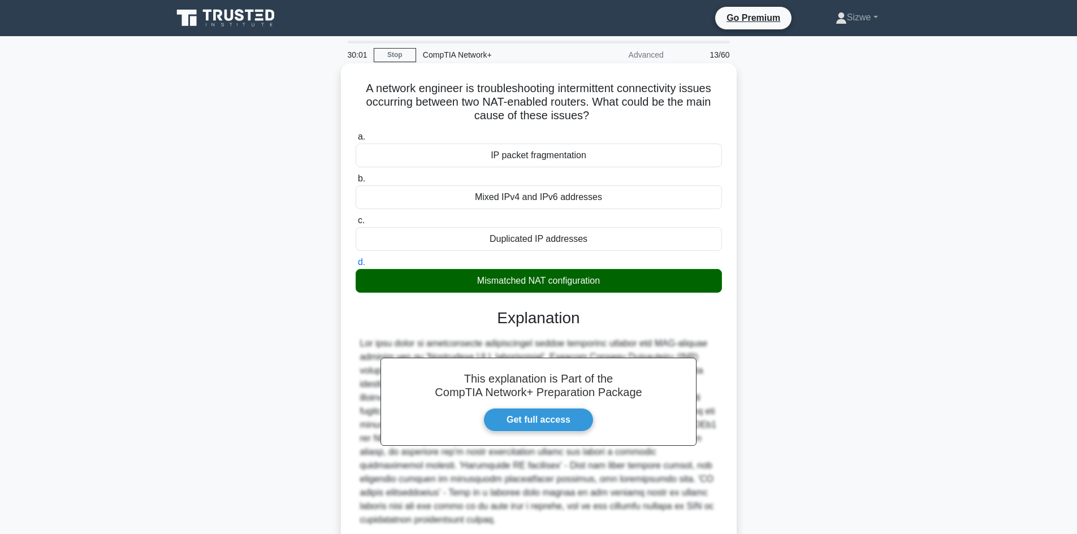
scroll to position [82, 0]
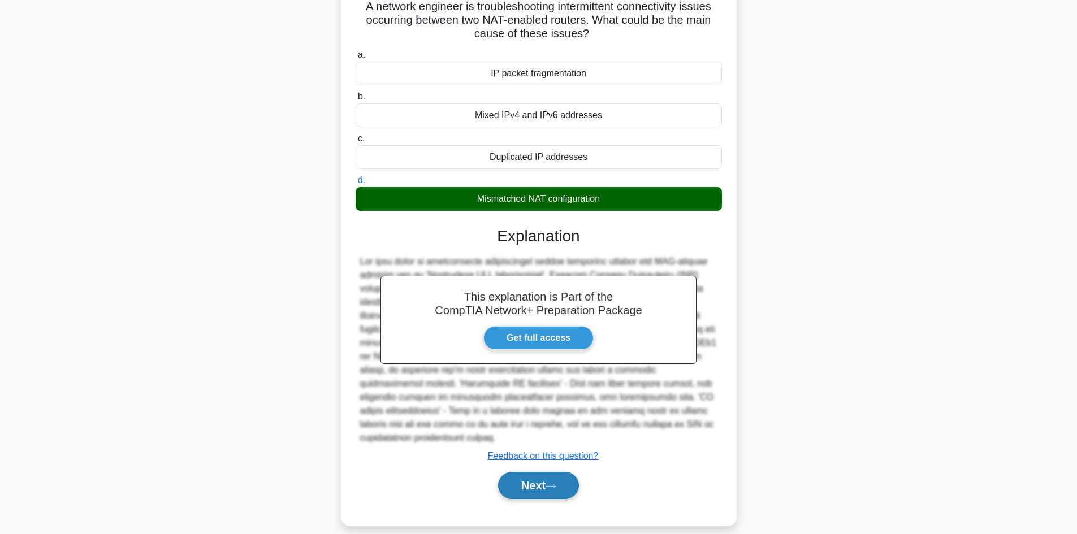
click at [543, 474] on button "Next" at bounding box center [538, 485] width 81 height 27
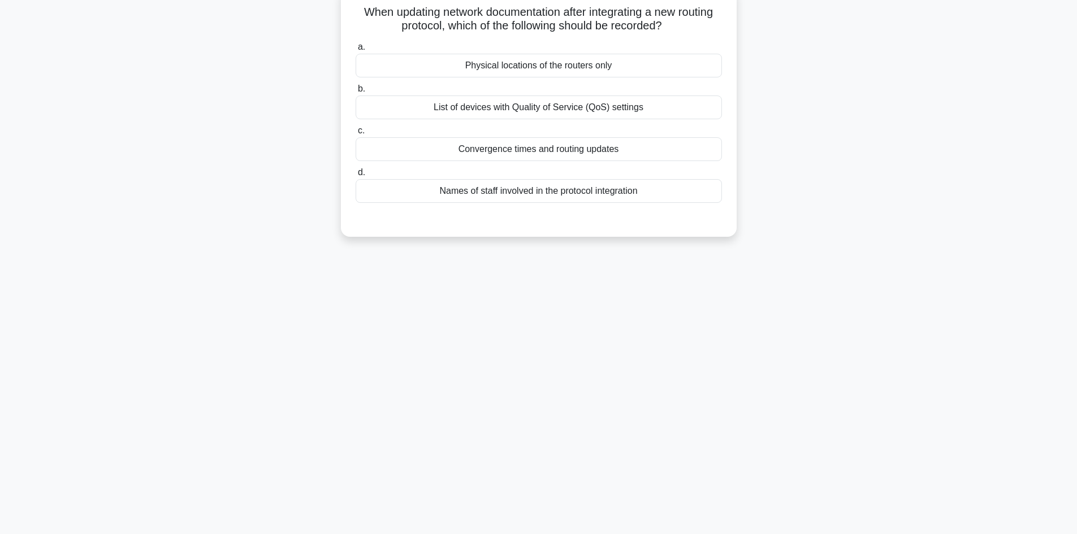
scroll to position [0, 0]
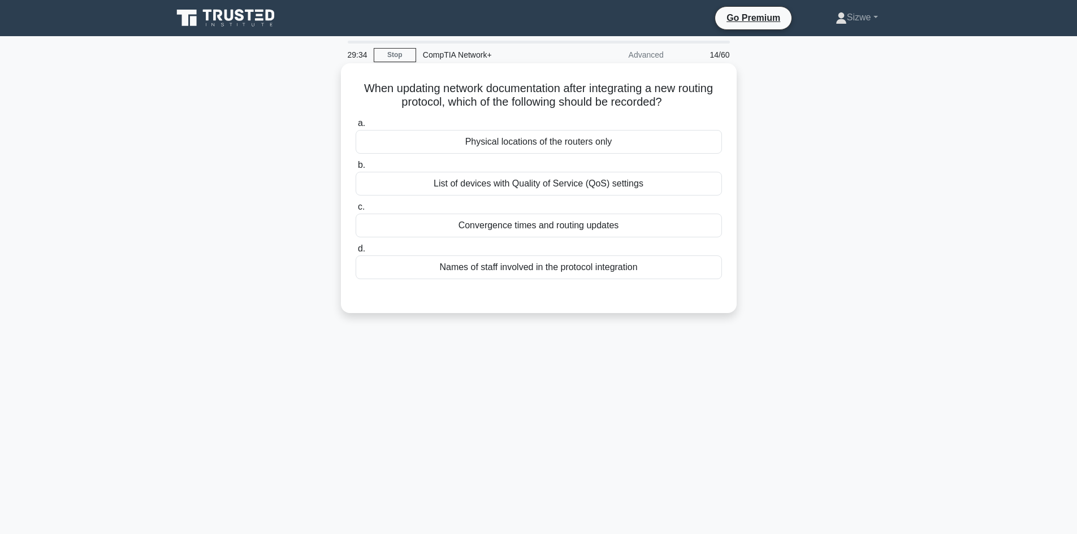
click at [547, 227] on div "Convergence times and routing updates" at bounding box center [539, 226] width 366 height 24
click at [356, 211] on input "c. Convergence times and routing updates" at bounding box center [356, 207] width 0 height 7
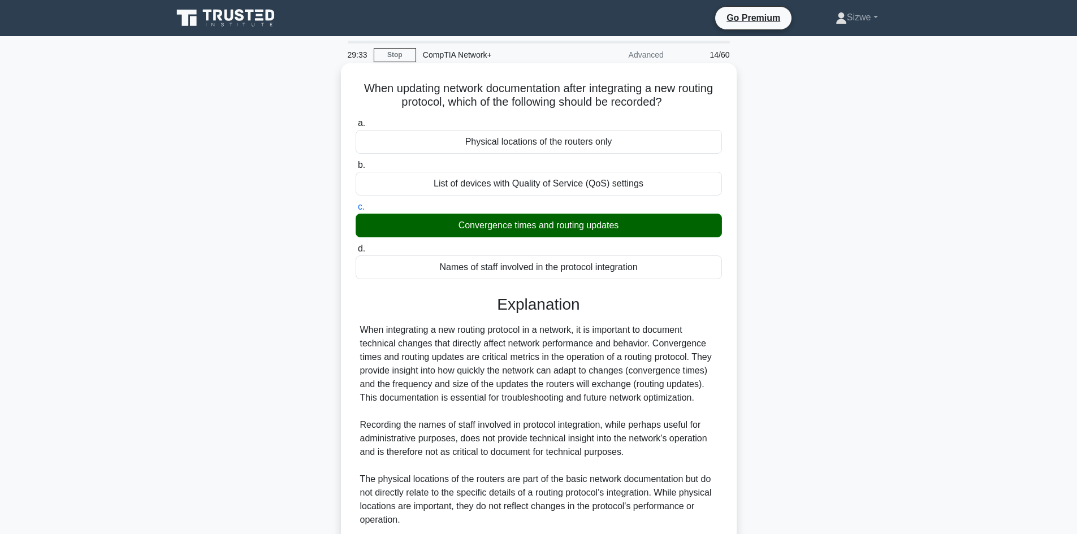
scroll to position [163, 0]
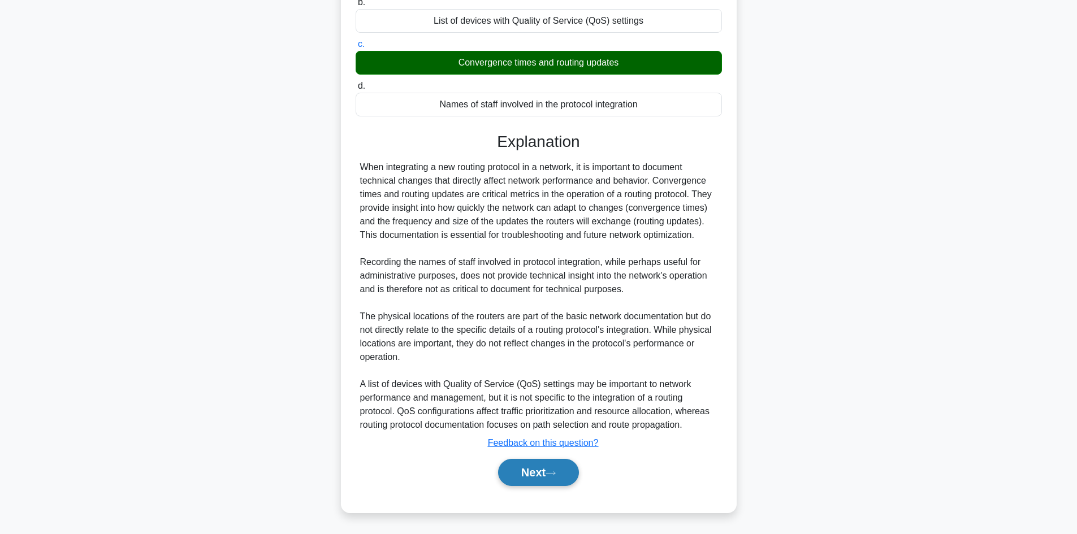
click at [526, 477] on button "Next" at bounding box center [538, 472] width 81 height 27
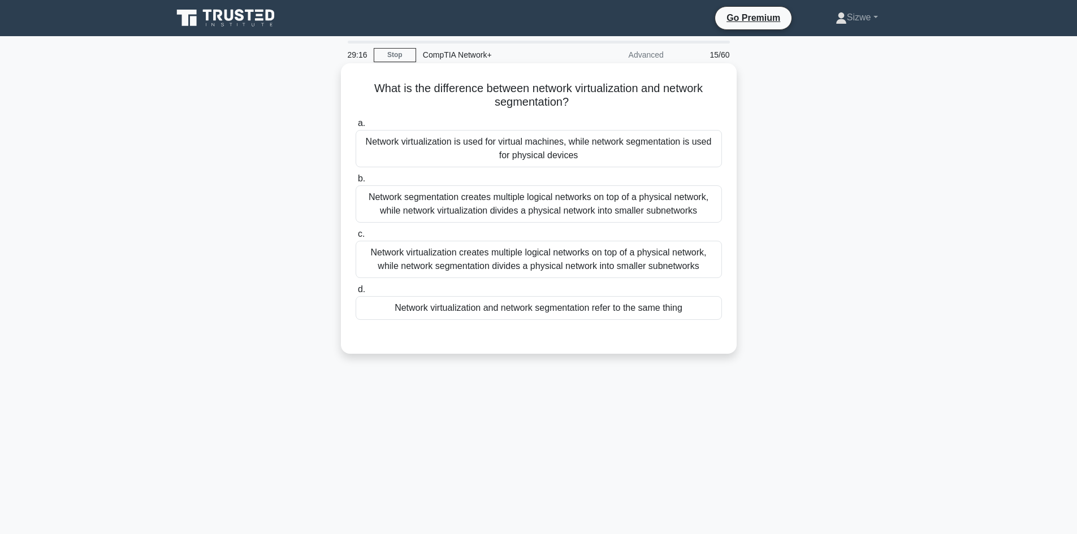
scroll to position [57, 0]
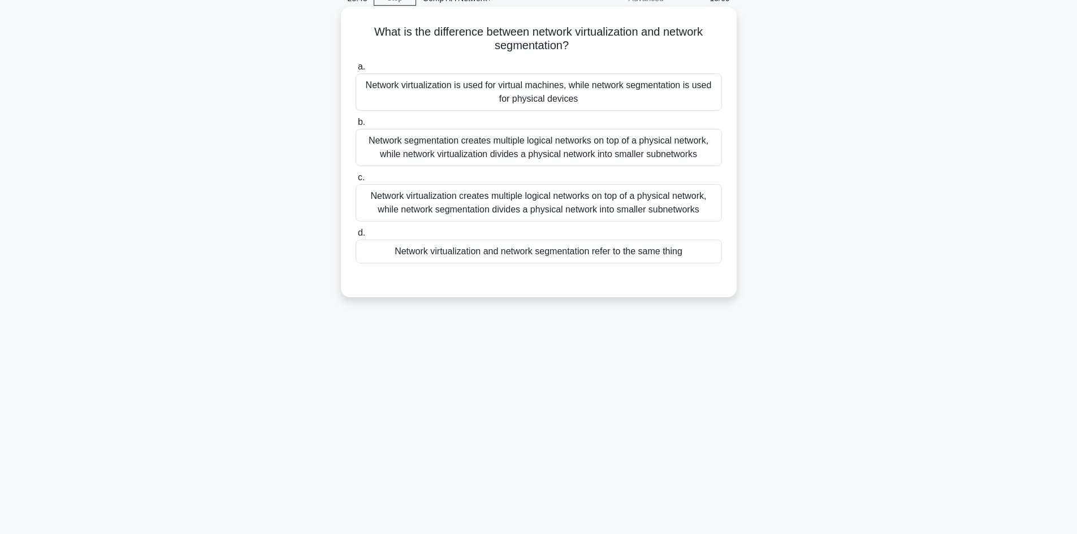
click at [553, 205] on div "Network virtualization creates multiple logical networks on top of a physical n…" at bounding box center [539, 202] width 366 height 37
click at [356, 181] on input "c. Network virtualization creates multiple logical networks on top of a physica…" at bounding box center [356, 177] width 0 height 7
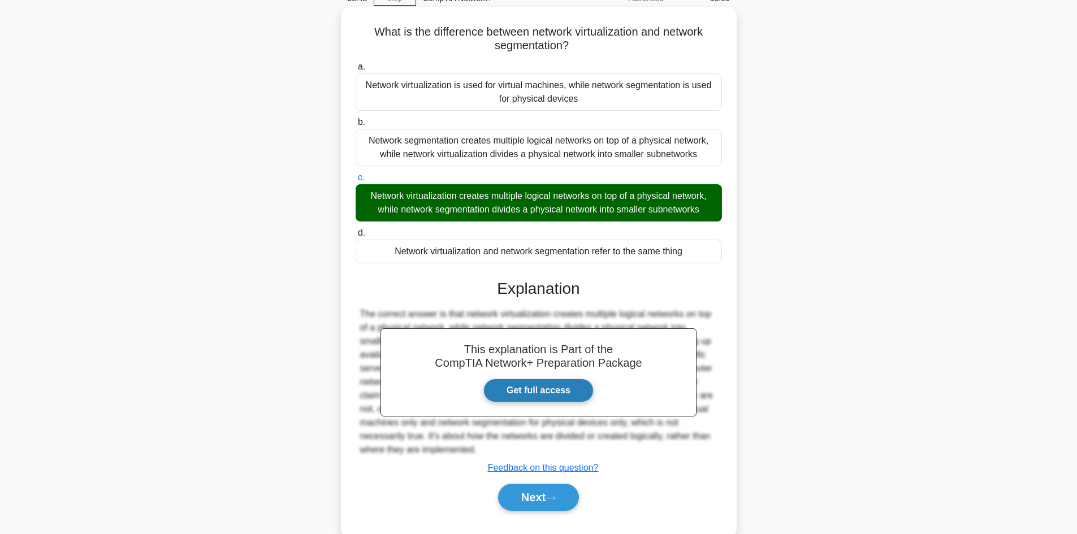
scroll to position [82, 0]
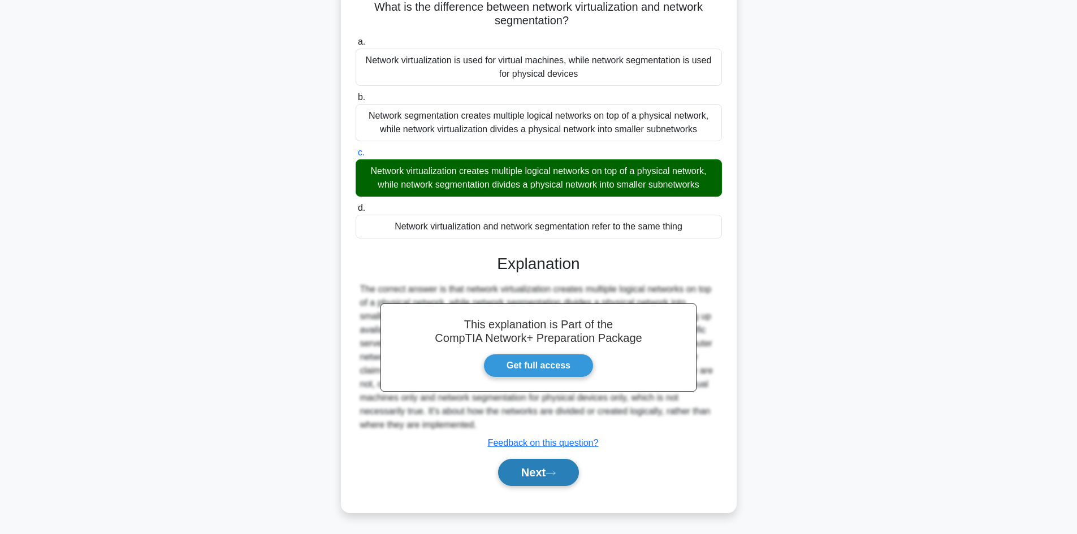
click at [543, 463] on button "Next" at bounding box center [538, 472] width 81 height 27
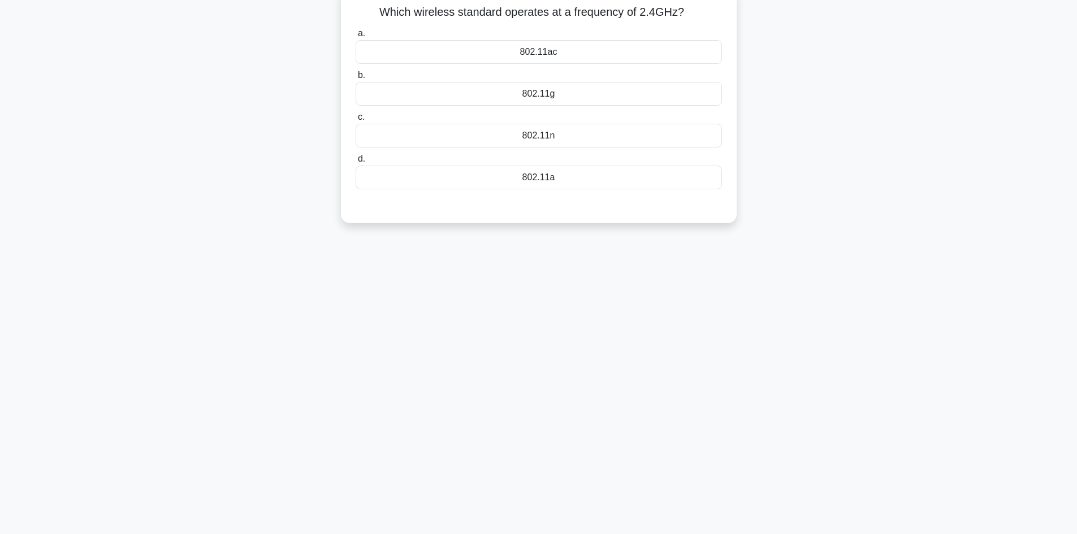
scroll to position [0, 0]
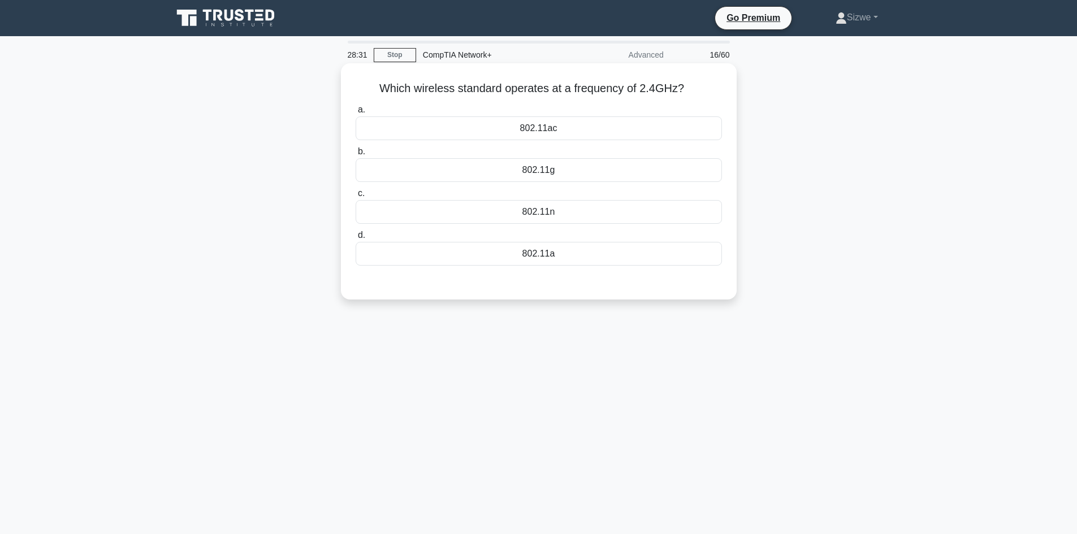
click at [546, 172] on div "802.11g" at bounding box center [539, 170] width 366 height 24
click at [356, 155] on input "b. 802.11g" at bounding box center [356, 151] width 0 height 7
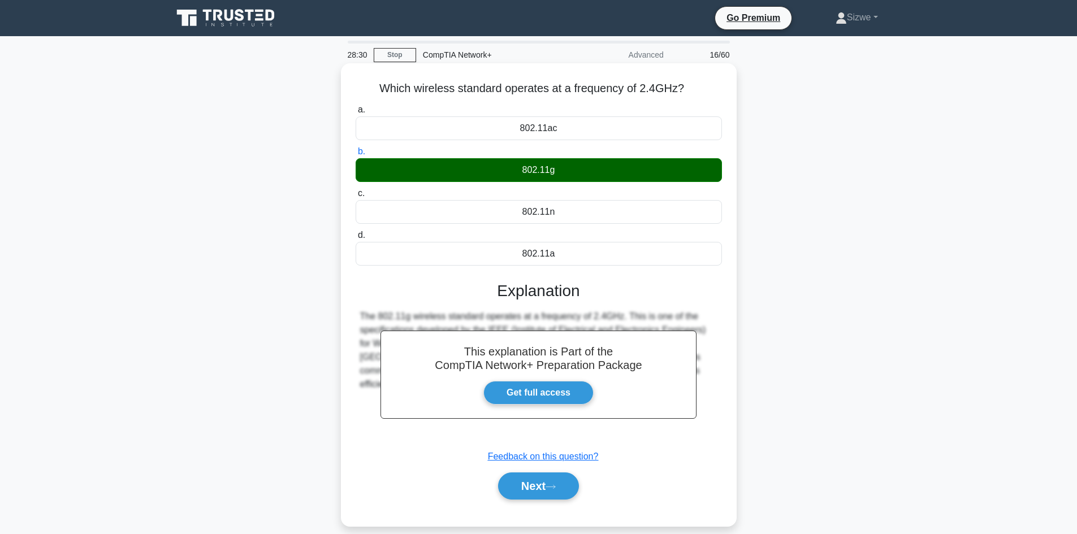
scroll to position [76, 0]
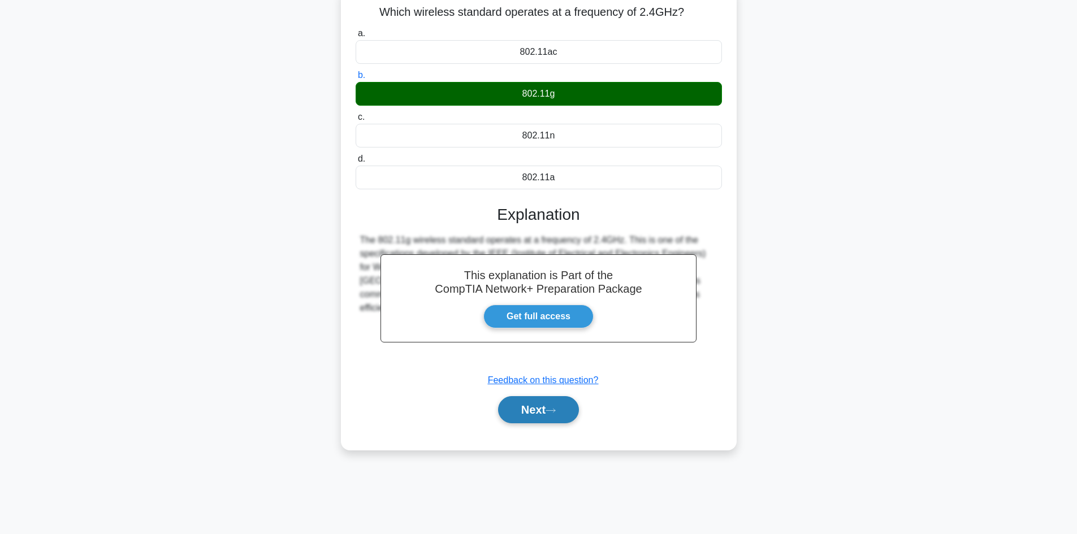
click at [524, 408] on button "Next" at bounding box center [538, 409] width 81 height 27
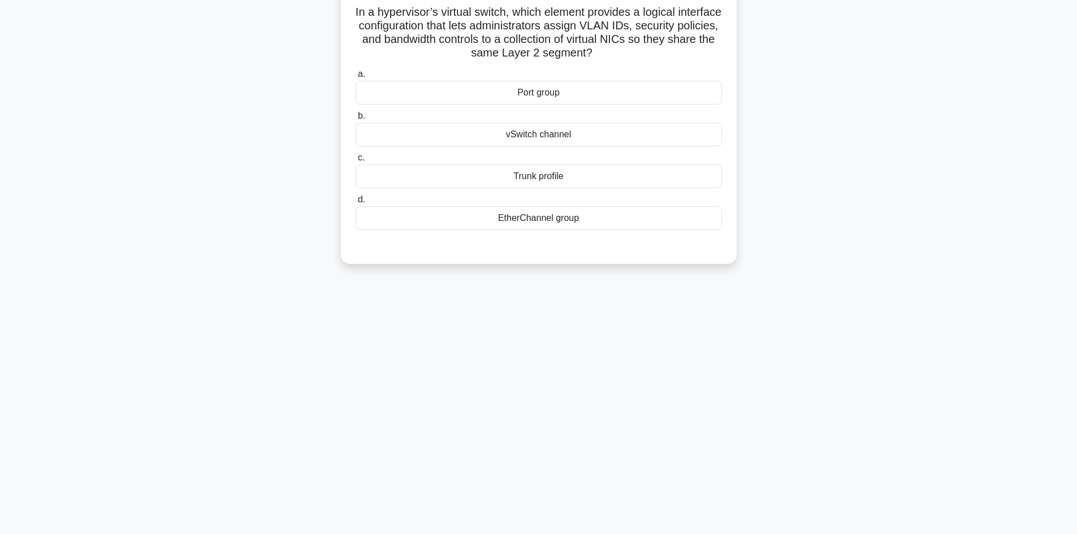
scroll to position [0, 0]
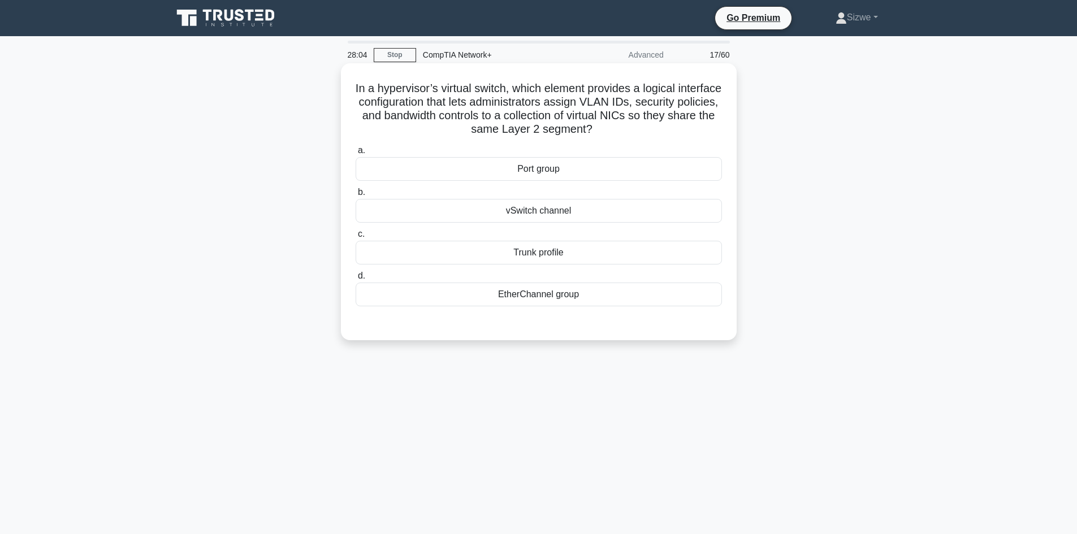
click at [567, 213] on div "vSwitch channel" at bounding box center [539, 211] width 366 height 24
click at [356, 196] on input "b. vSwitch channel" at bounding box center [356, 192] width 0 height 7
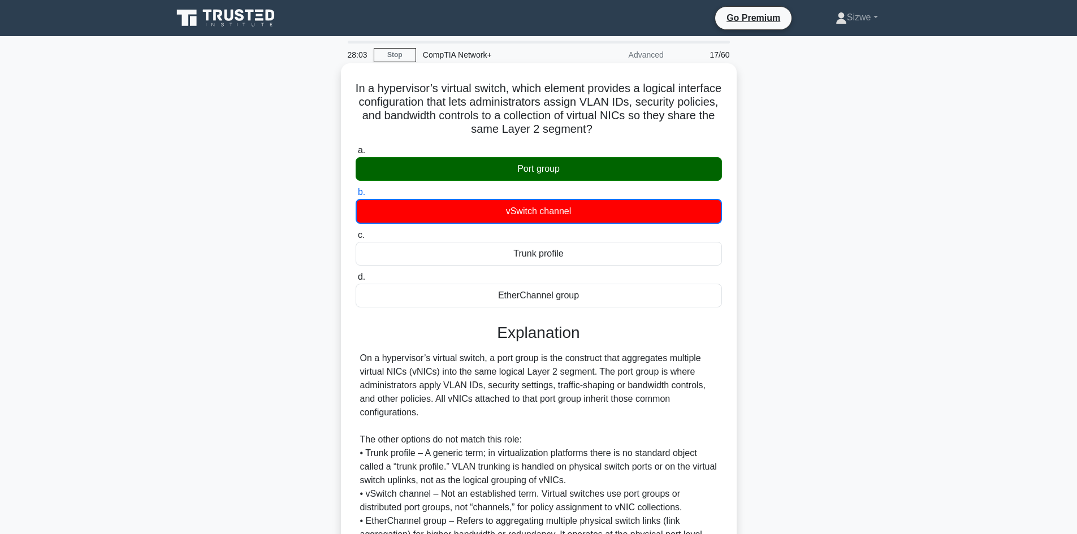
scroll to position [124, 0]
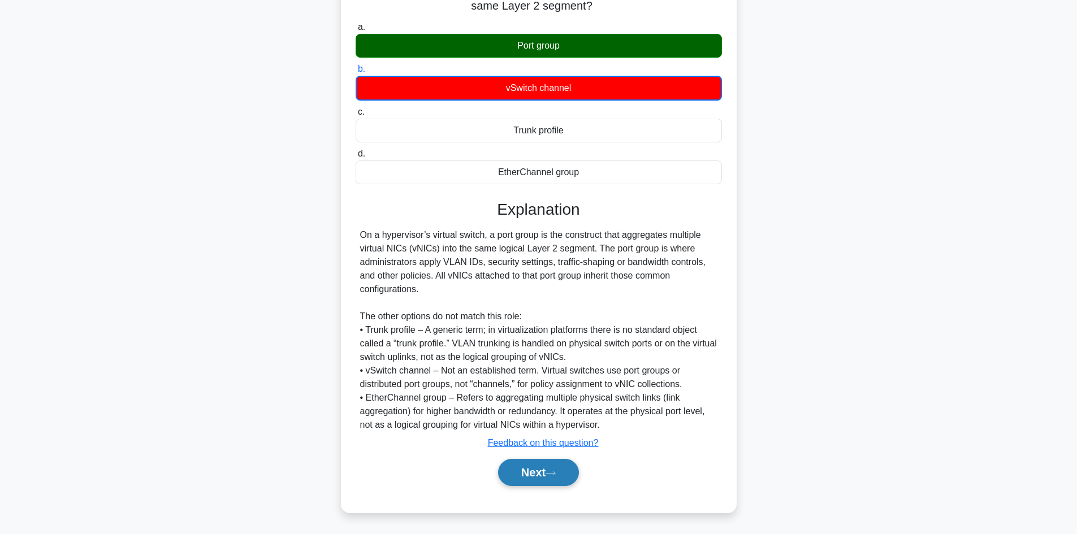
click at [538, 473] on button "Next" at bounding box center [538, 472] width 81 height 27
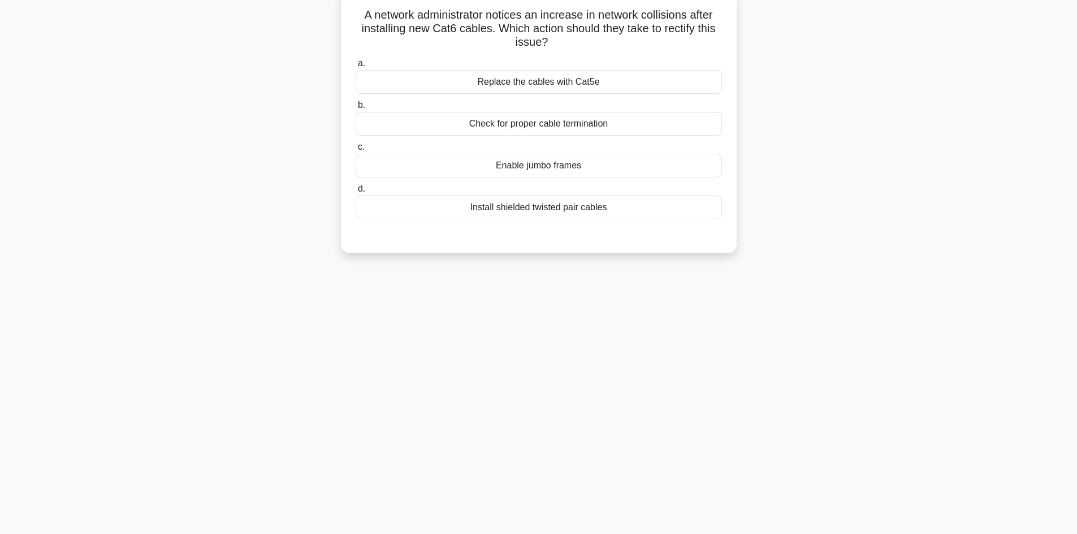
scroll to position [0, 0]
